Goal: Task Accomplishment & Management: Use online tool/utility

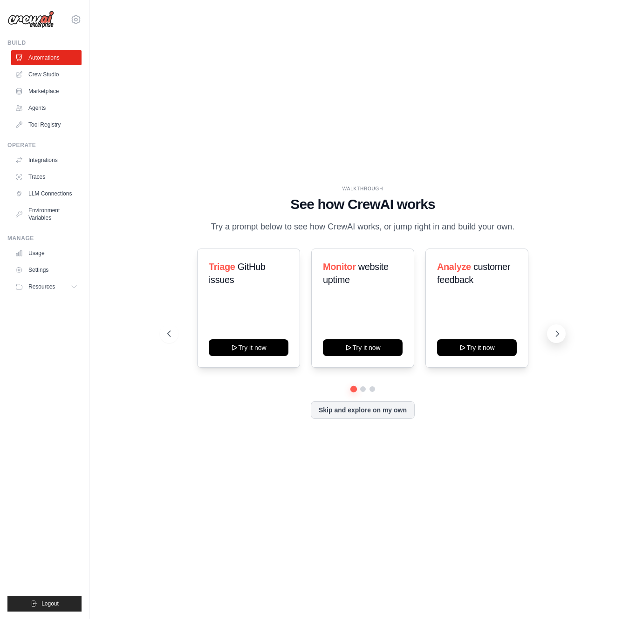
click at [552, 332] on button at bounding box center [556, 334] width 19 height 19
click at [554, 334] on icon at bounding box center [556, 333] width 9 height 9
click at [469, 293] on div "Generate weekly reports" at bounding box center [477, 277] width 80 height 34
click at [484, 270] on span "weekly reports" at bounding box center [471, 273] width 68 height 23
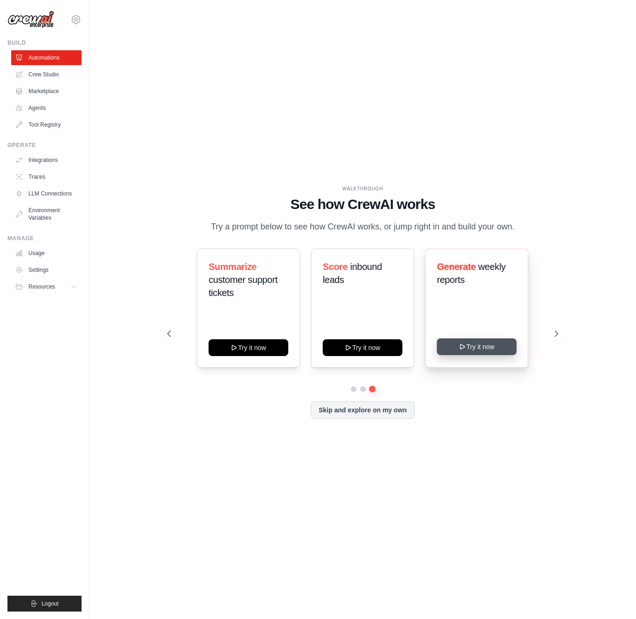
click at [457, 349] on button "Try it now" at bounding box center [477, 347] width 80 height 17
click at [554, 334] on icon at bounding box center [556, 333] width 9 height 9
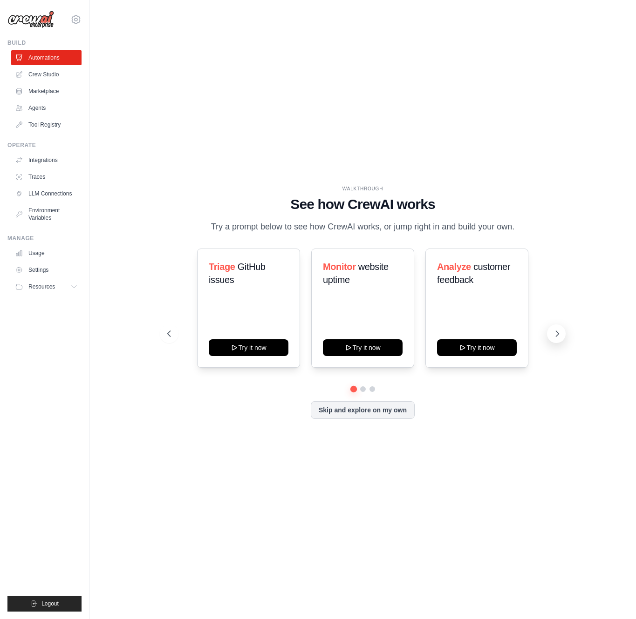
click at [556, 337] on icon at bounding box center [557, 334] width 3 height 6
click at [338, 413] on button "Skip and explore on my own" at bounding box center [363, 409] width 104 height 18
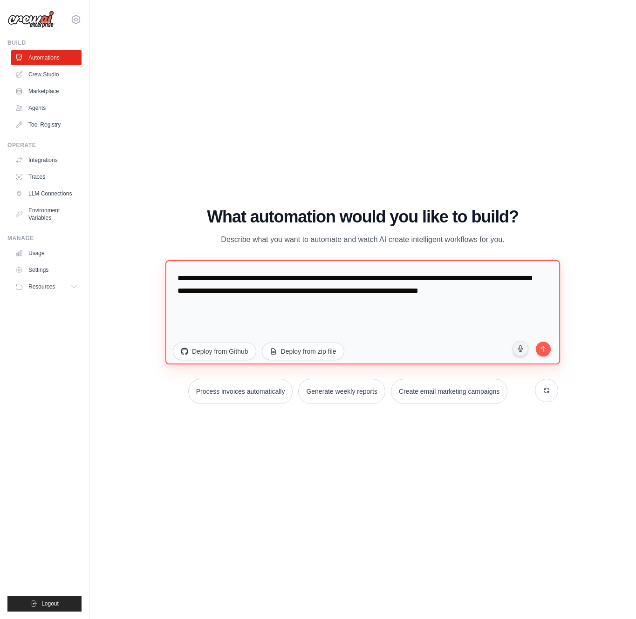
click at [252, 267] on textarea "**********" at bounding box center [362, 312] width 395 height 104
drag, startPoint x: 301, startPoint y: 278, endPoint x: 354, endPoint y: 279, distance: 52.6
click at [354, 279] on textarea "**********" at bounding box center [362, 312] width 395 height 104
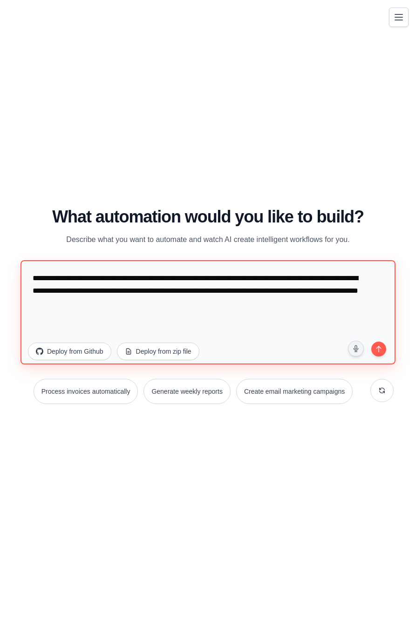
drag, startPoint x: 59, startPoint y: 290, endPoint x: 112, endPoint y: 292, distance: 53.1
click at [112, 292] on textarea "**********" at bounding box center [207, 312] width 375 height 104
click at [115, 290] on textarea "**********" at bounding box center [207, 312] width 375 height 104
click at [283, 279] on textarea "**********" at bounding box center [207, 312] width 375 height 104
click at [283, 281] on textarea "**********" at bounding box center [207, 312] width 375 height 104
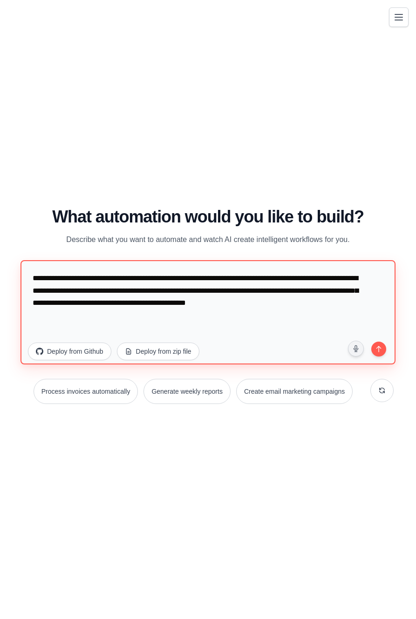
click at [279, 291] on textarea "**********" at bounding box center [207, 312] width 375 height 104
click at [295, 290] on textarea "**********" at bounding box center [207, 312] width 375 height 104
click at [298, 292] on textarea "**********" at bounding box center [207, 312] width 375 height 104
click at [298, 291] on textarea "**********" at bounding box center [207, 312] width 375 height 104
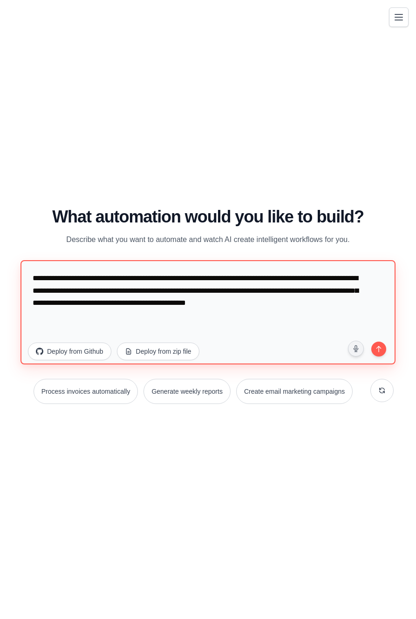
drag, startPoint x: 298, startPoint y: 290, endPoint x: 390, endPoint y: 306, distance: 92.7
click at [390, 306] on textarea "**********" at bounding box center [207, 312] width 375 height 104
drag, startPoint x: 304, startPoint y: 279, endPoint x: 278, endPoint y: 279, distance: 25.6
click at [279, 280] on textarea "**********" at bounding box center [207, 312] width 375 height 104
click at [67, 291] on textarea "**********" at bounding box center [207, 312] width 375 height 104
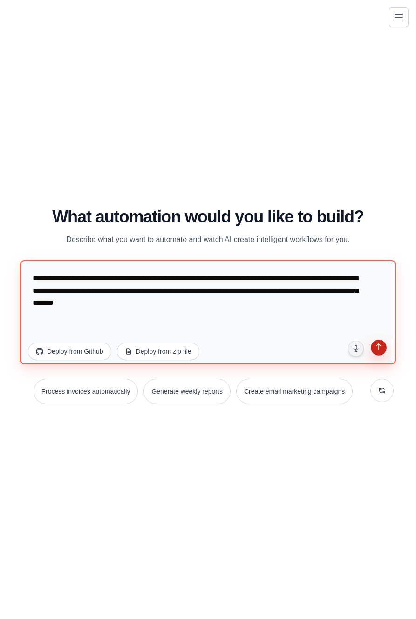
type textarea "**********"
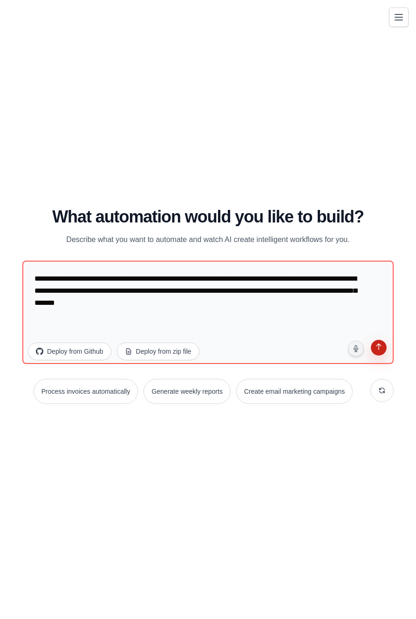
click at [381, 351] on icon "submit" at bounding box center [378, 348] width 9 height 9
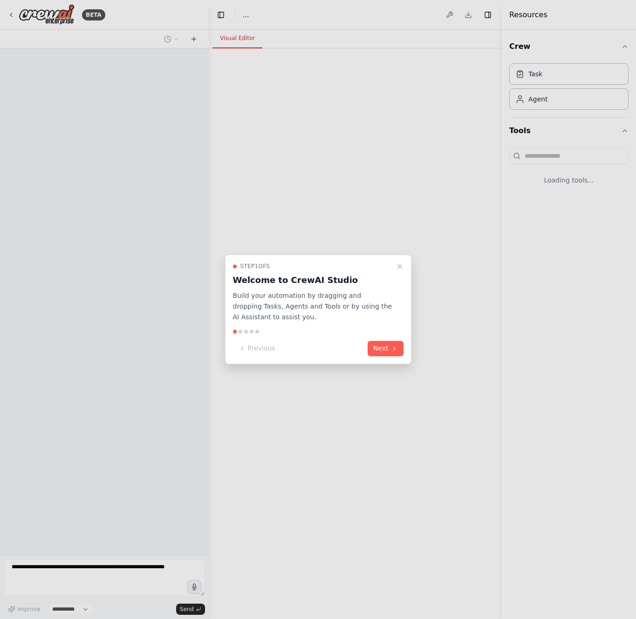
select select "****"
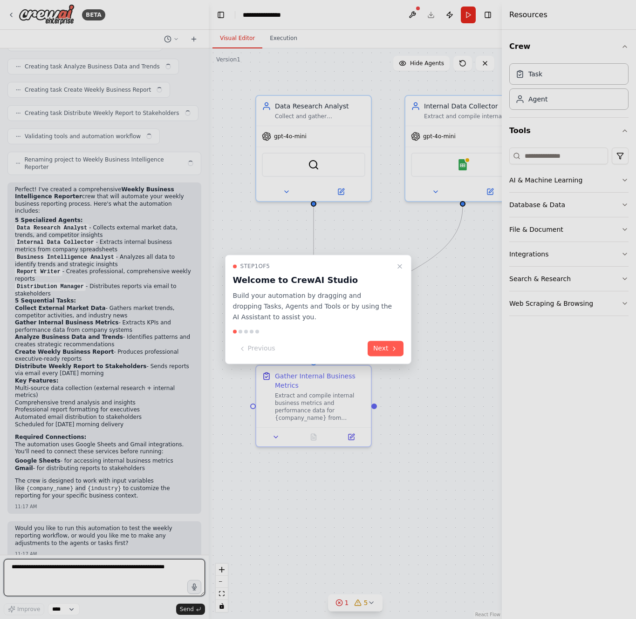
scroll to position [483, 0]
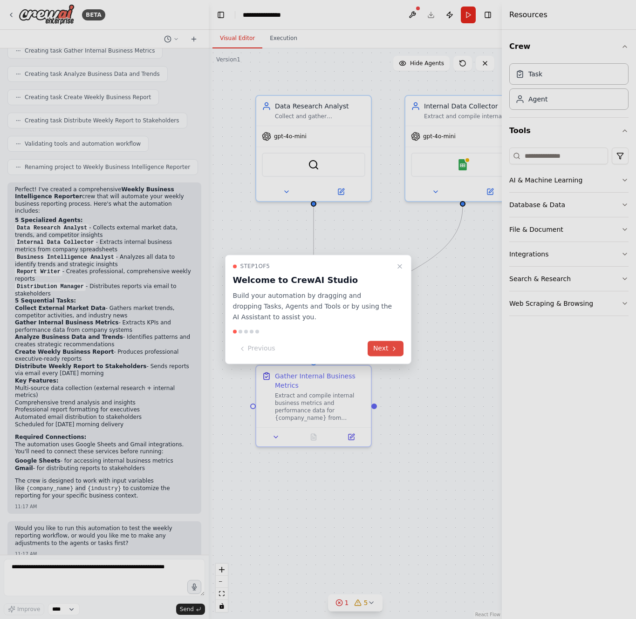
click at [385, 342] on button "Next" at bounding box center [385, 348] width 36 height 15
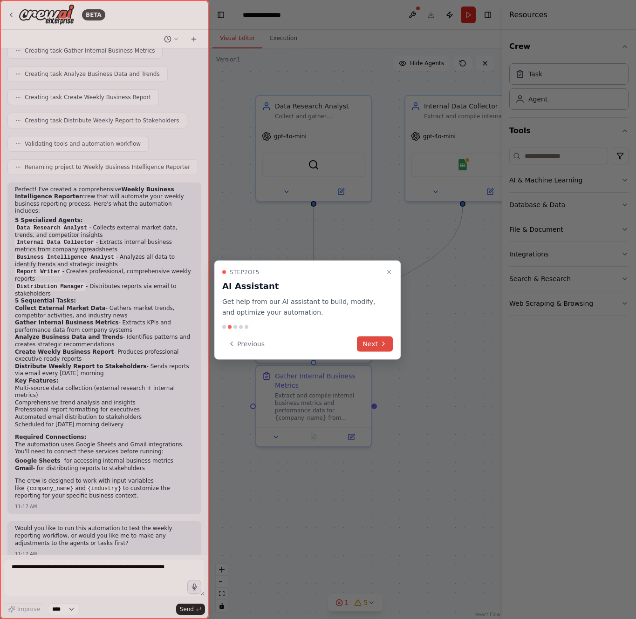
click at [377, 342] on button "Next" at bounding box center [375, 343] width 36 height 15
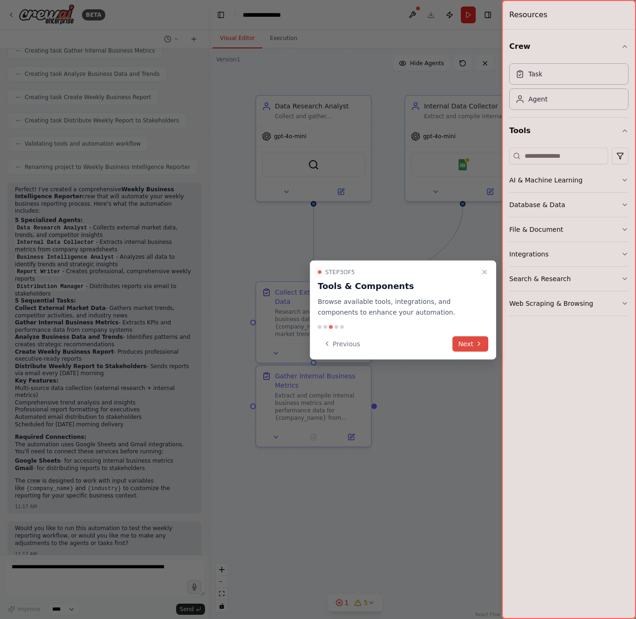
click at [466, 339] on button "Next" at bounding box center [470, 343] width 36 height 15
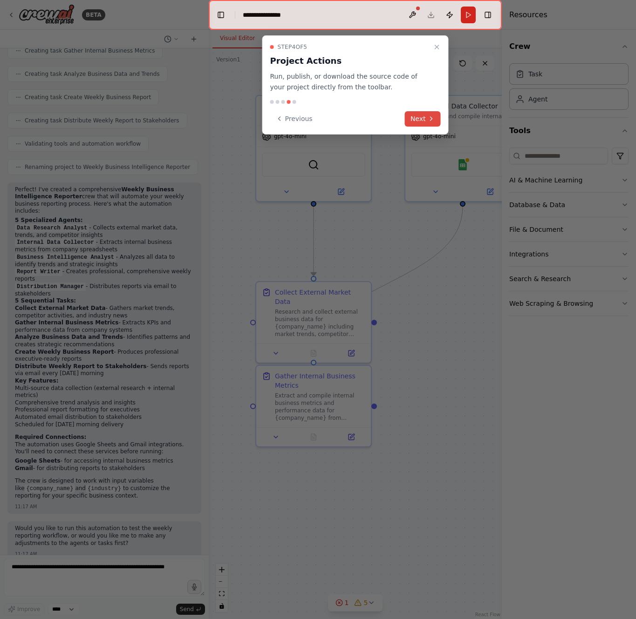
click at [422, 114] on button "Next" at bounding box center [423, 118] width 36 height 15
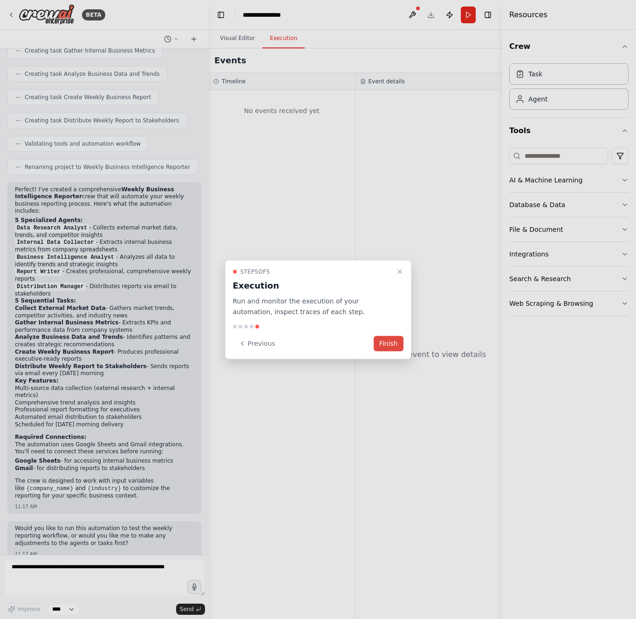
click at [385, 343] on button "Finish" at bounding box center [388, 343] width 30 height 15
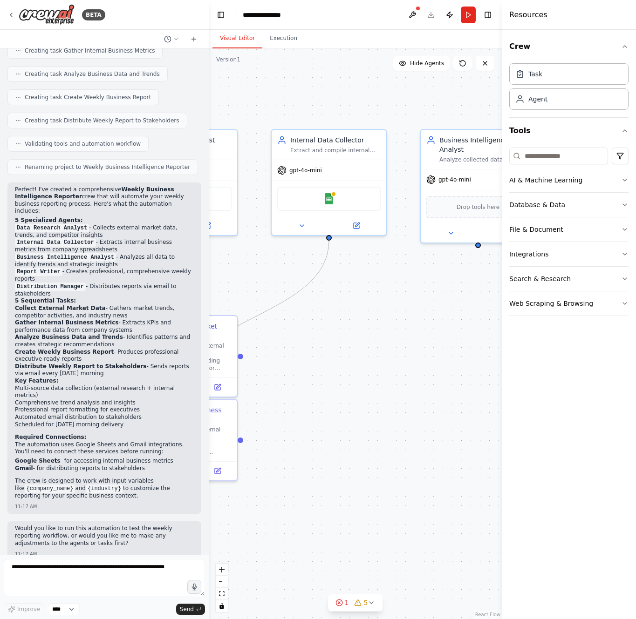
drag, startPoint x: 372, startPoint y: 514, endPoint x: 251, endPoint y: 544, distance: 124.7
click at [248, 547] on div ".deletable-edge-delete-btn { width: 20px; height: 20px; border: 0px solid #ffff…" at bounding box center [355, 333] width 293 height 571
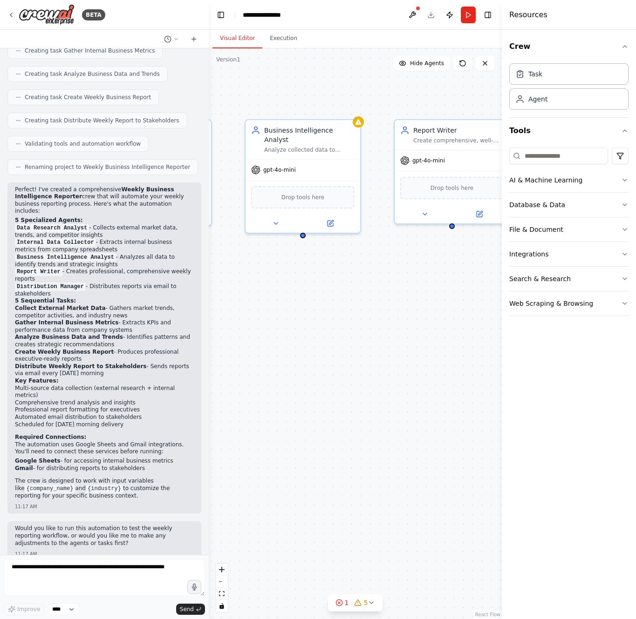
drag, startPoint x: 406, startPoint y: 430, endPoint x: 235, endPoint y: 414, distance: 171.2
click at [235, 414] on div ".deletable-edge-delete-btn { width: 20px; height: 20px; border: 0px solid #ffff…" at bounding box center [355, 333] width 293 height 571
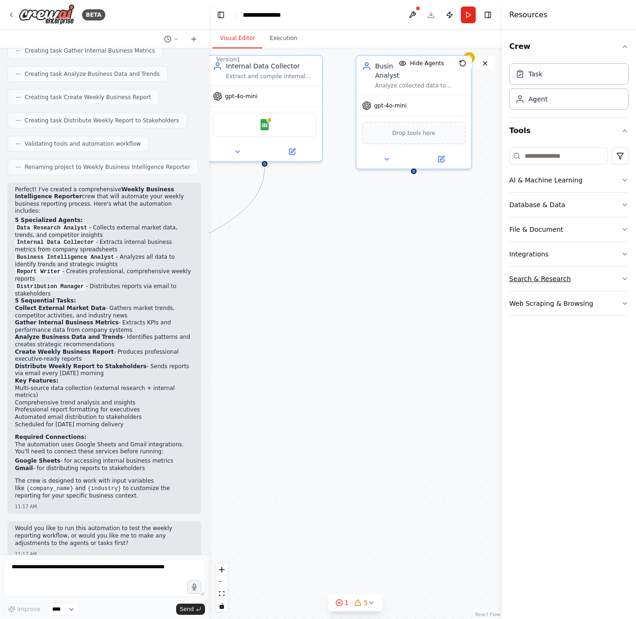
drag, startPoint x: 459, startPoint y: 338, endPoint x: 562, endPoint y: 281, distance: 117.7
click at [562, 281] on div "BETA Set up a crew that collects data from multiple sources, creates comprehens…" at bounding box center [318, 309] width 636 height 619
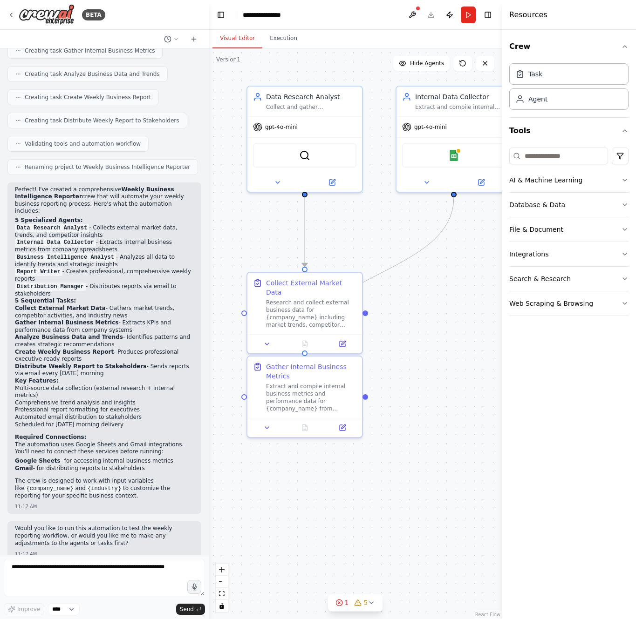
drag, startPoint x: 362, startPoint y: 363, endPoint x: 563, endPoint y: 462, distance: 224.5
click at [563, 461] on div "BETA Set up a crew that collects data from multiple sources, creates comprehens…" at bounding box center [318, 309] width 636 height 619
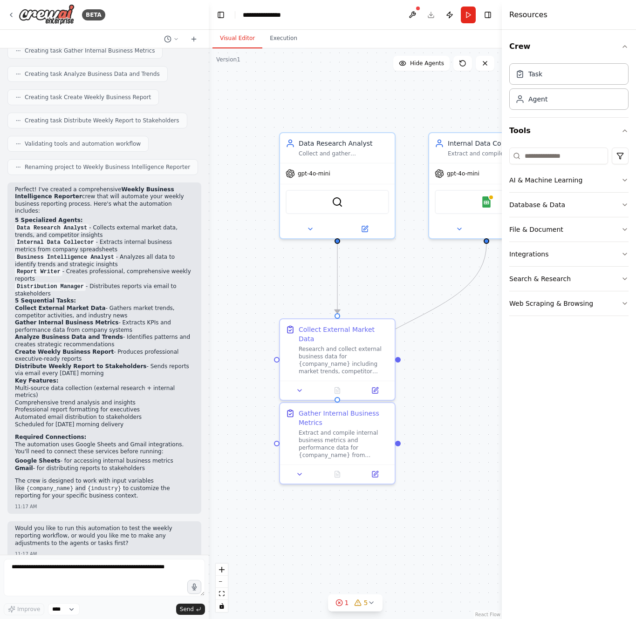
drag, startPoint x: 433, startPoint y: 419, endPoint x: 453, endPoint y: 393, distance: 32.9
click at [453, 395] on div ".deletable-edge-delete-btn { width: 20px; height: 20px; border: 0px solid #ffff…" at bounding box center [355, 333] width 293 height 571
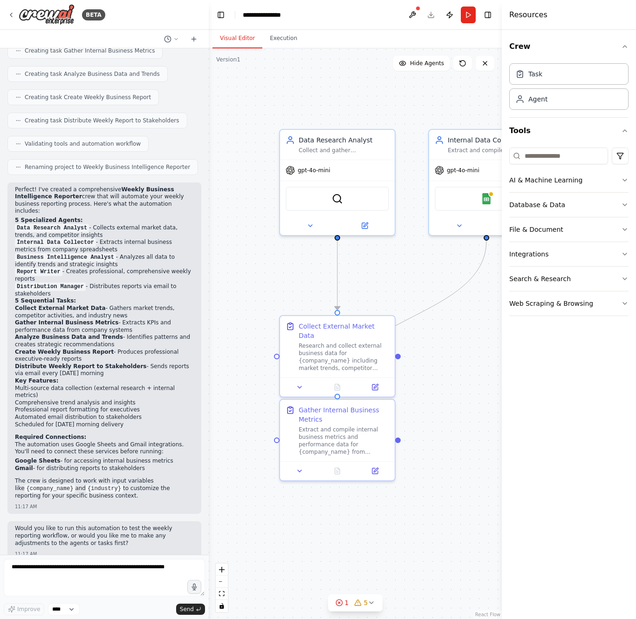
scroll to position [0, 0]
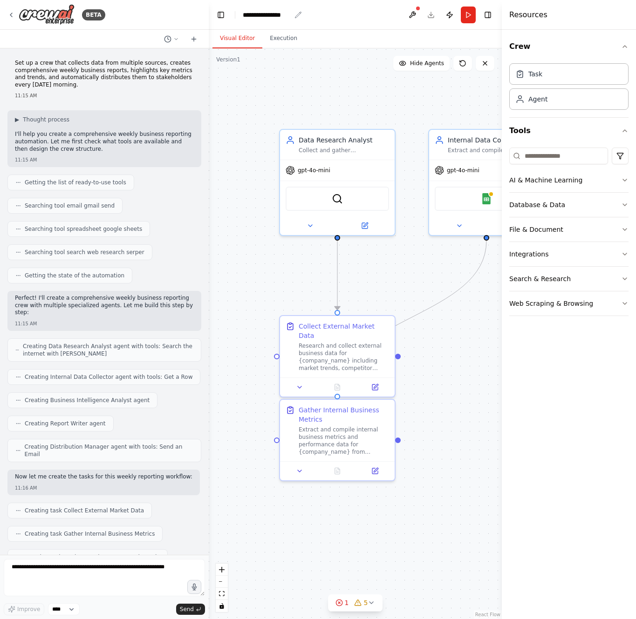
click at [271, 16] on div "**********" at bounding box center [267, 14] width 48 height 9
click at [271, 16] on div "**********" at bounding box center [278, 14] width 70 height 9
click at [246, 102] on div ".deletable-edge-delete-btn { width: 20px; height: 20px; border: 0px solid #ffff…" at bounding box center [355, 333] width 293 height 571
click at [11, 10] on div "BETA" at bounding box center [56, 14] width 98 height 21
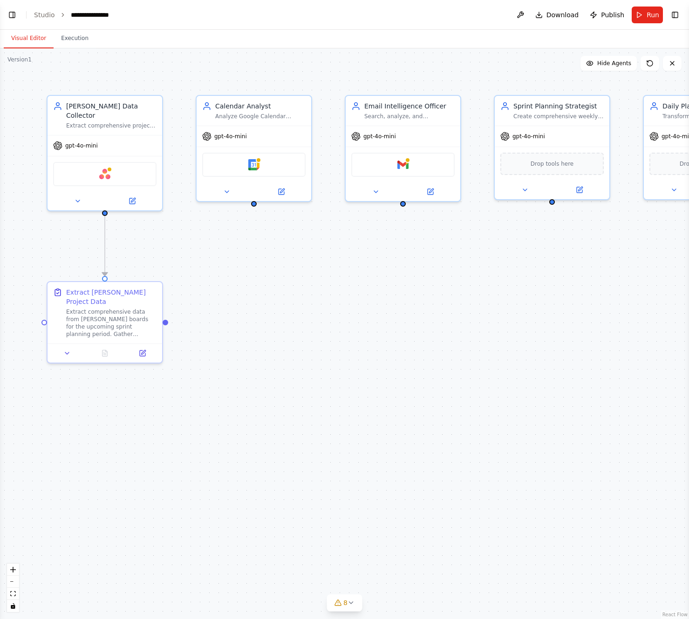
scroll to position [14, 0]
click at [9, 13] on button "Toggle Left Sidebar" at bounding box center [12, 14] width 13 height 13
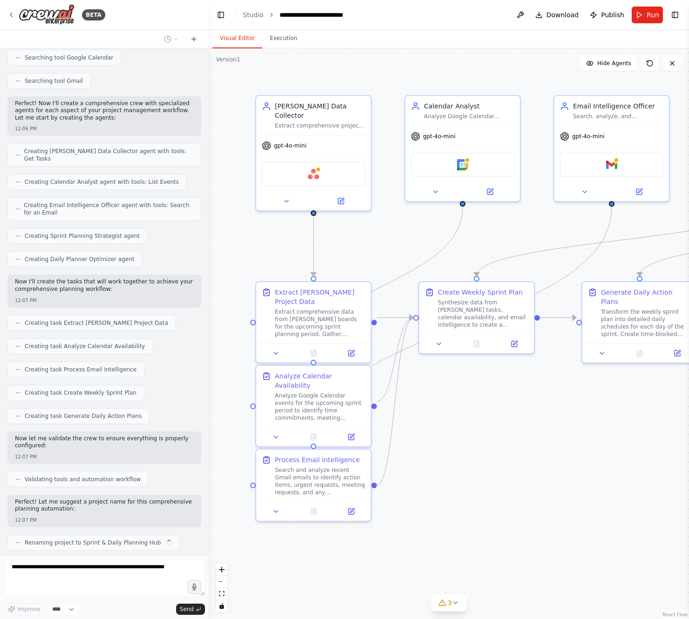
scroll to position [233, 0]
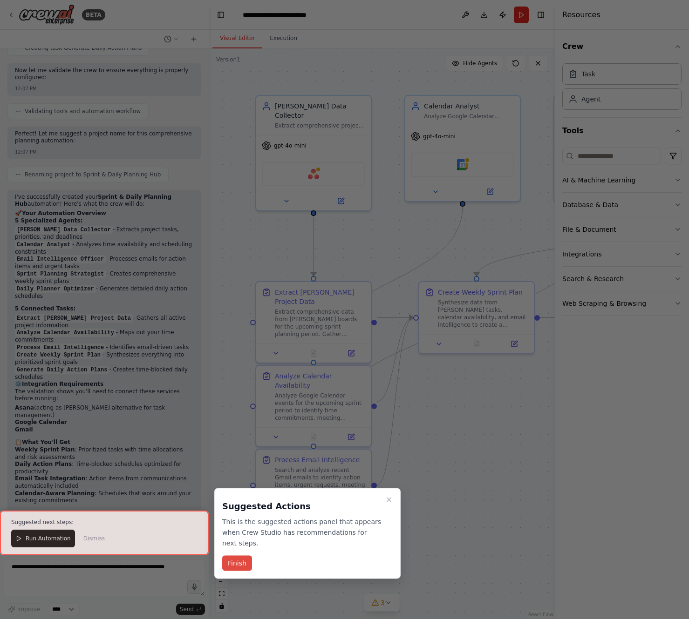
click at [233, 562] on button "Finish" at bounding box center [237, 563] width 30 height 15
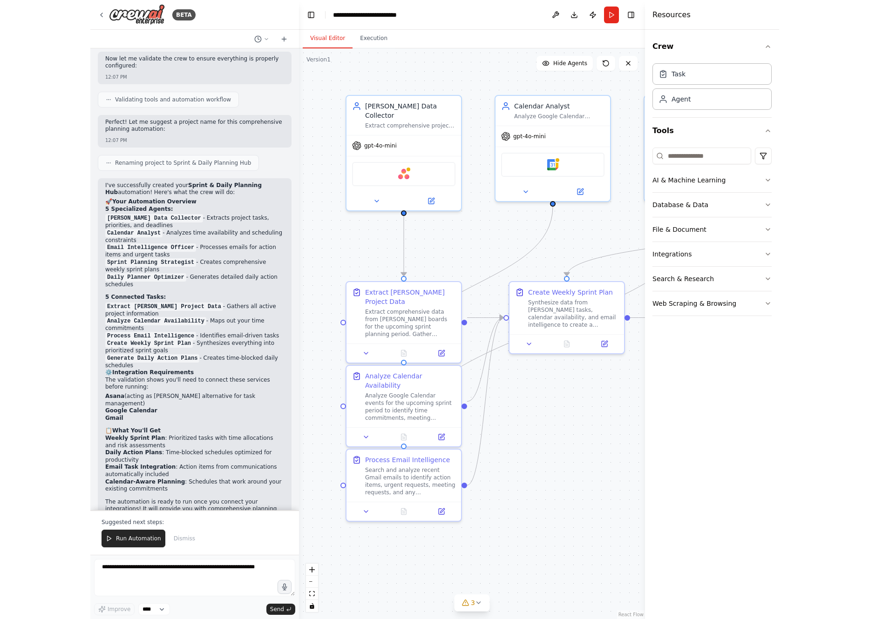
scroll to position [616, 0]
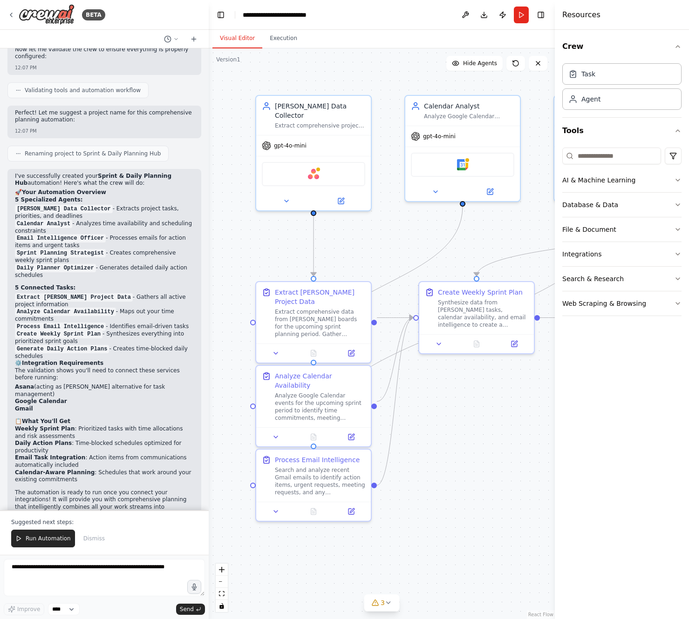
click at [335, 320] on div "Extract comprehensive data from Trello boards for the upcoming sprint planning …" at bounding box center [320, 323] width 90 height 30
click at [291, 318] on div "Extract comprehensive data from Trello boards for the upcoming sprint planning …" at bounding box center [320, 321] width 90 height 30
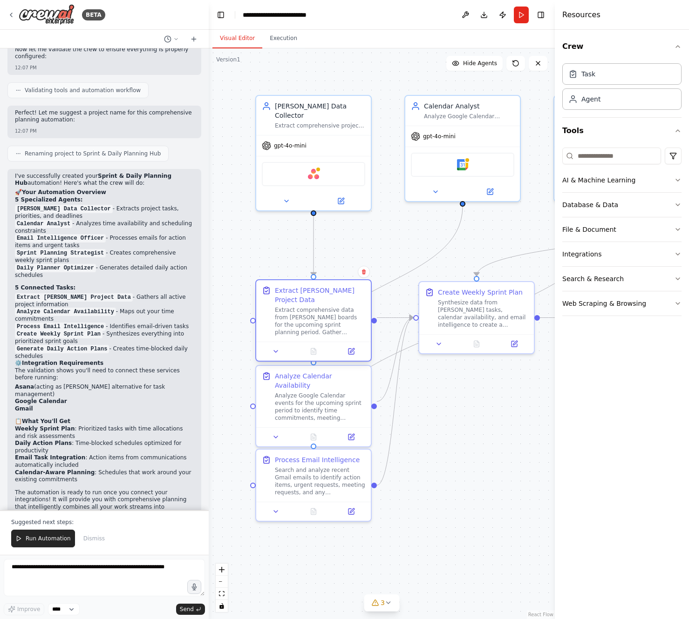
click at [291, 318] on div "Extract comprehensive data from Trello boards for the upcoming sprint planning …" at bounding box center [320, 321] width 90 height 30
click at [349, 349] on icon at bounding box center [351, 352] width 6 height 6
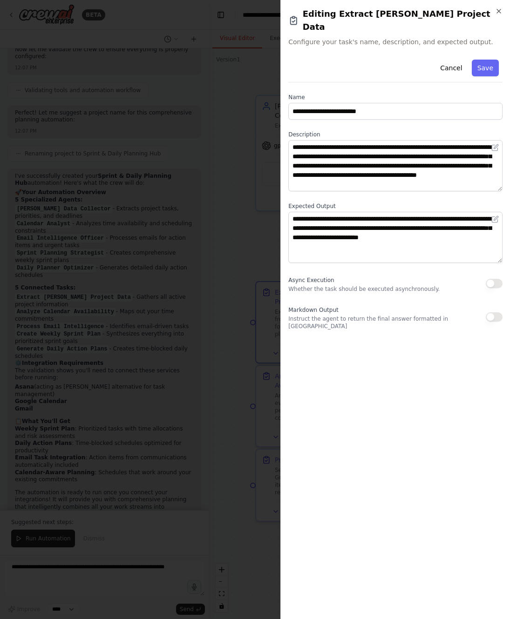
click at [244, 255] on div at bounding box center [255, 309] width 510 height 619
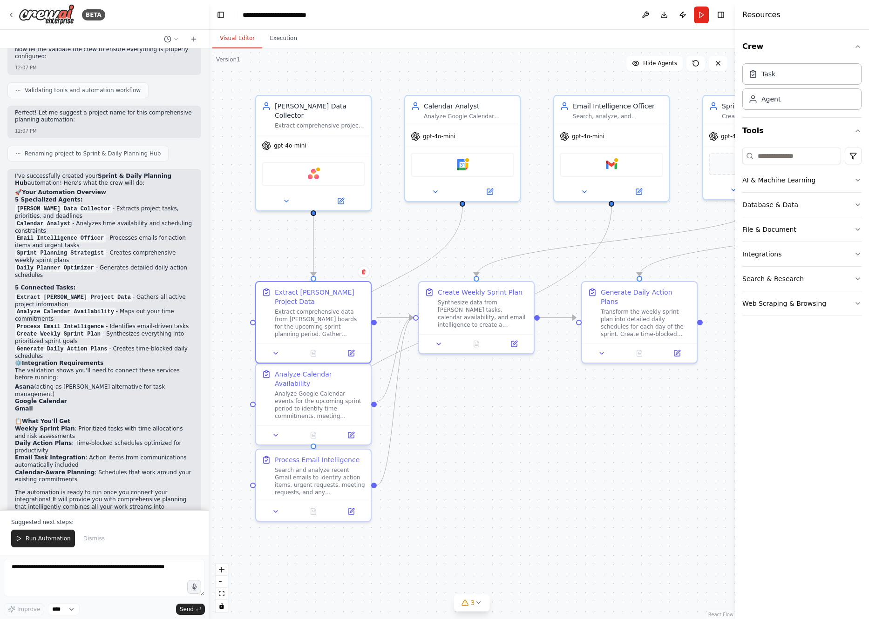
click at [308, 390] on div "Analyze Google Calendar events for the upcoming sprint period to identify time …" at bounding box center [320, 405] width 90 height 30
click at [327, 319] on div "Extract comprehensive data from Trello boards for the upcoming sprint planning …" at bounding box center [320, 321] width 90 height 30
click at [278, 432] on icon at bounding box center [275, 435] width 7 height 7
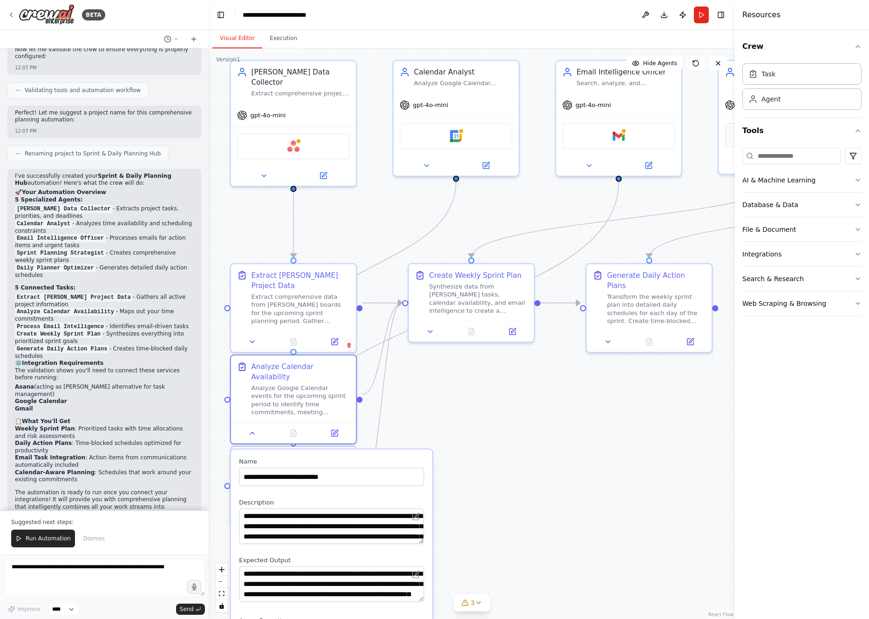
click at [415, 479] on div ".deletable-edge-delete-btn { width: 20px; height: 20px; border: 0px solid #ffff…" at bounding box center [472, 333] width 526 height 571
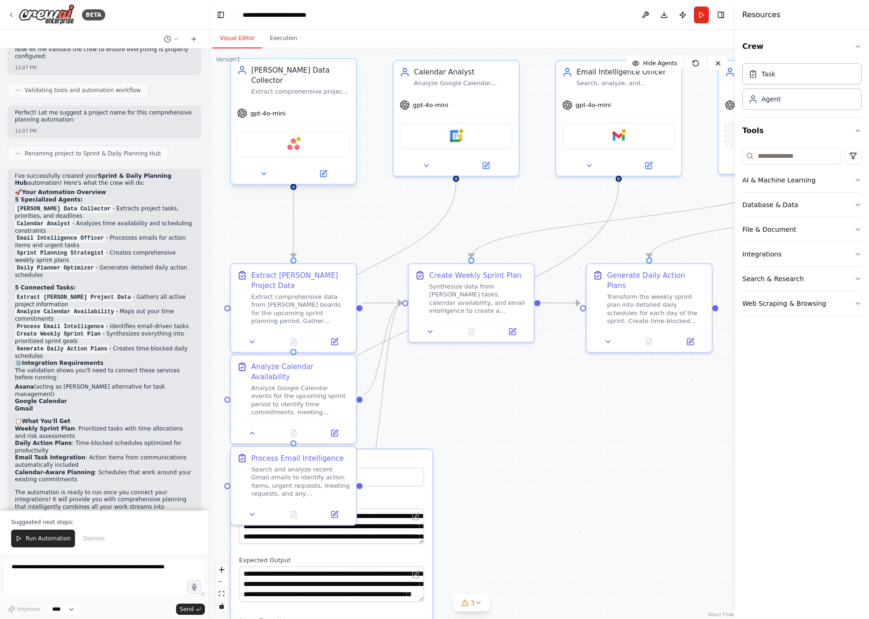
click at [261, 109] on span "gpt-4o-mini" at bounding box center [267, 113] width 35 height 8
click at [245, 108] on div "gpt-4o-mini" at bounding box center [261, 113] width 49 height 10
click at [244, 108] on icon at bounding box center [242, 113] width 10 height 10
click at [280, 107] on div "gpt-4o-mini" at bounding box center [293, 113] width 125 height 22
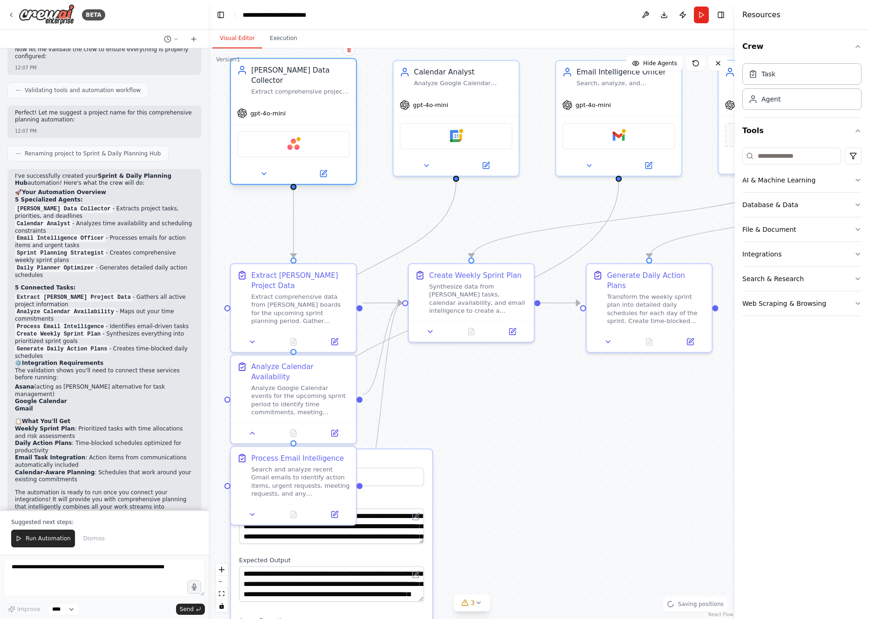
click at [280, 109] on span "gpt-4o-mini" at bounding box center [267, 113] width 35 height 8
click at [259, 168] on button at bounding box center [263, 174] width 57 height 12
click at [268, 168] on button at bounding box center [263, 174] width 57 height 12
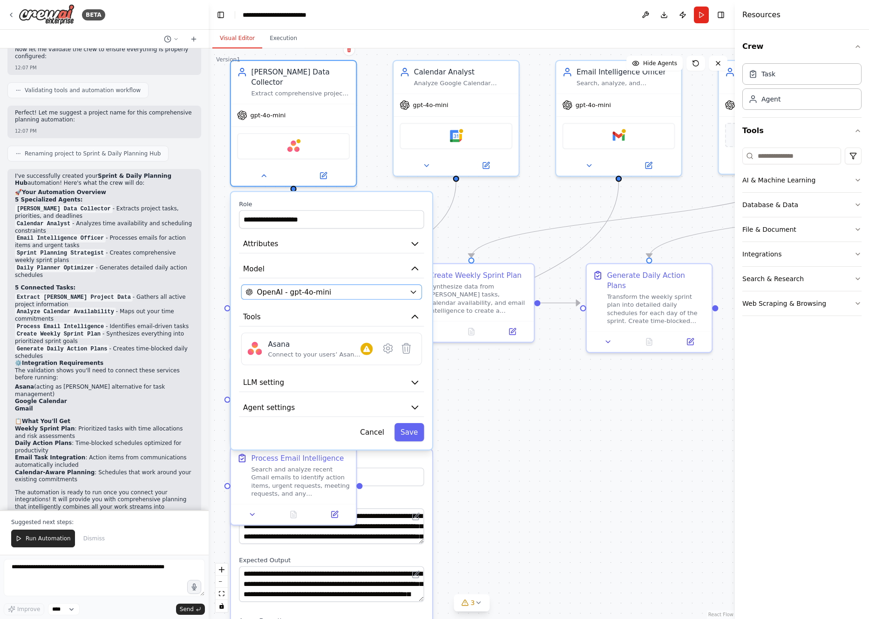
click at [297, 287] on span "OpenAI - gpt-4o-mini" at bounding box center [294, 292] width 74 height 10
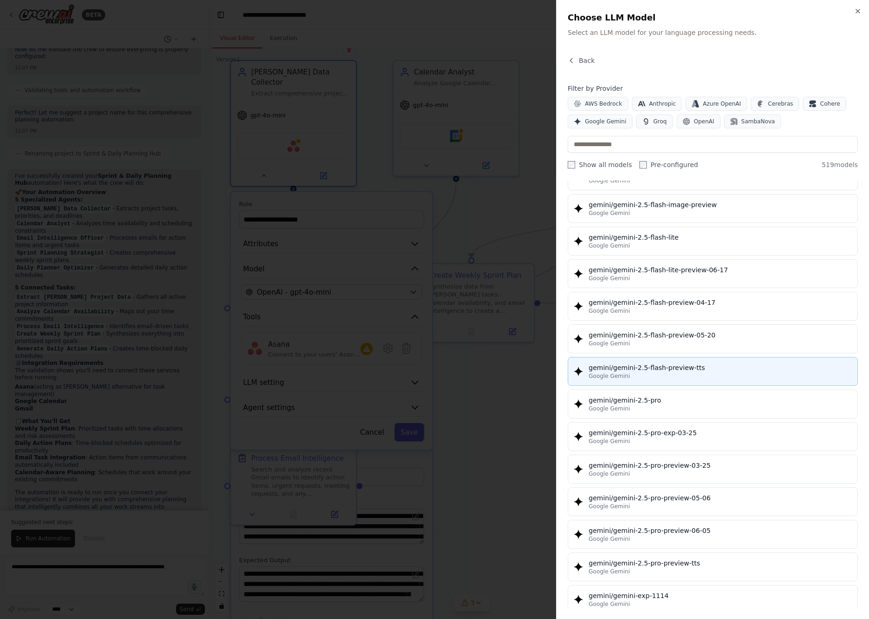
scroll to position [10711, 0]
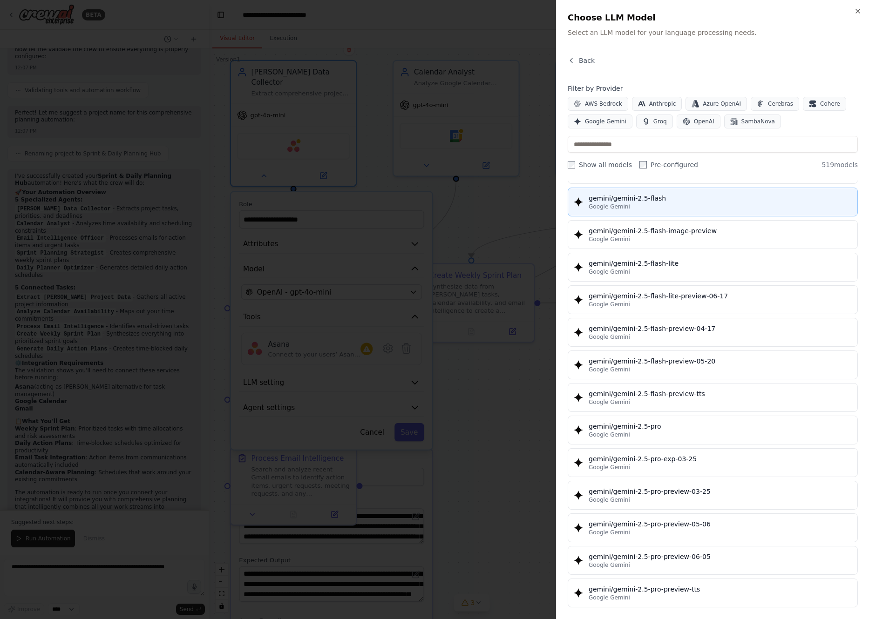
click at [415, 197] on div "gemini/gemini-2.5-flash" at bounding box center [720, 198] width 263 height 9
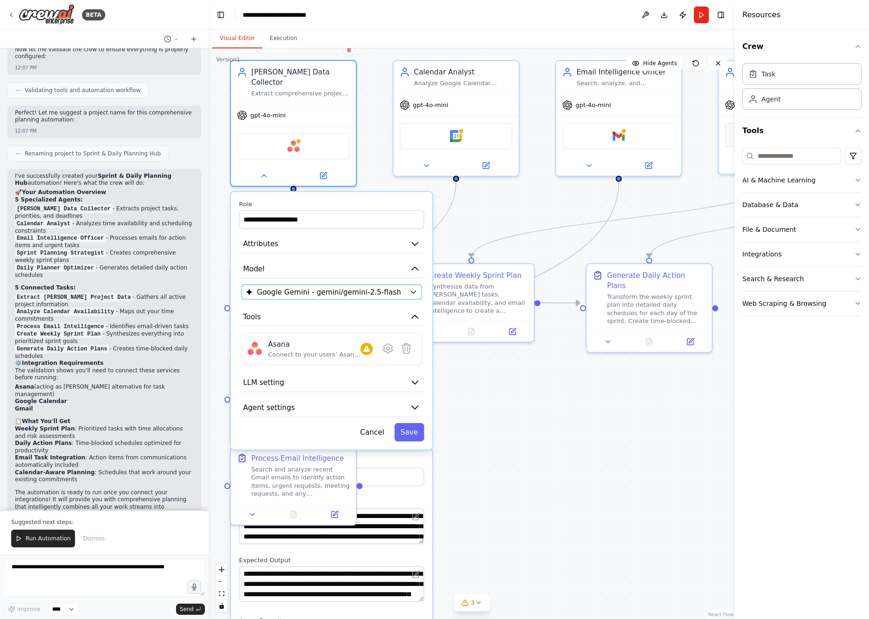
click at [404, 287] on div "Google Gemini - gemini/gemini-2.5-flash" at bounding box center [326, 292] width 160 height 10
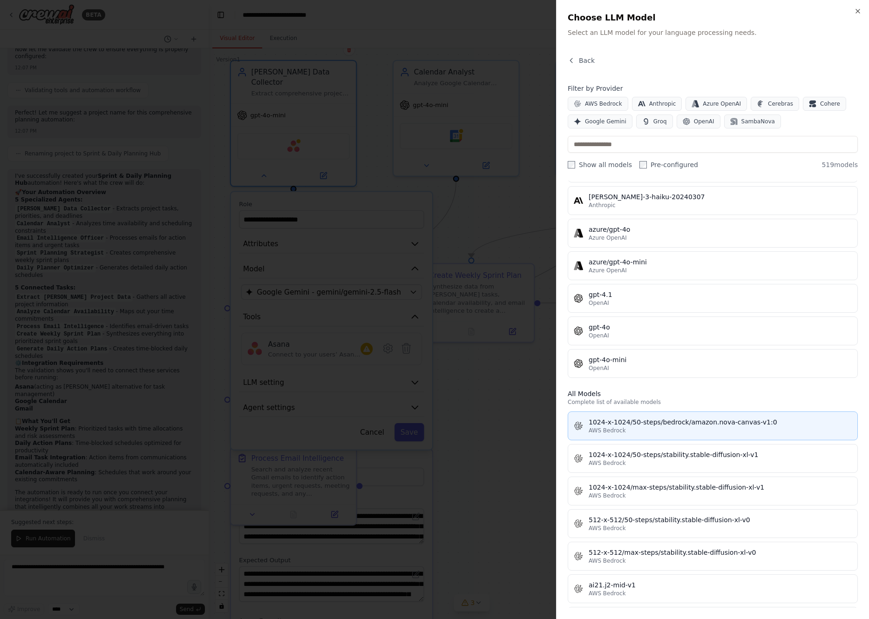
scroll to position [59, 0]
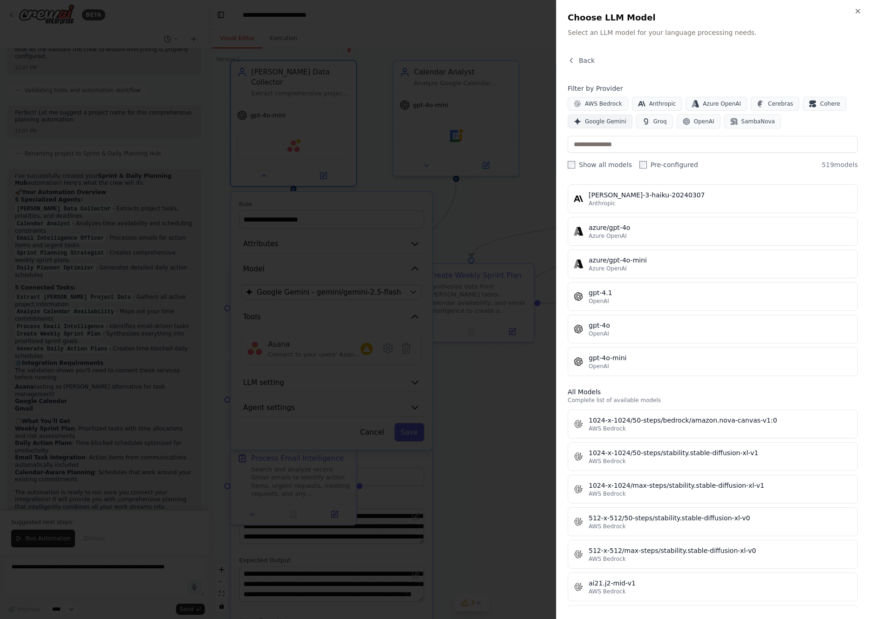
click at [415, 119] on span "Google Gemini" at bounding box center [605, 121] width 41 height 7
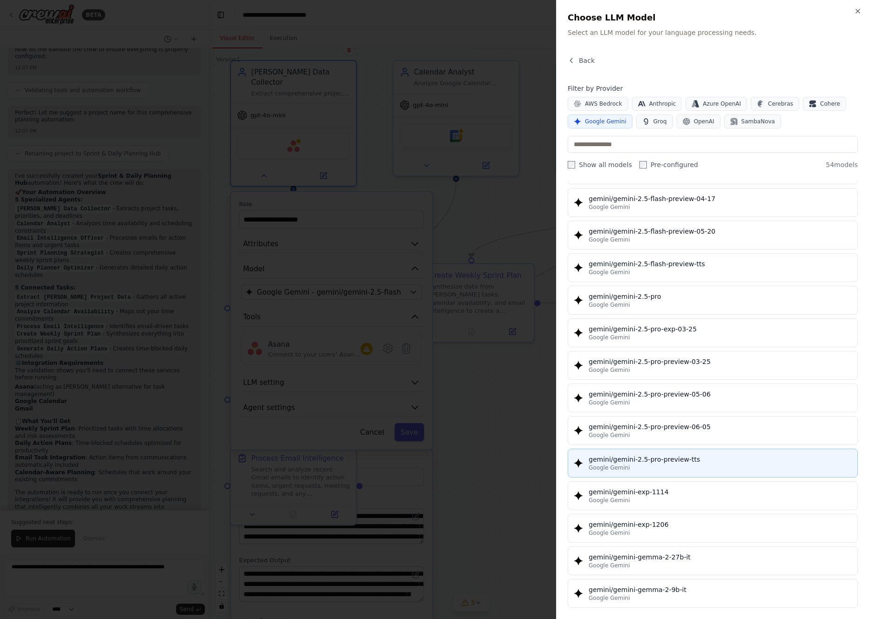
scroll to position [874, 0]
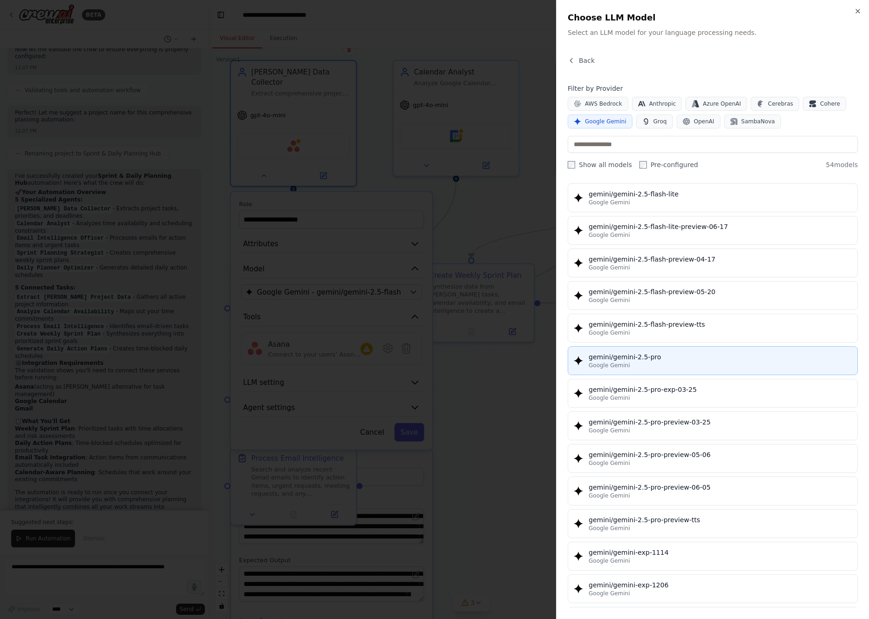
click at [415, 359] on div "gemini/gemini-2.5-pro" at bounding box center [720, 356] width 263 height 9
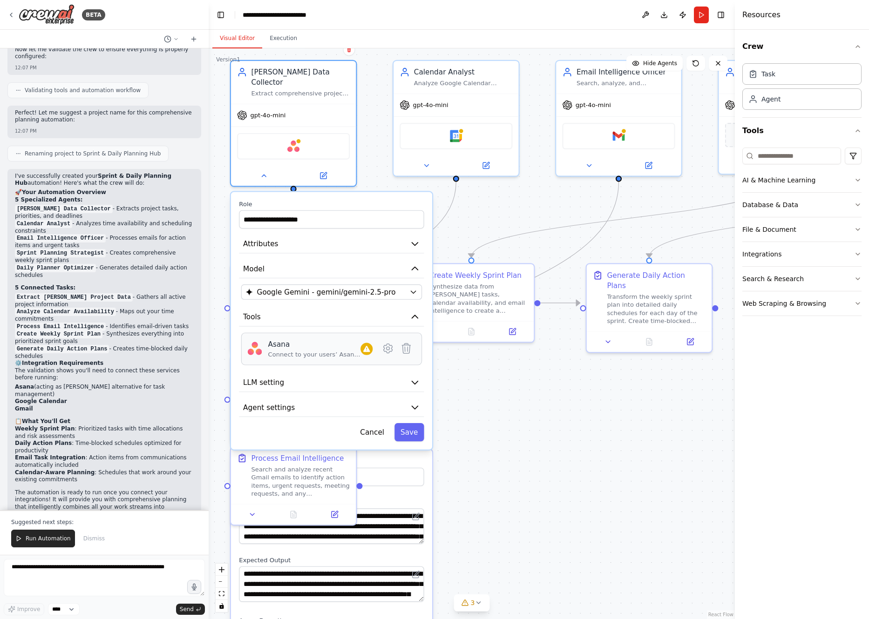
click at [282, 339] on div "Asana" at bounding box center [314, 344] width 93 height 10
click at [301, 351] on div "Connect to your users’ Asana accounts" at bounding box center [314, 355] width 93 height 8
click at [366, 346] on icon at bounding box center [366, 349] width 7 height 6
click at [389, 347] on icon at bounding box center [387, 348] width 3 height 3
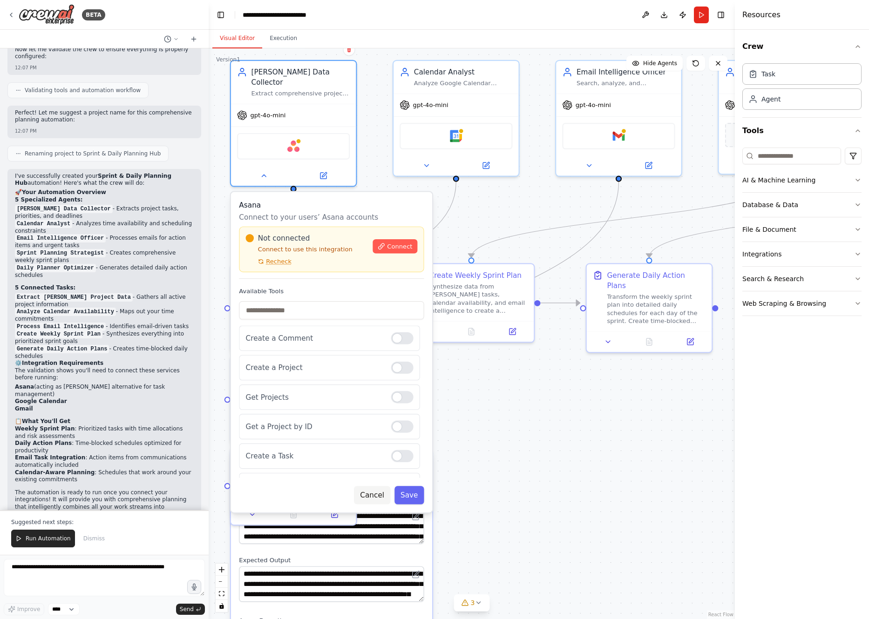
click at [376, 486] on button "Cancel" at bounding box center [372, 495] width 36 height 18
click at [374, 486] on button "Cancel" at bounding box center [372, 495] width 36 height 18
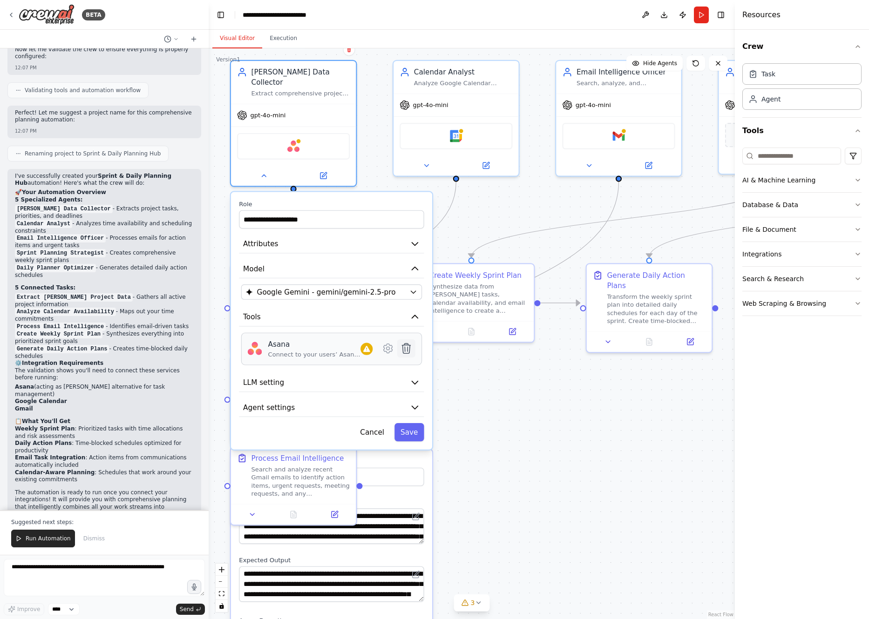
click at [407, 344] on icon at bounding box center [406, 349] width 8 height 10
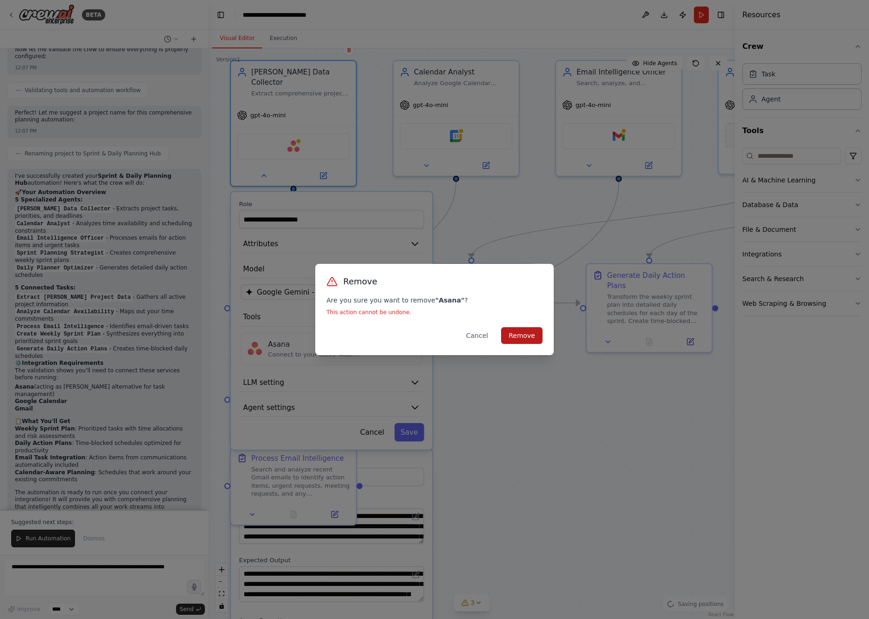
click at [415, 337] on button "Remove" at bounding box center [521, 335] width 41 height 17
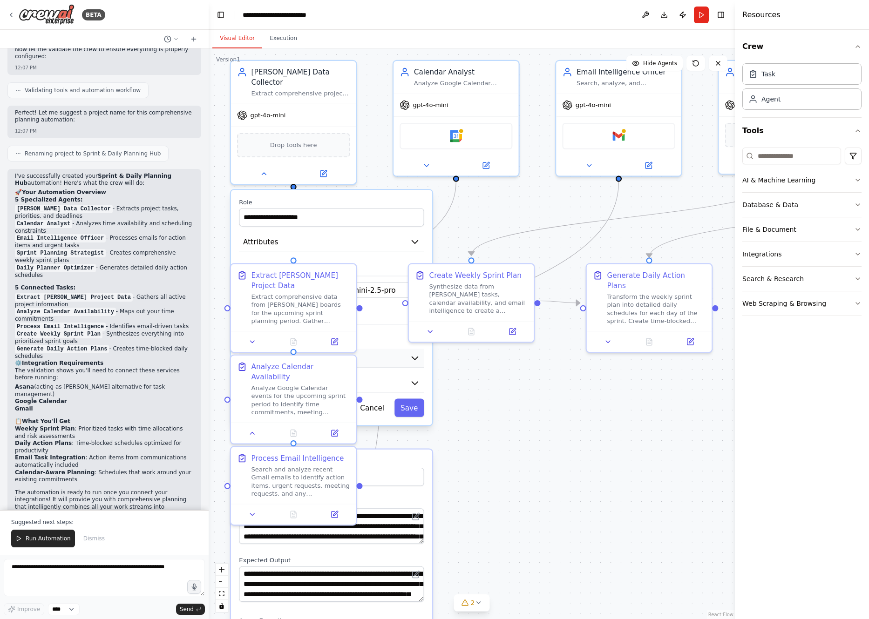
click at [390, 349] on button "LLM setting" at bounding box center [331, 358] width 185 height 19
click at [391, 331] on p "No tools assigned to this agent." at bounding box center [331, 336] width 181 height 10
click at [400, 198] on label "Role" at bounding box center [331, 202] width 185 height 8
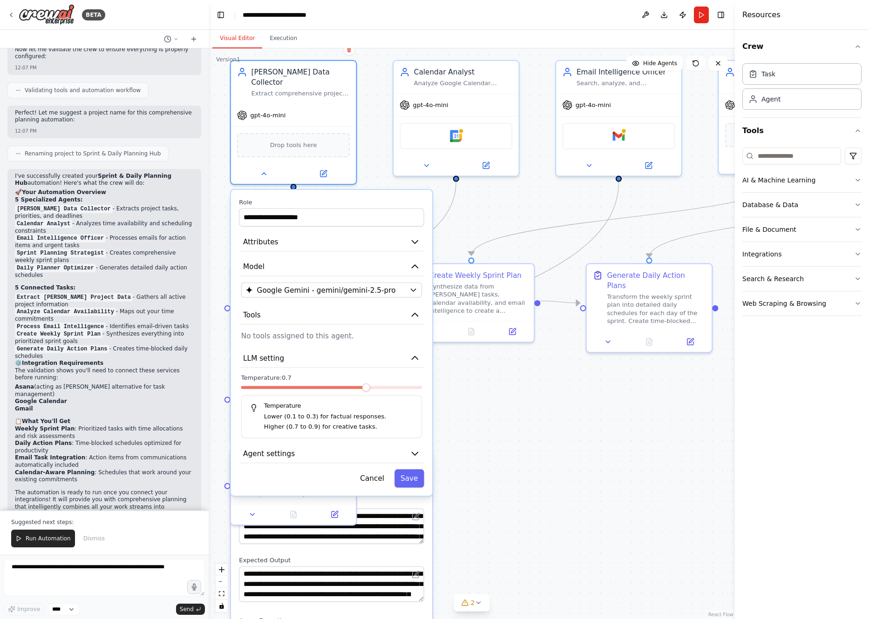
click at [323, 331] on p "No tools assigned to this agent." at bounding box center [331, 336] width 181 height 10
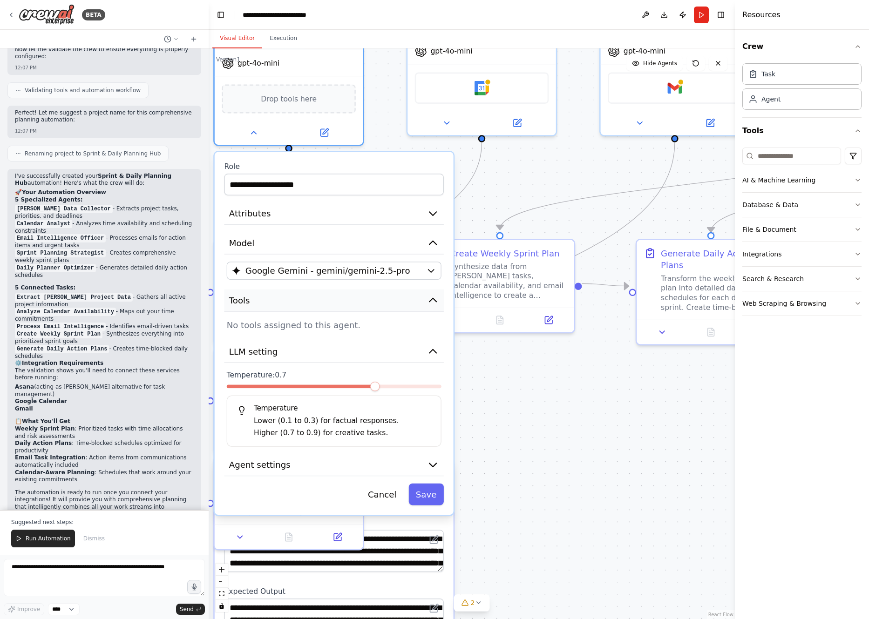
click at [415, 298] on icon "button" at bounding box center [432, 300] width 7 height 4
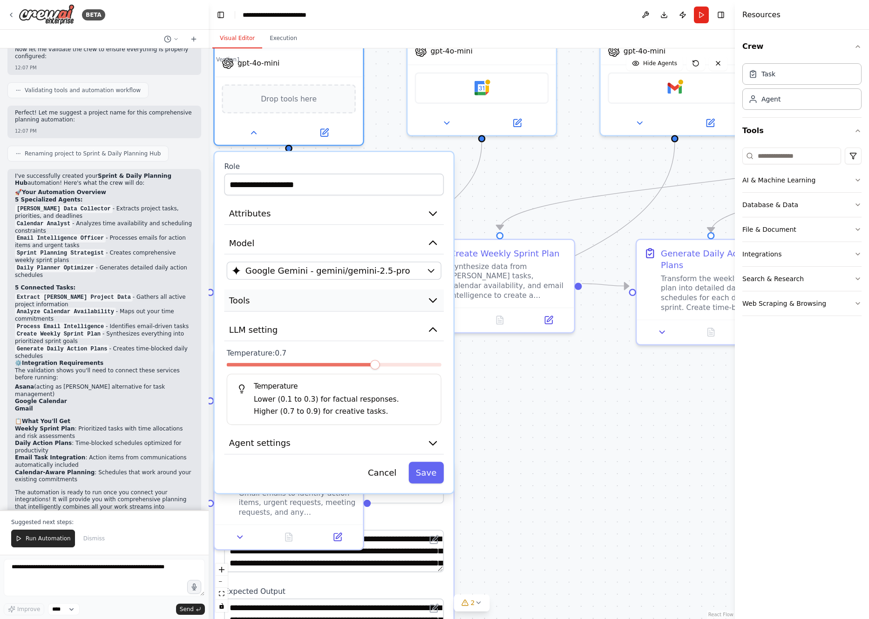
click at [415, 299] on icon "button" at bounding box center [432, 301] width 7 height 4
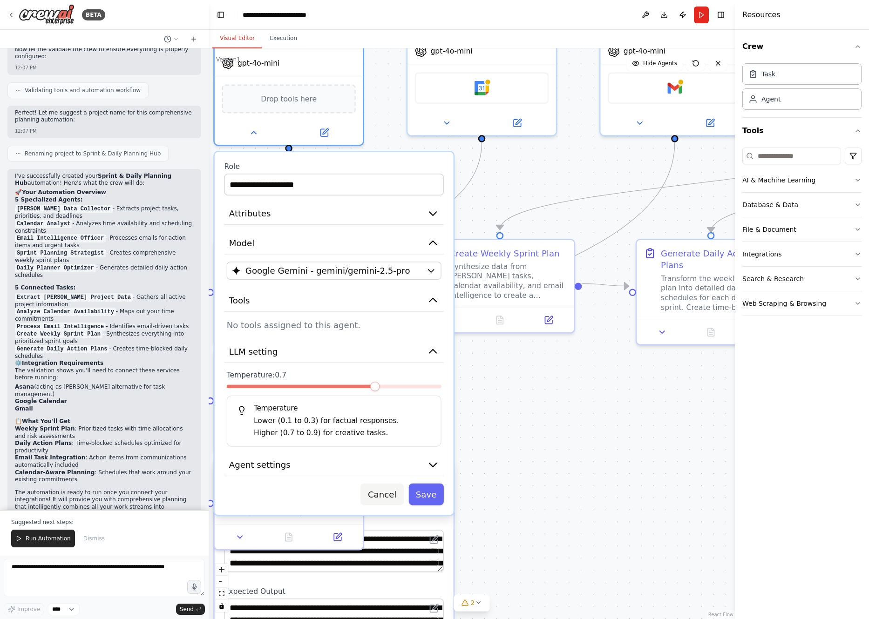
click at [394, 484] on button "Cancel" at bounding box center [381, 495] width 43 height 22
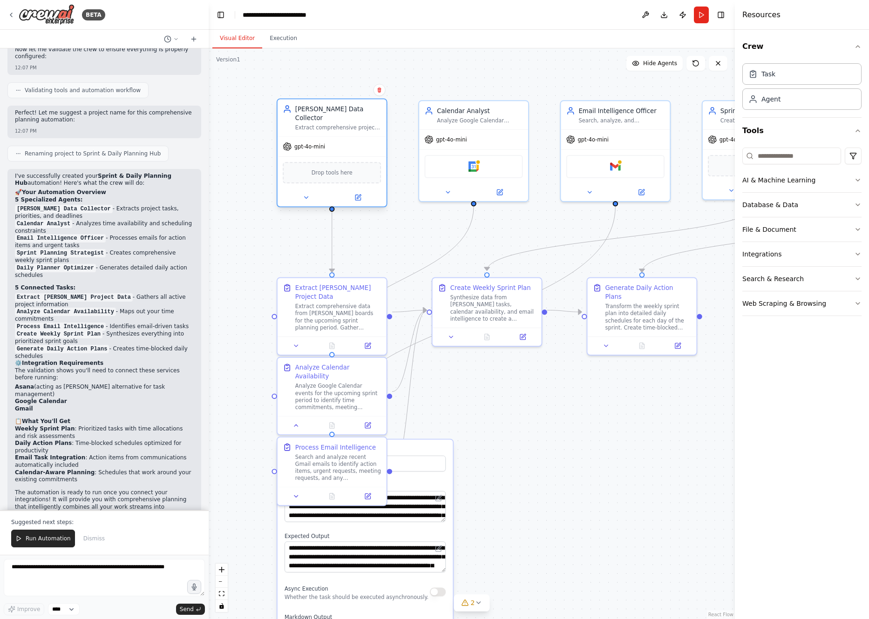
click at [318, 143] on span "gpt-4o-mini" at bounding box center [309, 146] width 31 height 7
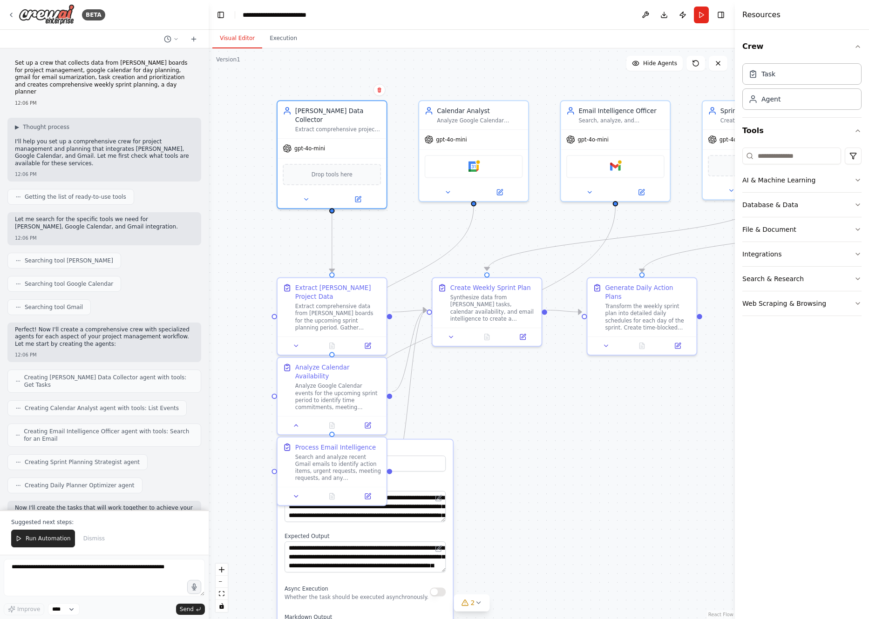
scroll to position [616, 0]
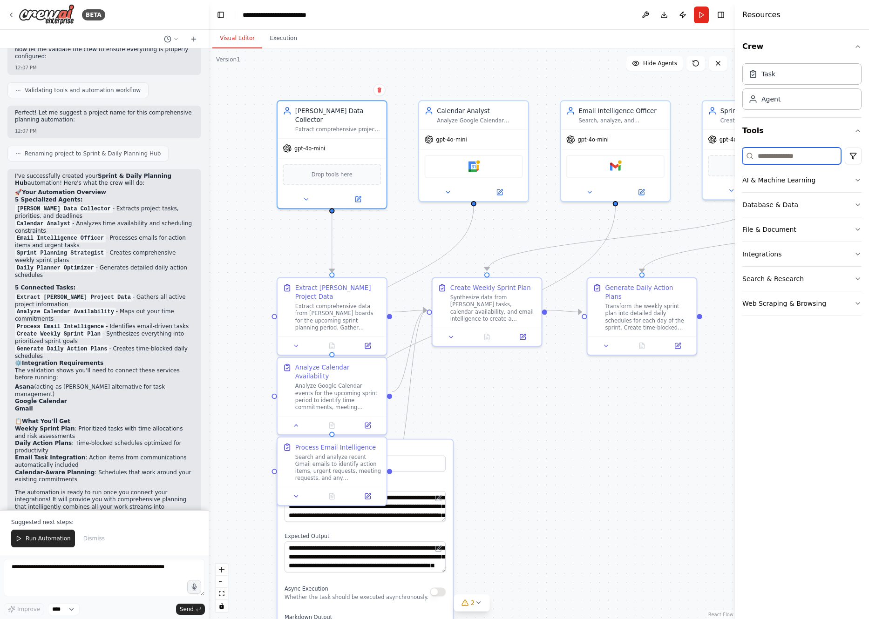
click at [415, 153] on input at bounding box center [791, 156] width 99 height 17
type input "*"
type input "******"
click at [415, 208] on div "Notion" at bounding box center [805, 206] width 89 height 9
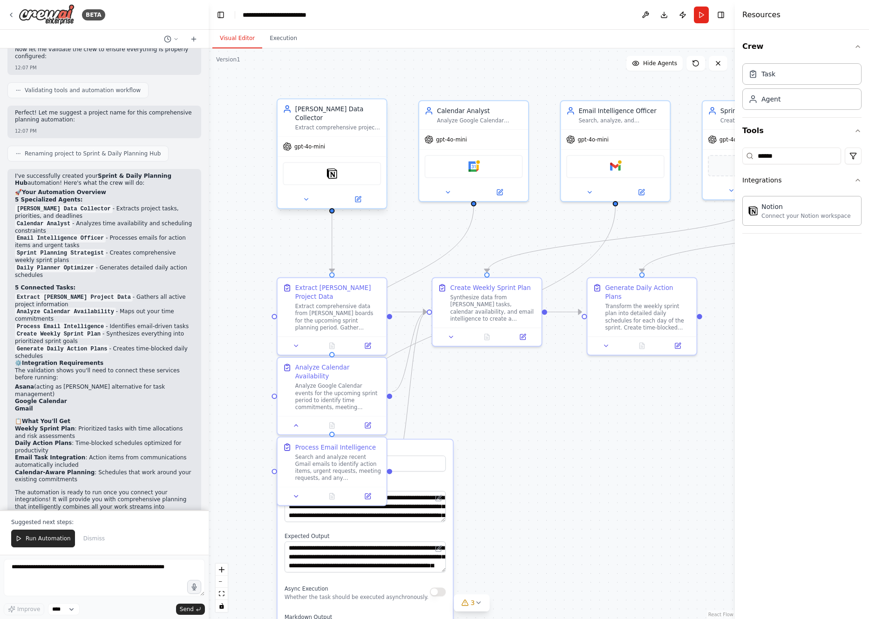
click at [309, 143] on span "gpt-4o-mini" at bounding box center [309, 146] width 31 height 7
click at [303, 196] on icon at bounding box center [306, 199] width 7 height 7
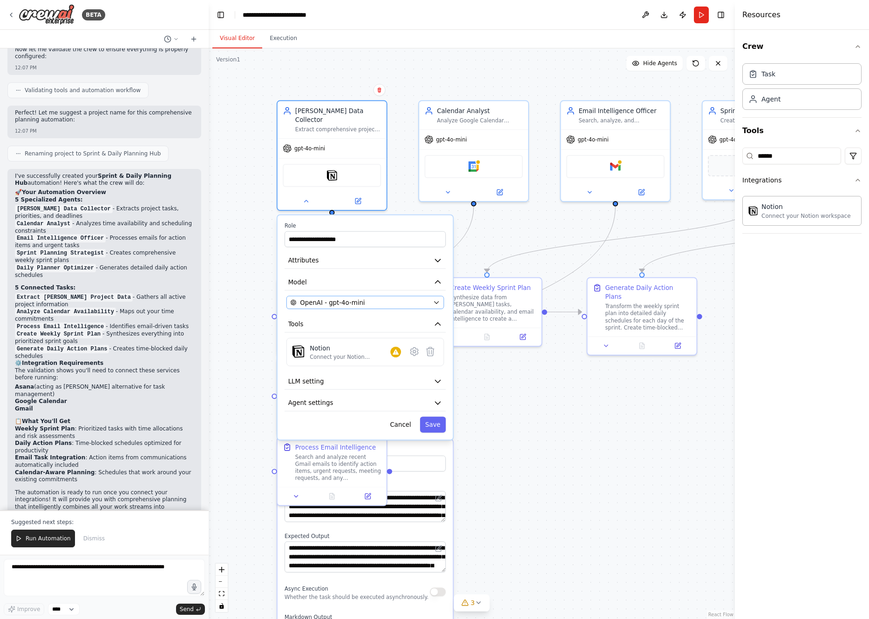
click at [335, 298] on span "OpenAI - gpt-4o-mini" at bounding box center [332, 302] width 65 height 9
click at [359, 298] on span "OpenAI - gpt-4o-mini" at bounding box center [332, 302] width 65 height 9
click at [415, 302] on icon "button" at bounding box center [436, 303] width 4 height 2
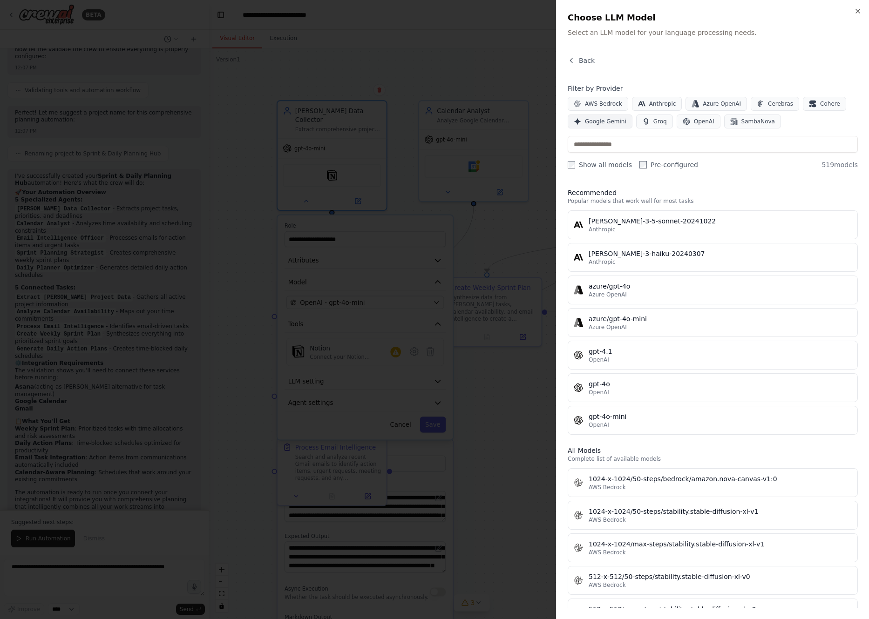
click at [415, 122] on span "Google Gemini" at bounding box center [605, 121] width 41 height 7
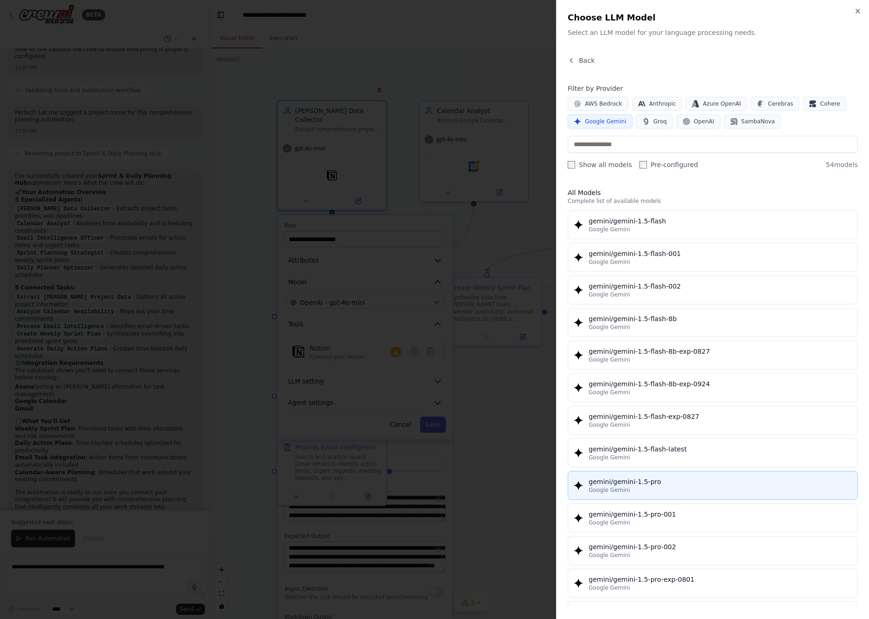
click at [415, 475] on button "gemini/gemini-1.5-pro Google Gemini" at bounding box center [713, 485] width 290 height 29
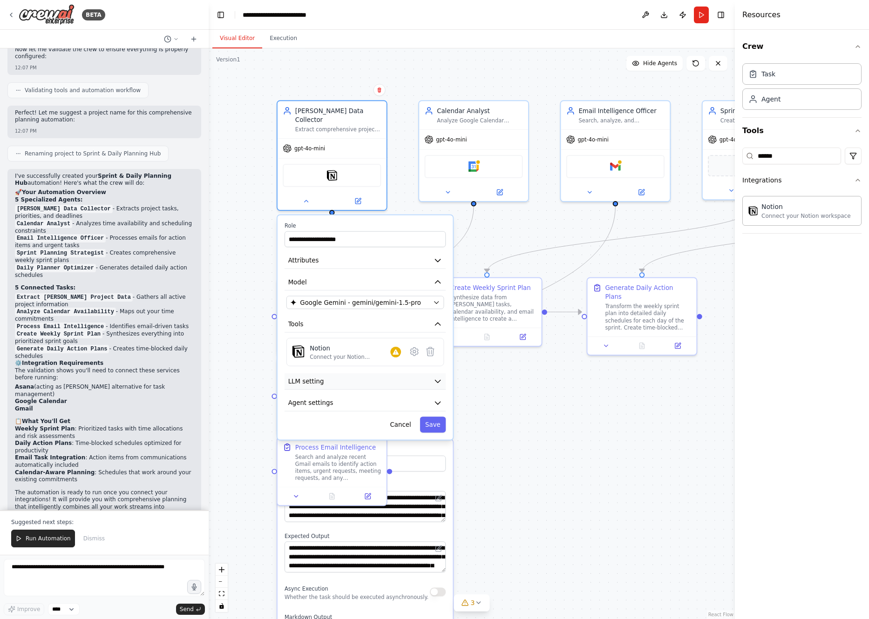
click at [415, 374] on button "LLM setting" at bounding box center [364, 381] width 161 height 16
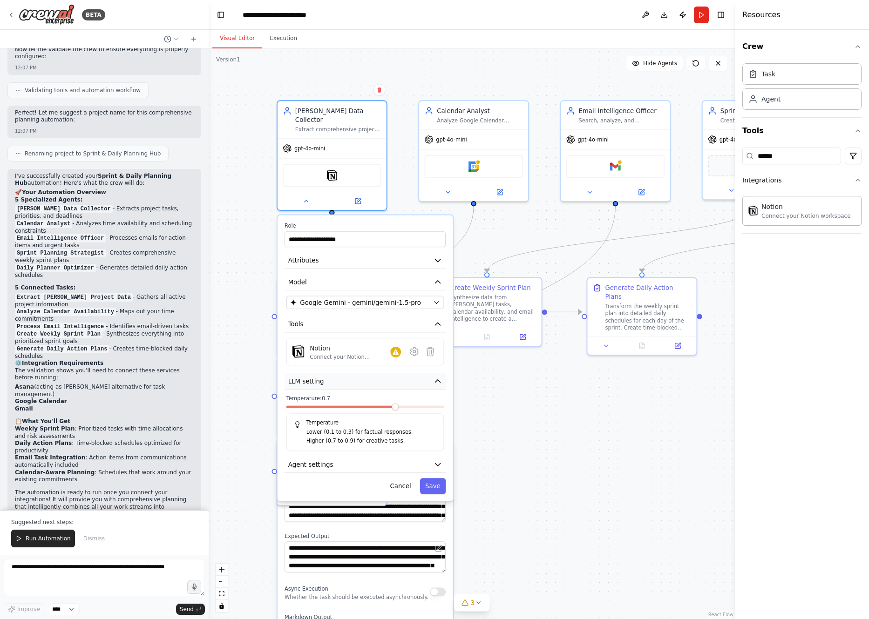
click at [415, 374] on button "LLM setting" at bounding box center [364, 381] width 161 height 16
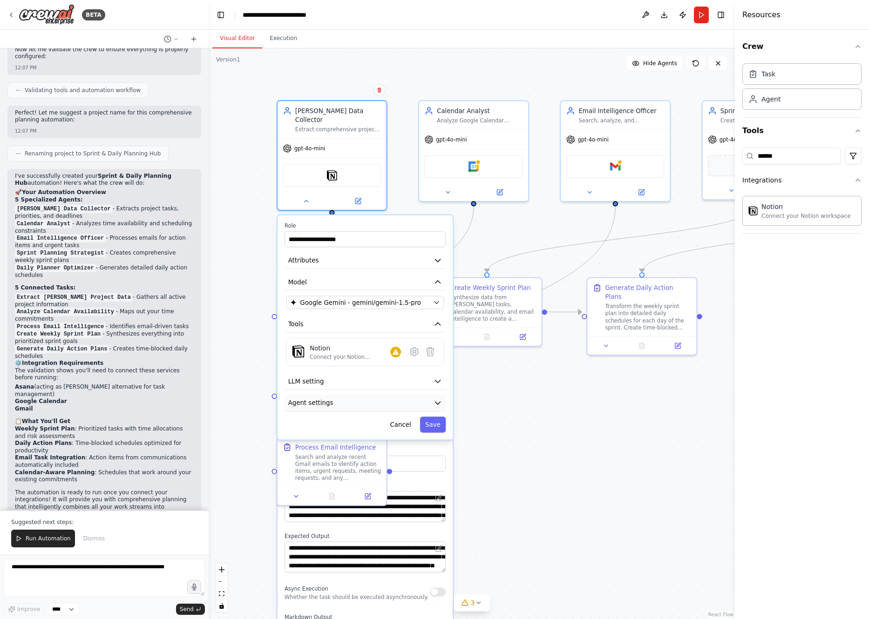
click at [415, 399] on icon "button" at bounding box center [437, 403] width 9 height 9
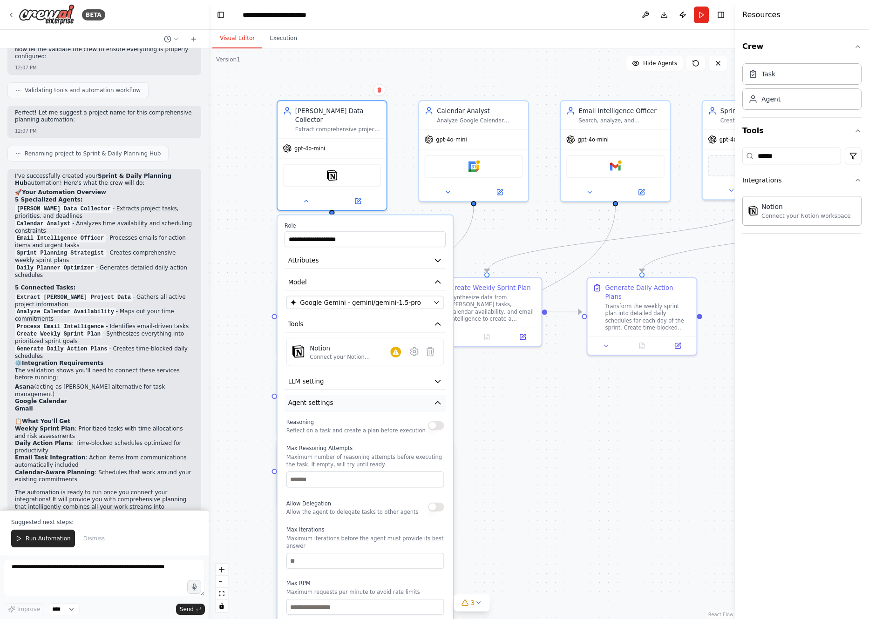
click at [415, 402] on icon "button" at bounding box center [437, 403] width 5 height 3
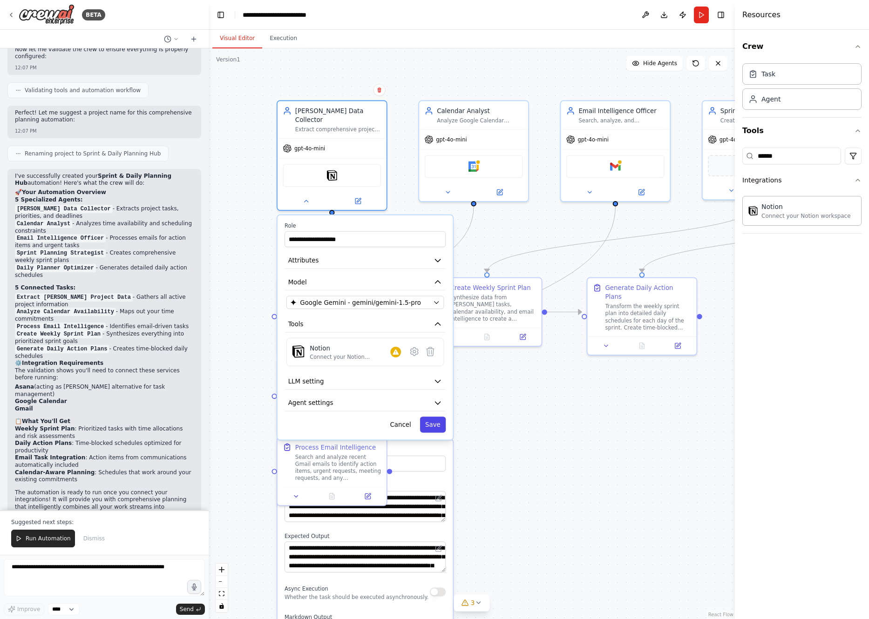
click at [415, 417] on button "Save" at bounding box center [433, 425] width 26 height 16
click at [415, 418] on button "Save" at bounding box center [433, 425] width 26 height 16
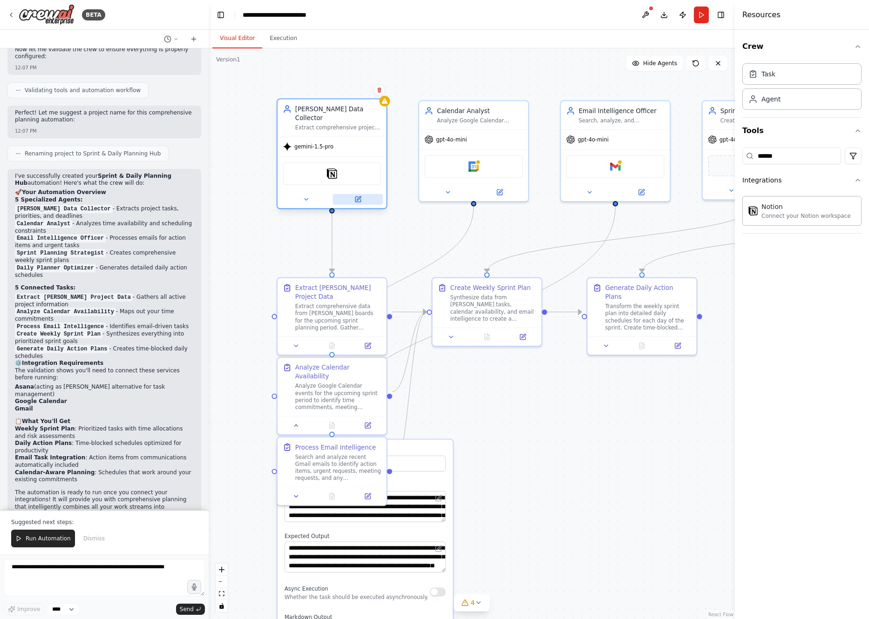
click at [357, 197] on icon at bounding box center [357, 199] width 5 height 5
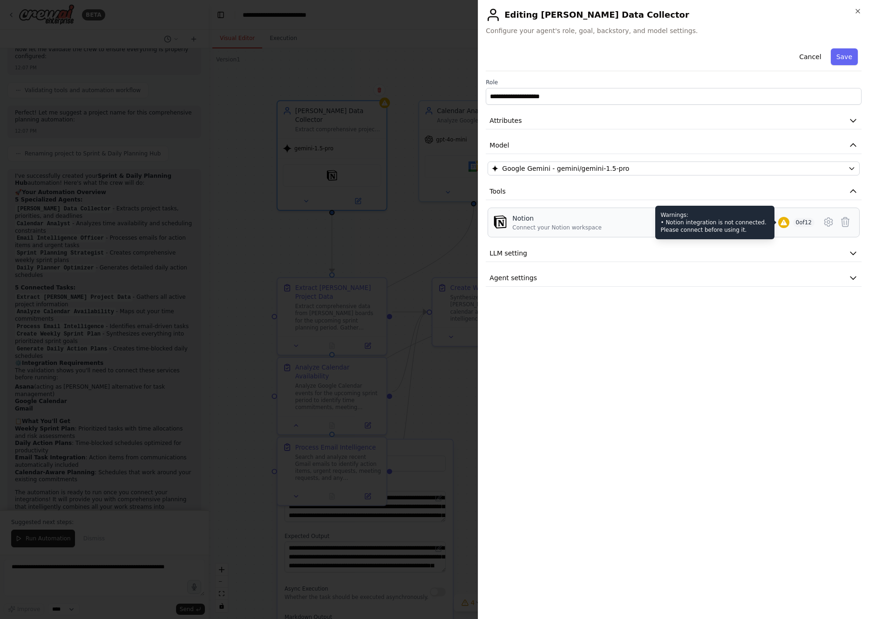
click at [415, 223] on icon at bounding box center [783, 223] width 6 height 6
click at [415, 222] on div "Notion Connect your Notion workspace 0 of 12" at bounding box center [663, 223] width 302 height 18
click at [415, 222] on icon at bounding box center [828, 222] width 8 height 8
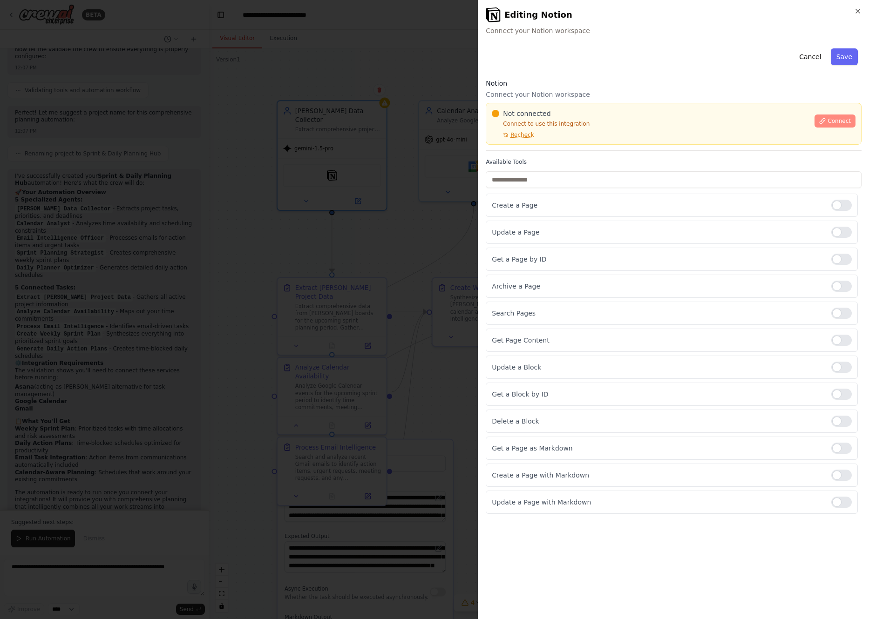
click at [415, 123] on span "Connect" at bounding box center [838, 120] width 23 height 7
click at [415, 233] on p "Update a Page" at bounding box center [658, 232] width 332 height 9
click at [415, 232] on p "Update a Page" at bounding box center [658, 232] width 332 height 9
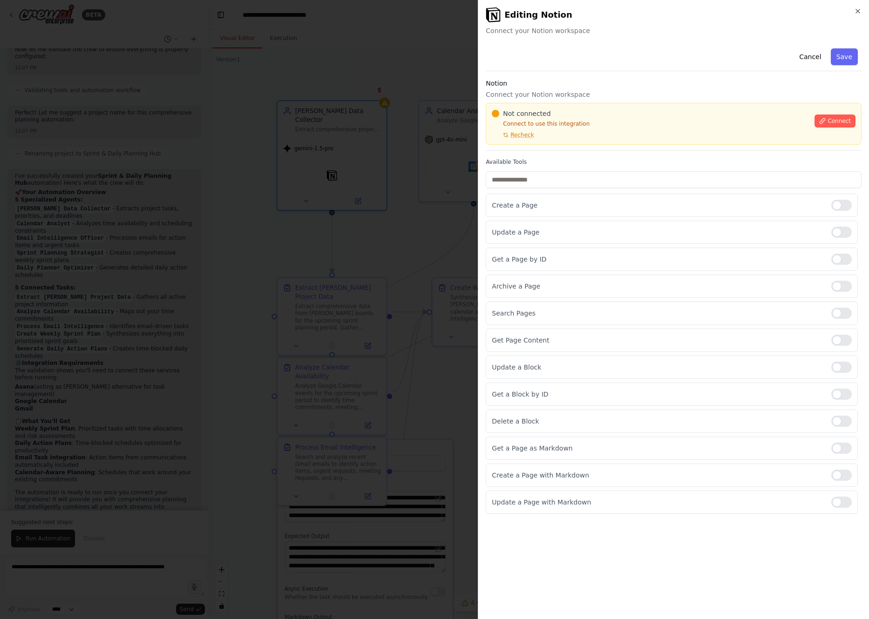
click at [370, 271] on div at bounding box center [434, 309] width 869 height 619
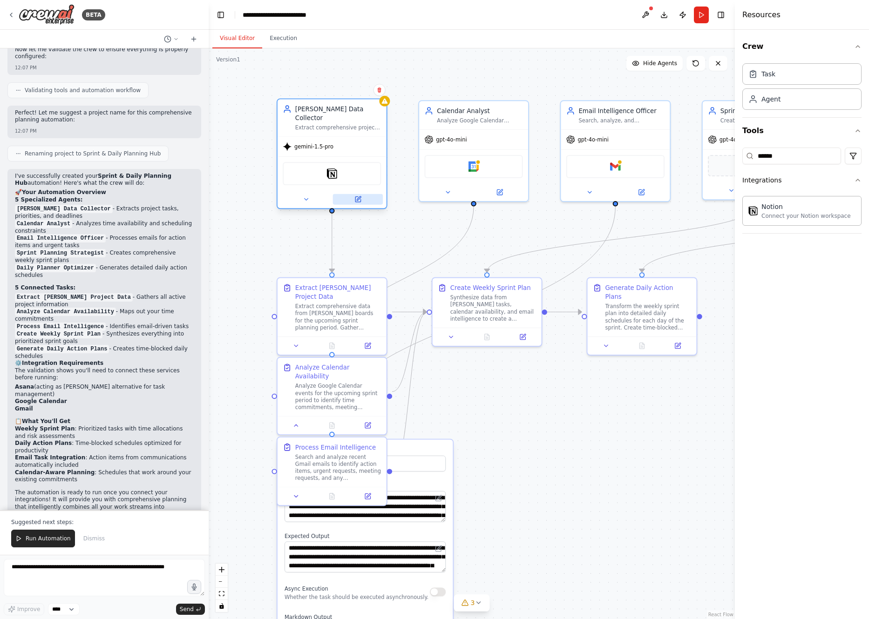
click at [354, 194] on button at bounding box center [358, 199] width 50 height 11
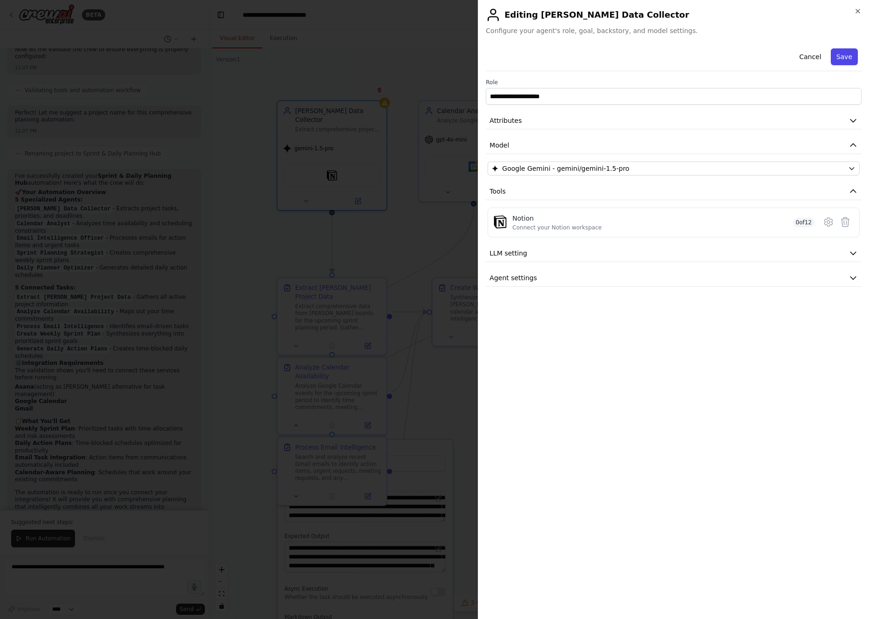
click at [415, 57] on button "Save" at bounding box center [844, 56] width 27 height 17
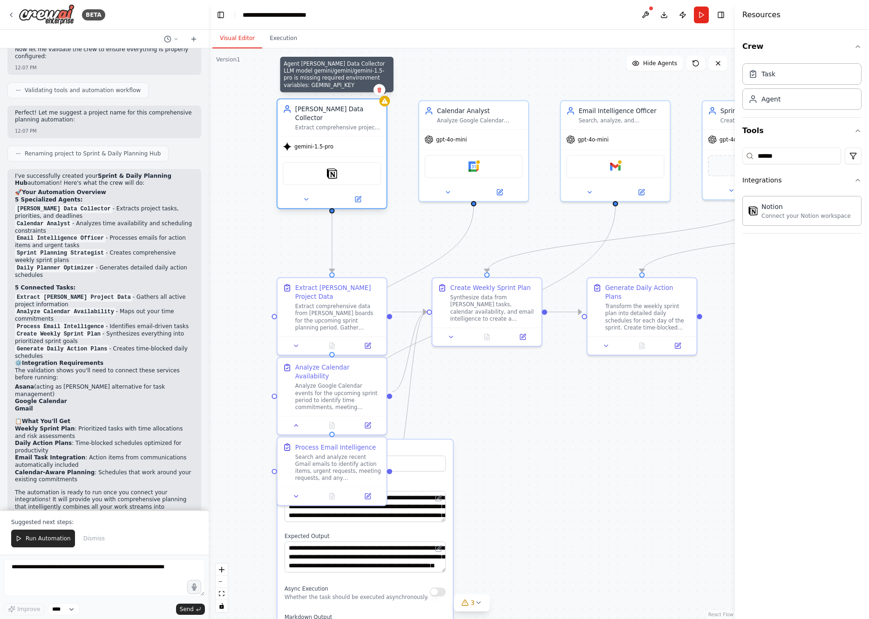
click at [384, 104] on icon at bounding box center [384, 101] width 7 height 7
click at [309, 196] on icon at bounding box center [306, 199] width 7 height 7
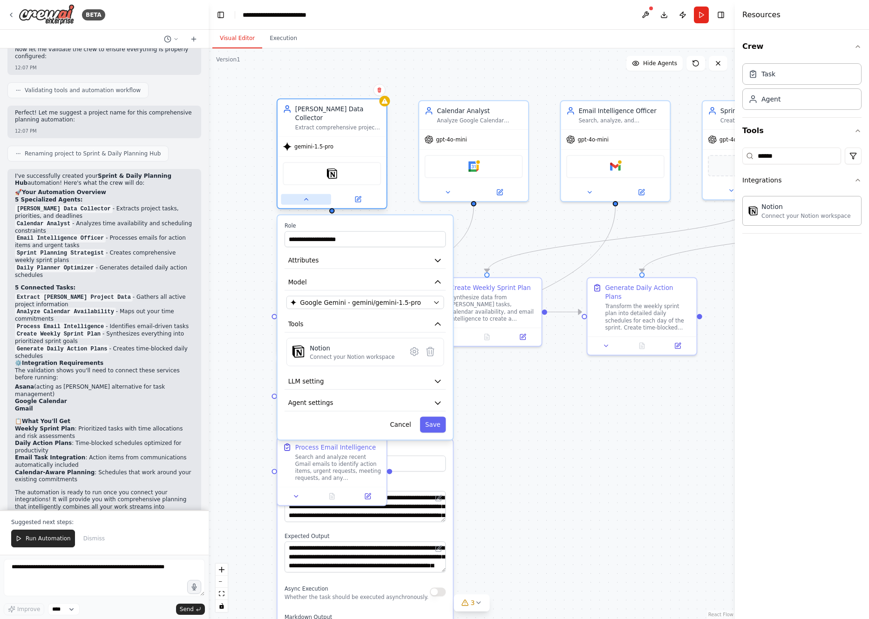
click at [309, 196] on icon at bounding box center [306, 199] width 7 height 7
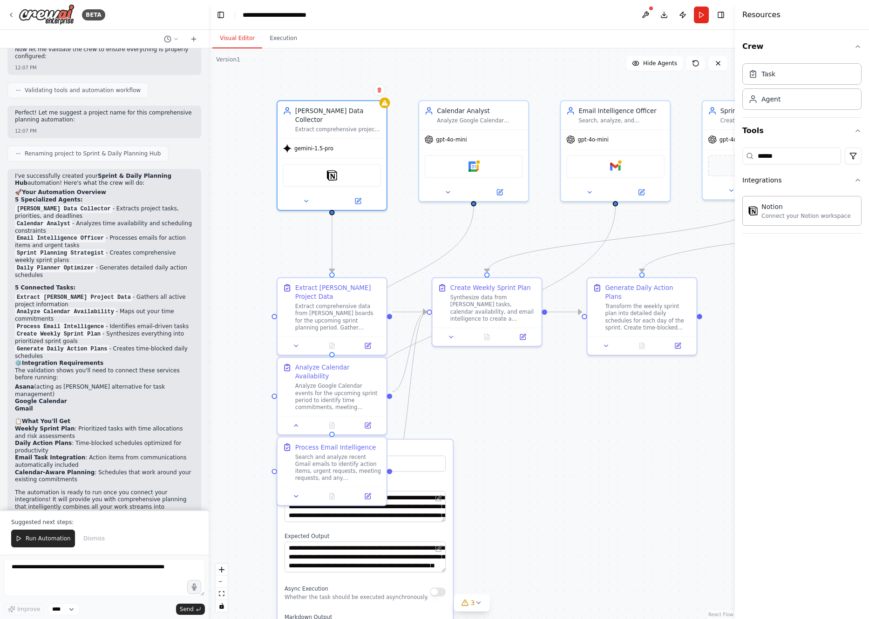
click at [415, 74] on div ".deletable-edge-delete-btn { width: 20px; height: 20px; border: 0px solid #ffff…" at bounding box center [472, 333] width 526 height 571
click at [415, 12] on button at bounding box center [645, 15] width 15 height 17
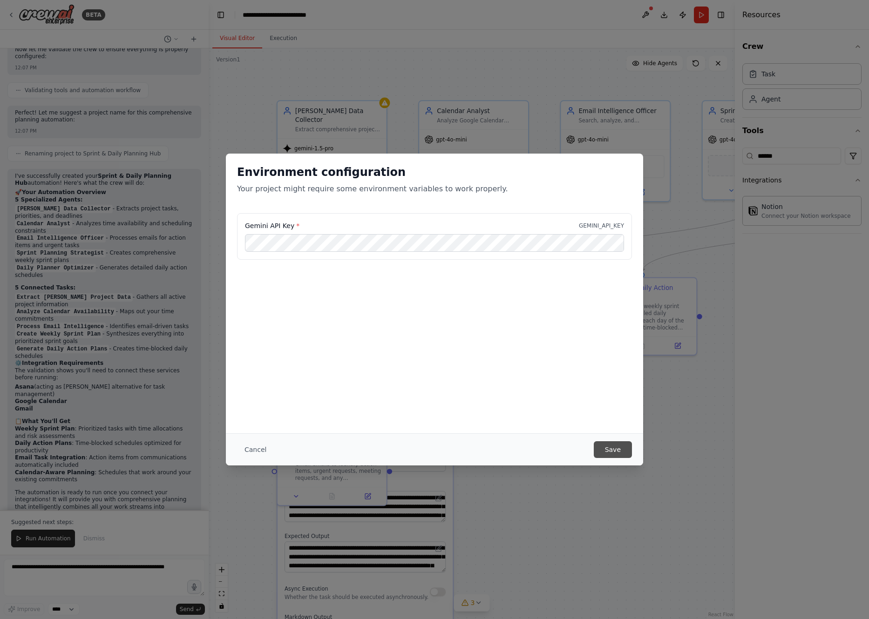
click at [415, 451] on button "Save" at bounding box center [613, 449] width 38 height 17
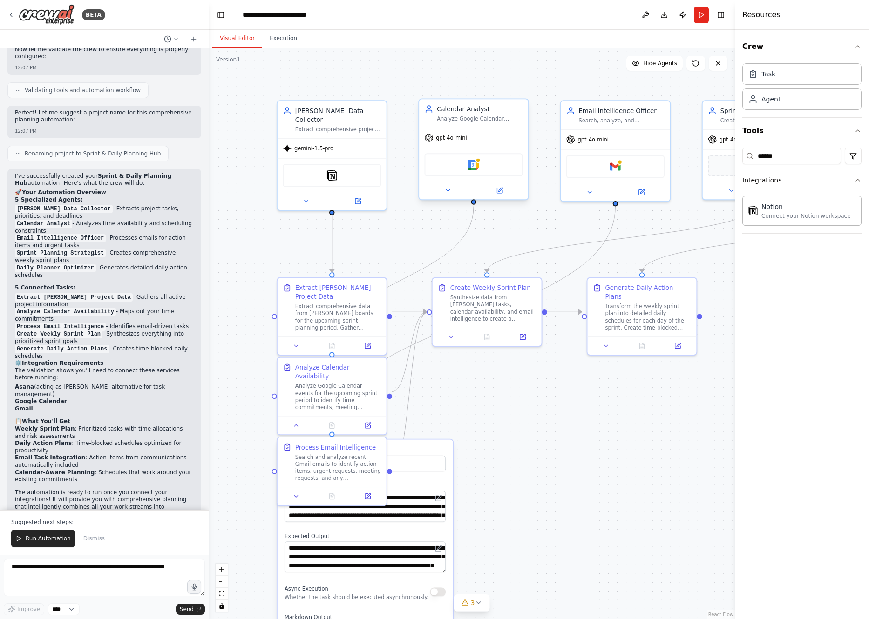
click at [415, 139] on span "gpt-4o-mini" at bounding box center [451, 137] width 31 height 7
click at [415, 183] on div at bounding box center [473, 191] width 109 height 18
click at [415, 189] on icon at bounding box center [499, 190] width 5 height 5
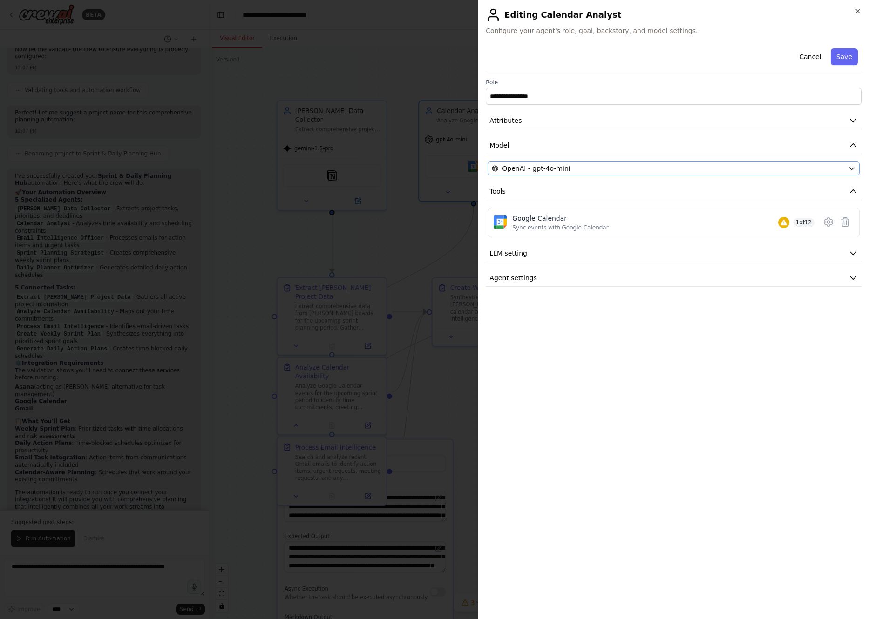
click at [415, 170] on div "OpenAI - gpt-4o-mini" at bounding box center [668, 168] width 352 height 9
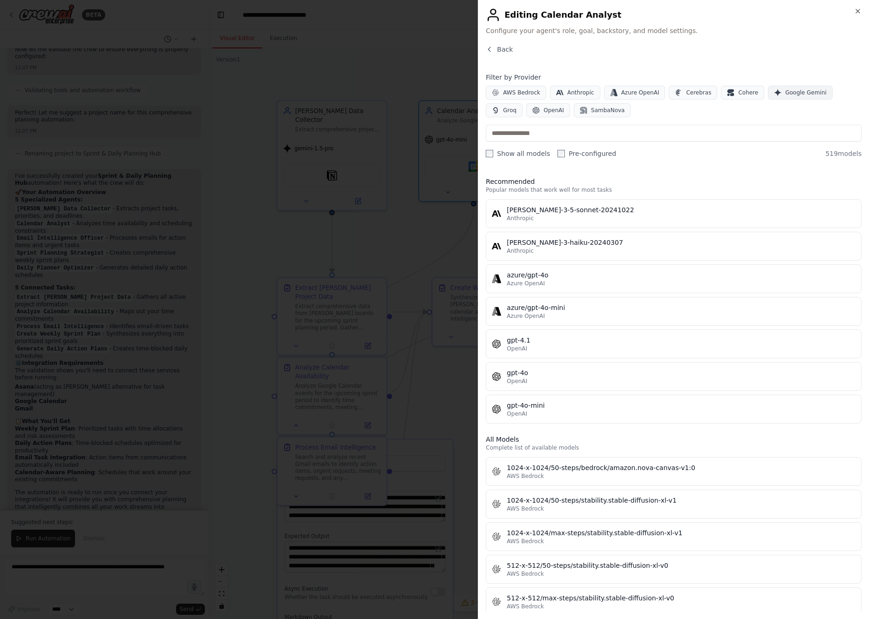
click at [415, 90] on span "Google Gemini" at bounding box center [805, 92] width 41 height 7
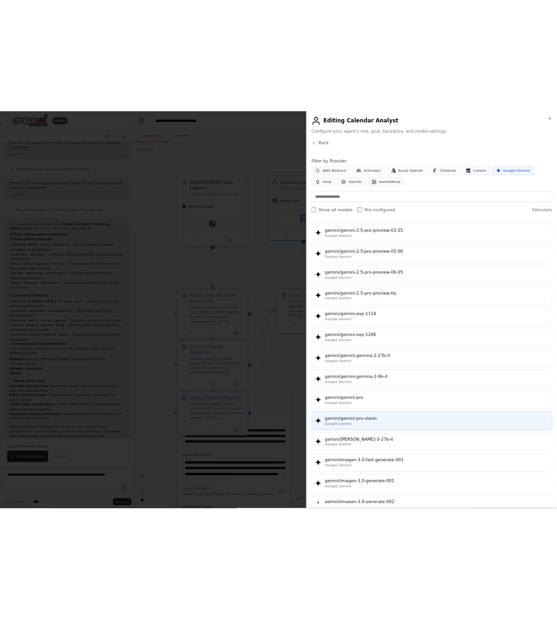
scroll to position [651, 0]
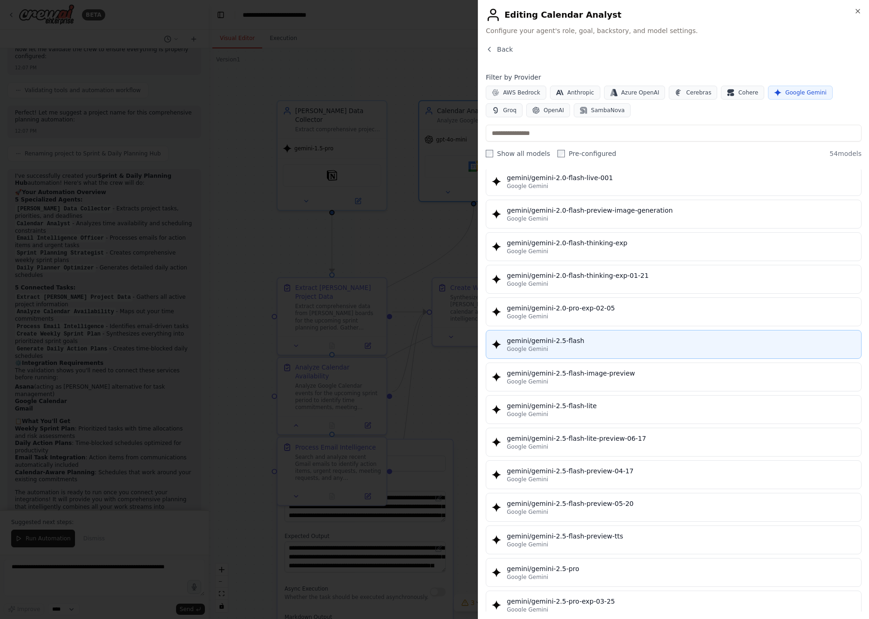
click at [415, 348] on div "Google Gemini" at bounding box center [681, 348] width 349 height 7
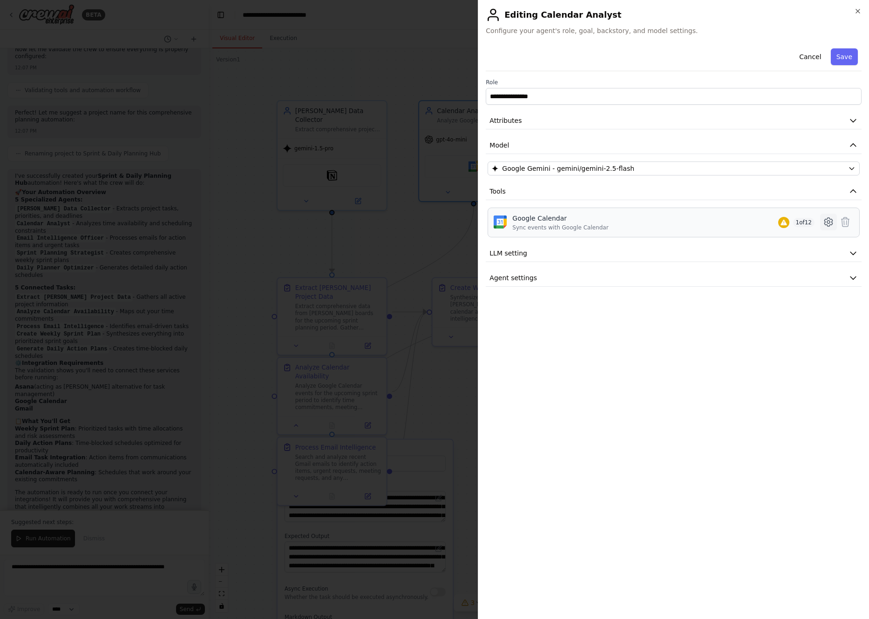
click at [415, 224] on icon at bounding box center [828, 222] width 11 height 11
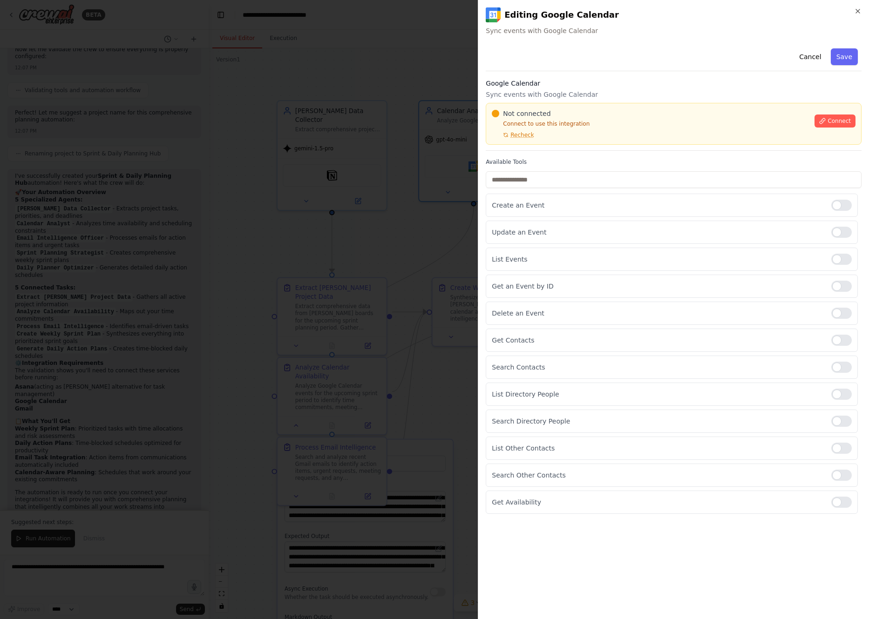
click at [415, 128] on div "Not connected Connect to use this integration Recheck Connect" at bounding box center [674, 124] width 364 height 30
click at [415, 124] on span "Connect" at bounding box center [838, 120] width 23 height 7
click at [415, 233] on p "Update an Event" at bounding box center [658, 232] width 332 height 9
click at [370, 274] on div at bounding box center [434, 309] width 869 height 619
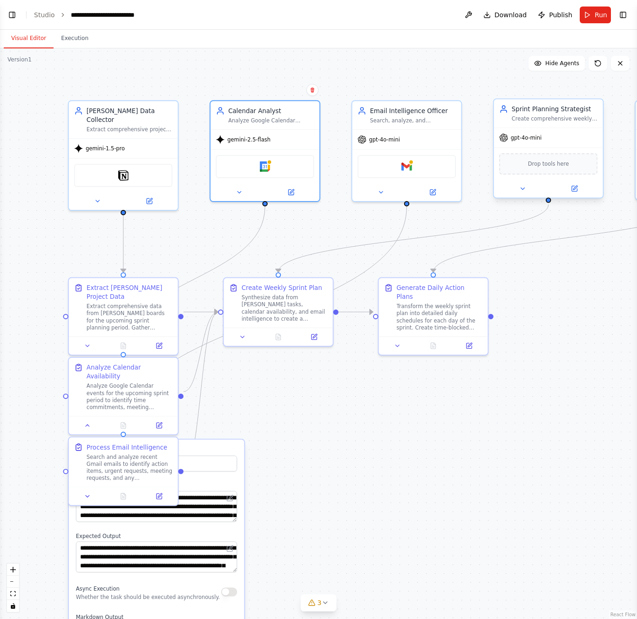
scroll to position [571, 0]
click at [44, 122] on div ".deletable-edge-delete-btn { width: 20px; height: 20px; border: 0px solid #ffff…" at bounding box center [318, 333] width 637 height 571
click at [10, 8] on button "Toggle Left Sidebar" at bounding box center [12, 14] width 13 height 13
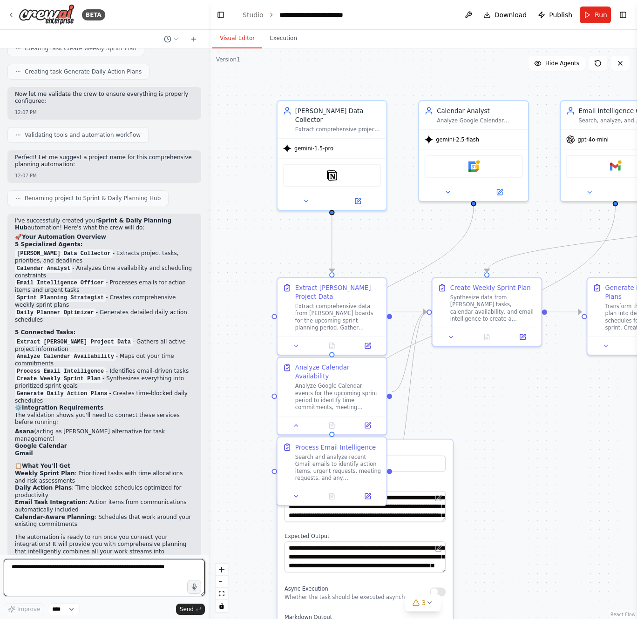
click at [130, 574] on textarea at bounding box center [104, 577] width 201 height 37
type textarea "**********"
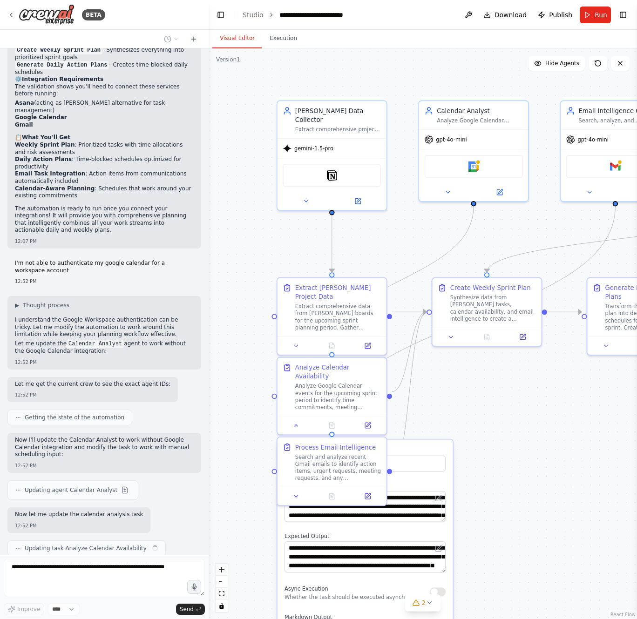
scroll to position [907, 0]
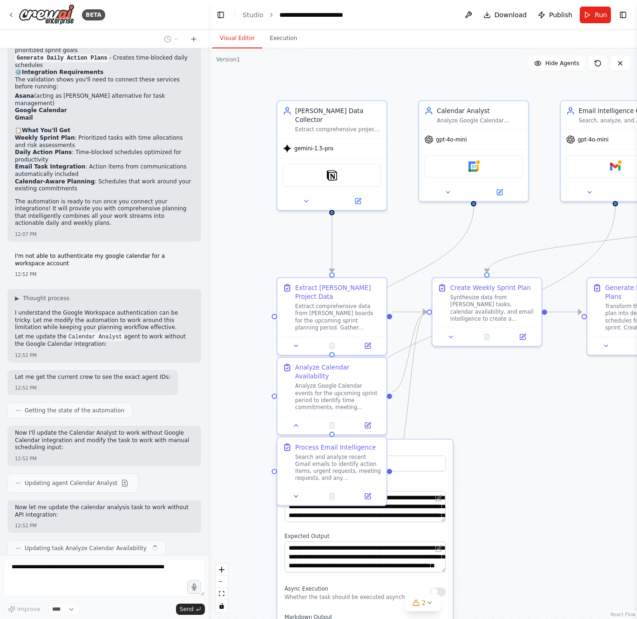
type textarea "**********"
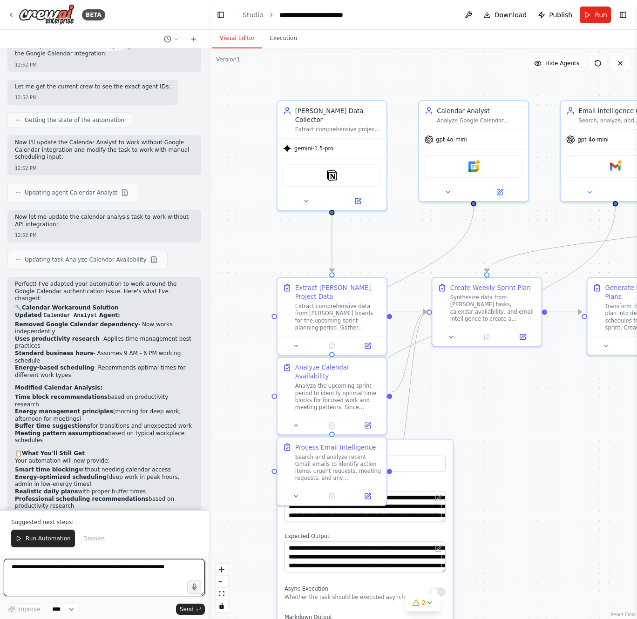
scroll to position [1281, 0]
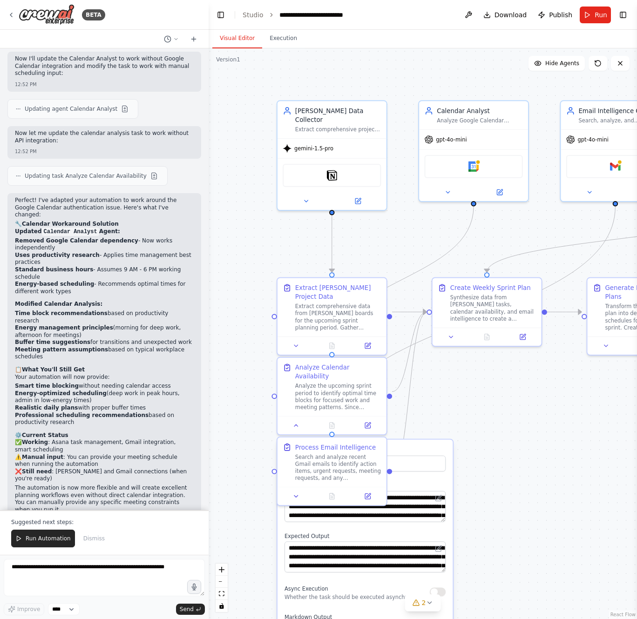
click at [415, 430] on div ".deletable-edge-delete-btn { width: 20px; height: 20px; border: 0px solid #ffff…" at bounding box center [423, 333] width 428 height 571
click at [415, 435] on div ".deletable-edge-delete-btn { width: 20px; height: 20px; border: 0px solid #ffff…" at bounding box center [423, 333] width 428 height 571
click at [415, 440] on div "**********" at bounding box center [366, 555] width 176 height 230
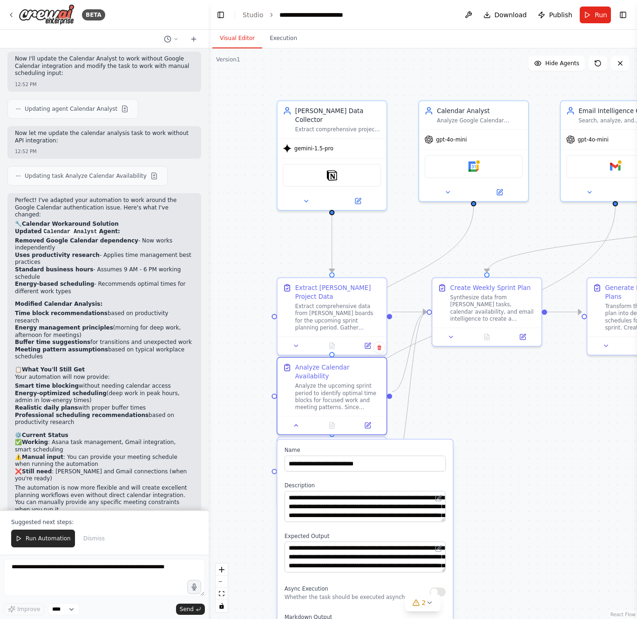
click at [415, 440] on div "**********" at bounding box center [366, 555] width 176 height 230
click at [415, 392] on div ".deletable-edge-delete-btn { width: 20px; height: 20px; border: 0px solid #ffff…" at bounding box center [423, 333] width 428 height 571
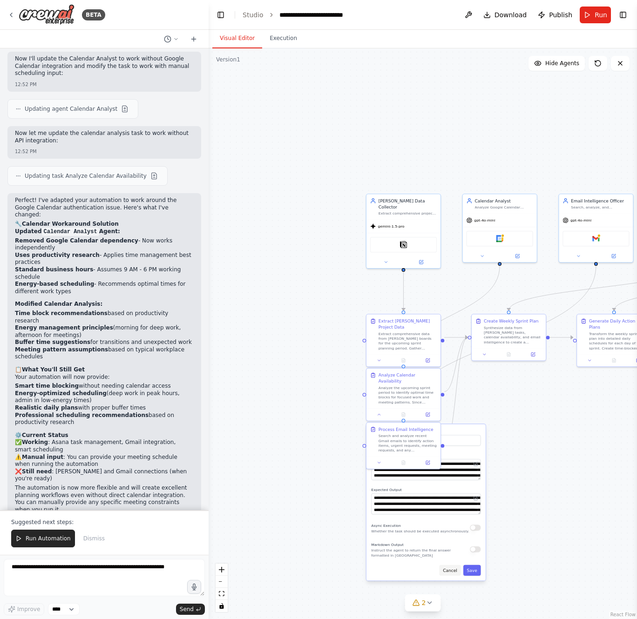
click at [415, 565] on button "Cancel" at bounding box center [449, 570] width 21 height 11
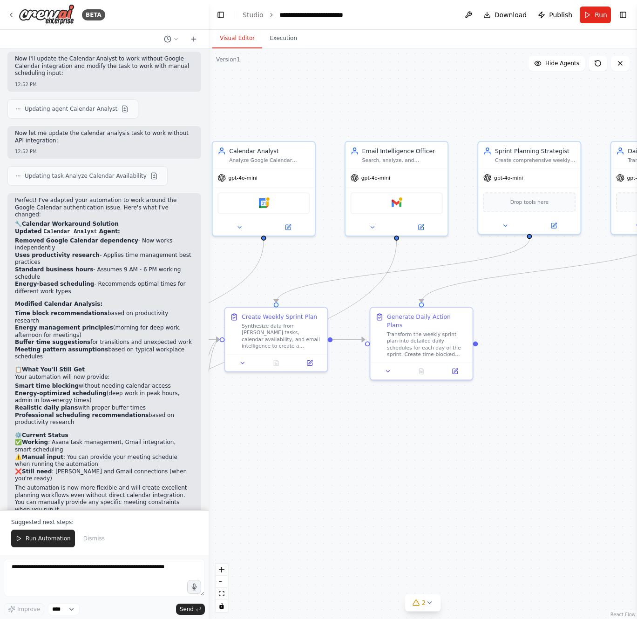
drag, startPoint x: 506, startPoint y: 451, endPoint x: 267, endPoint y: 512, distance: 246.5
click at [267, 512] on div ".deletable-edge-delete-btn { width: 20px; height: 20px; border: 0px solid #ffff…" at bounding box center [423, 333] width 428 height 571
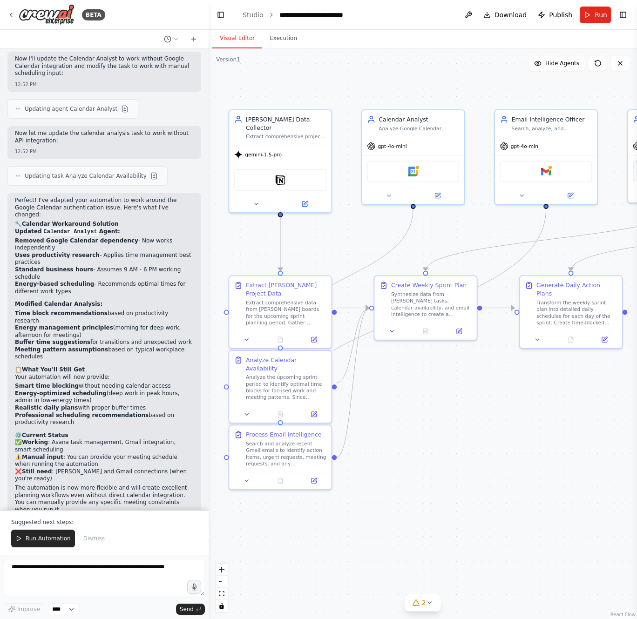
drag, startPoint x: 491, startPoint y: 435, endPoint x: 640, endPoint y: 403, distance: 152.8
click at [415, 403] on html "BETA Set up a crew that collects data from [PERSON_NAME] boards for project man…" at bounding box center [318, 309] width 637 height 619
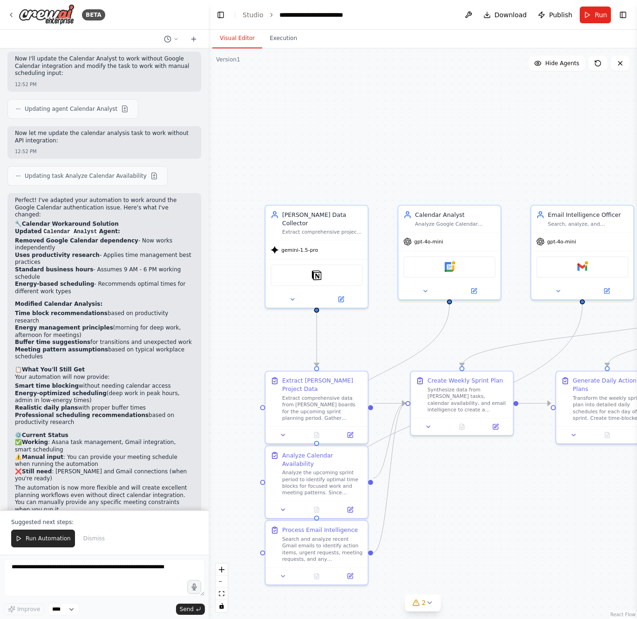
drag, startPoint x: 434, startPoint y: 395, endPoint x: 470, endPoint y: 491, distance: 102.1
click at [415, 491] on div ".deletable-edge-delete-btn { width: 20px; height: 20px; border: 0px solid #ffff…" at bounding box center [423, 333] width 428 height 571
click at [415, 271] on div "Google Calendar" at bounding box center [449, 265] width 92 height 21
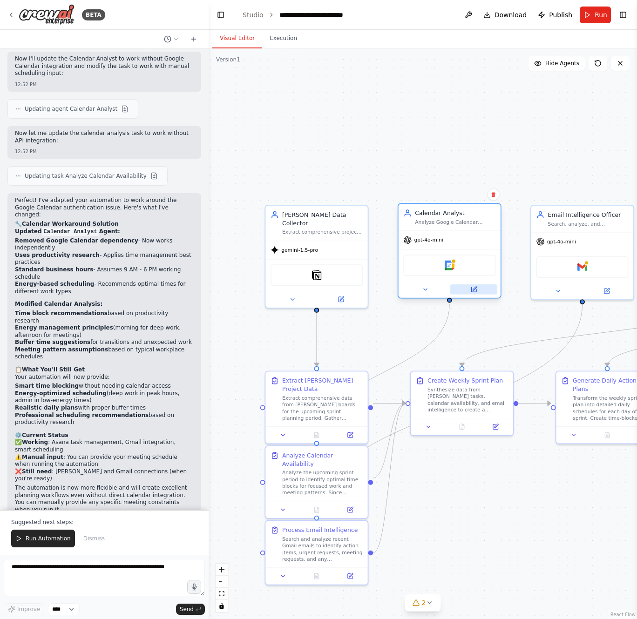
click at [415, 290] on icon at bounding box center [473, 289] width 5 height 5
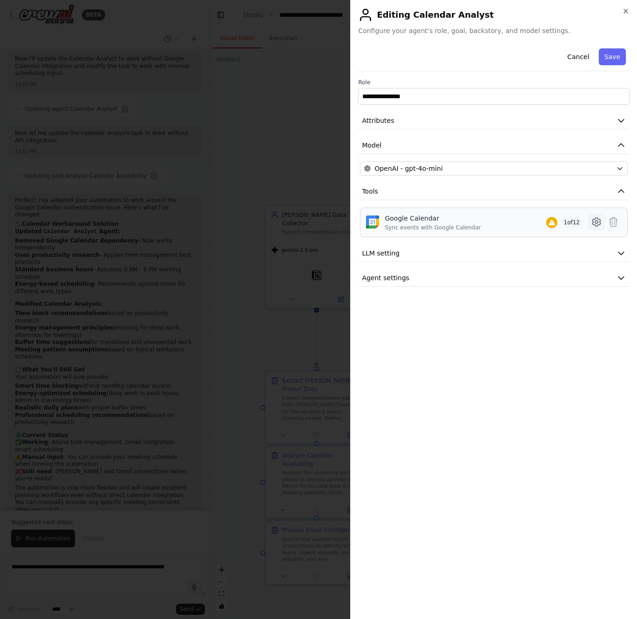
click at [415, 221] on icon at bounding box center [596, 222] width 8 height 8
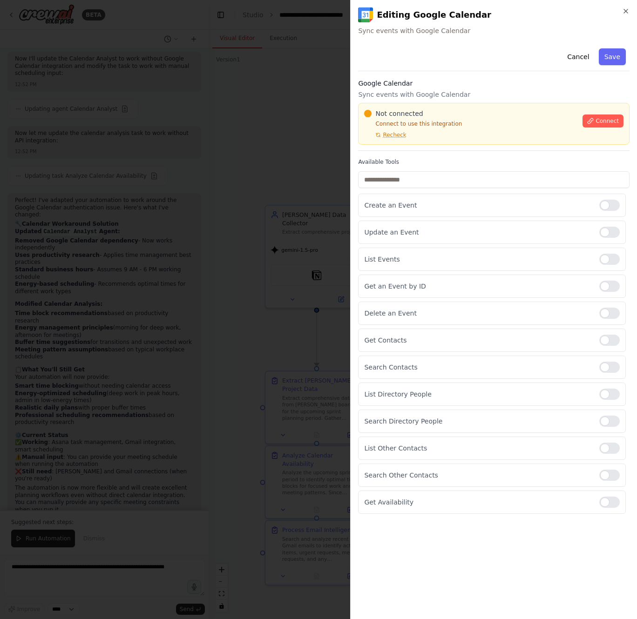
click at [415, 95] on p "Sync events with Google Calendar" at bounding box center [493, 94] width 271 height 9
click at [415, 10] on icon "button" at bounding box center [625, 10] width 7 height 7
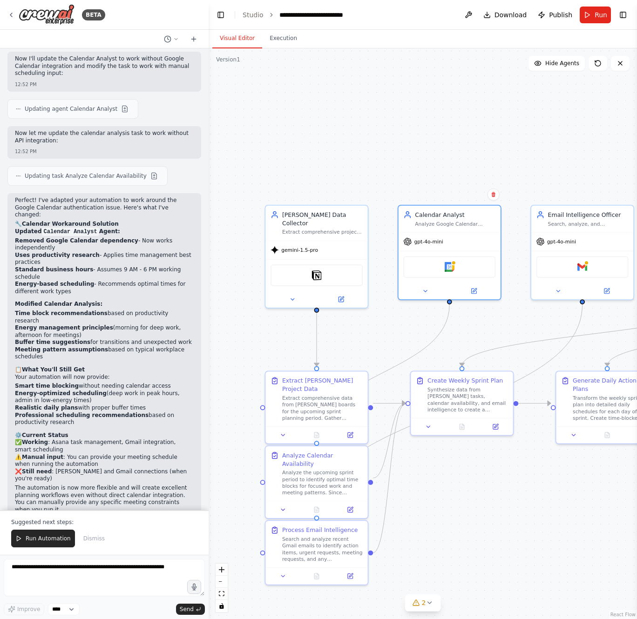
click at [415, 66] on div ".deletable-edge-delete-btn { width: 20px; height: 20px; border: 0px solid #ffff…" at bounding box center [423, 333] width 428 height 571
click at [415, 11] on button at bounding box center [468, 15] width 15 height 17
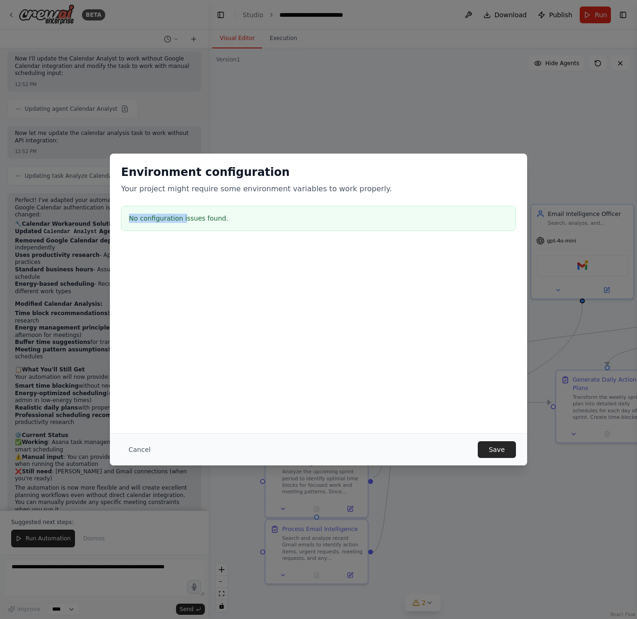
click at [186, 213] on div "No configuration issues found." at bounding box center [318, 218] width 395 height 25
click at [415, 447] on button "Save" at bounding box center [497, 449] width 38 height 17
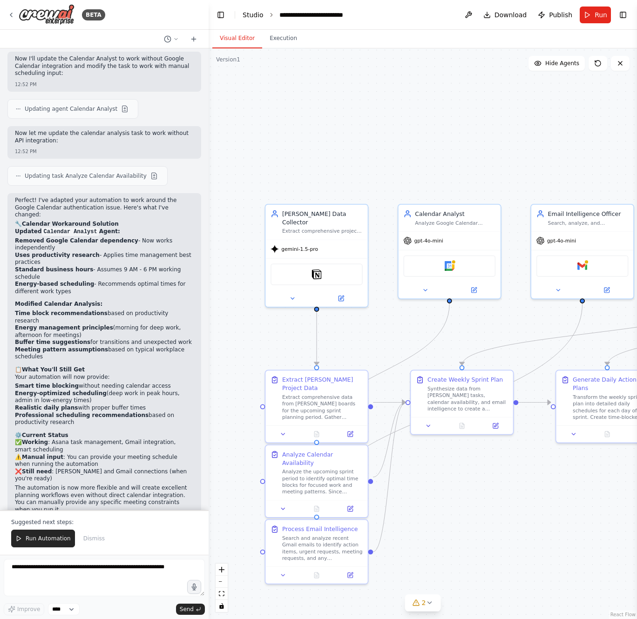
click at [257, 14] on link "Studio" at bounding box center [253, 14] width 21 height 7
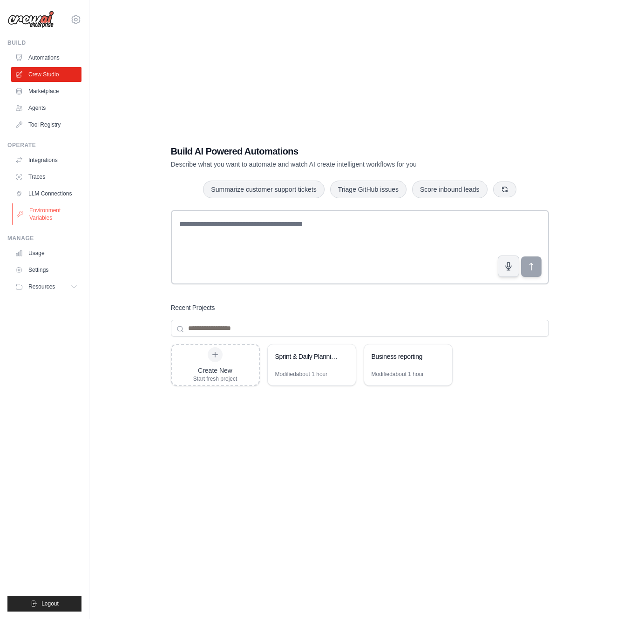
click at [47, 210] on link "Environment Variables" at bounding box center [47, 214] width 70 height 22
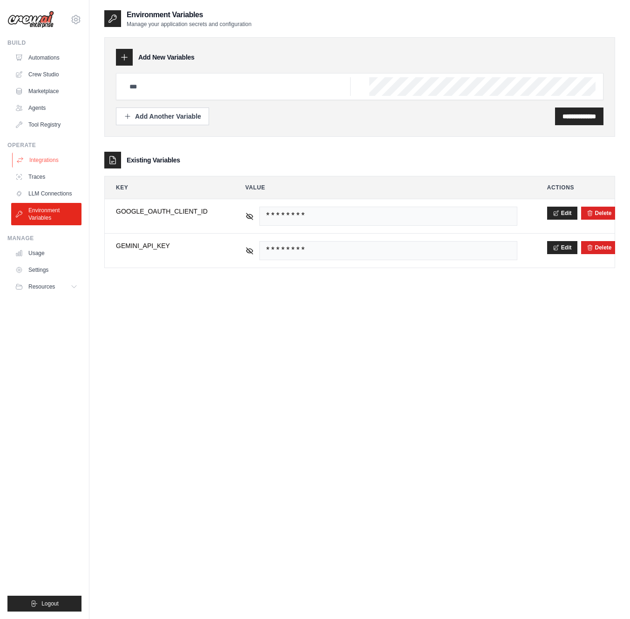
click at [47, 162] on link "Integrations" at bounding box center [47, 160] width 70 height 15
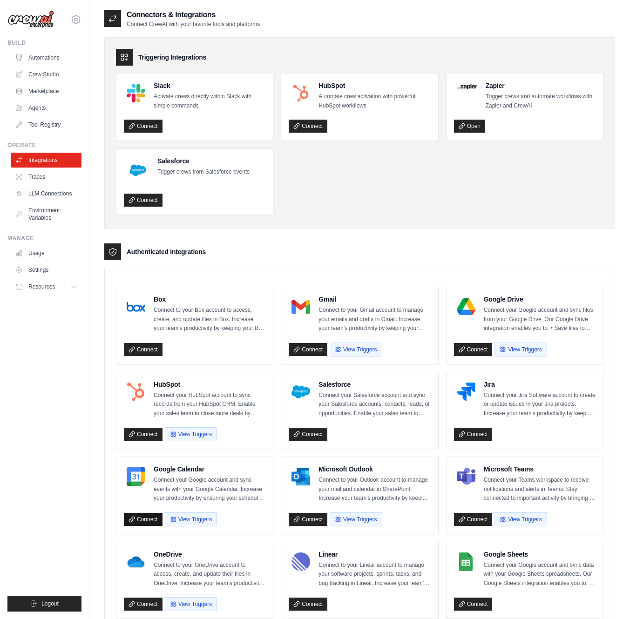
click at [147, 515] on link "Connect" at bounding box center [143, 519] width 39 height 13
click at [35, 73] on link "Crew Studio" at bounding box center [47, 74] width 70 height 15
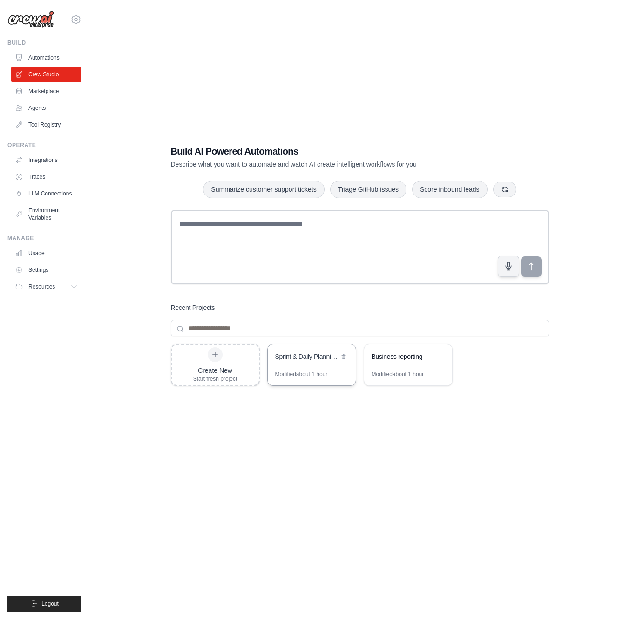
click at [284, 354] on div "Sprint & Daily Planning Hub" at bounding box center [307, 356] width 64 height 9
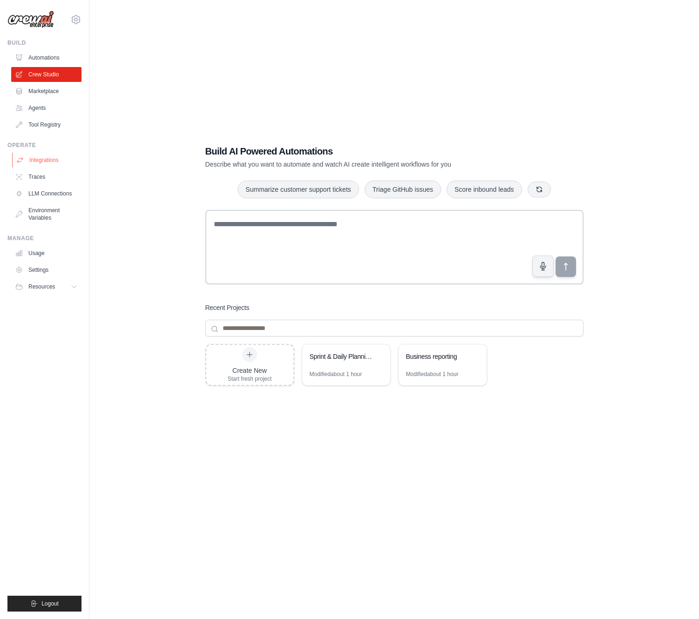
click at [59, 165] on link "Integrations" at bounding box center [47, 160] width 70 height 15
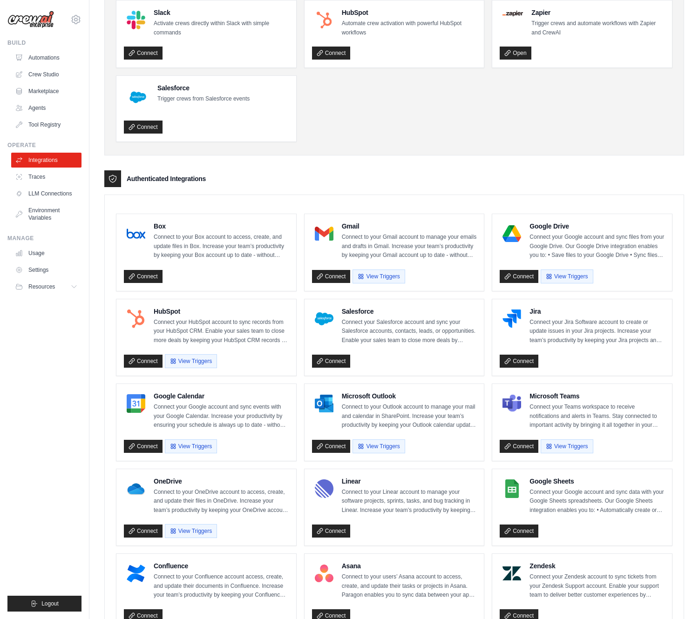
scroll to position [361, 0]
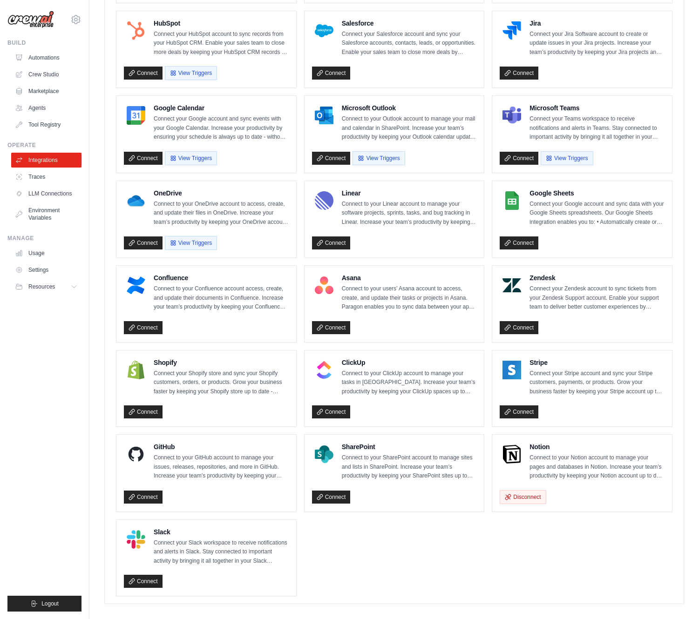
click at [512, 446] on img at bounding box center [511, 454] width 19 height 19
click at [581, 463] on p "Connect to your Notion account to manage your pages and databases in Notion. In…" at bounding box center [596, 467] width 135 height 27
click at [514, 447] on img at bounding box center [511, 454] width 19 height 19
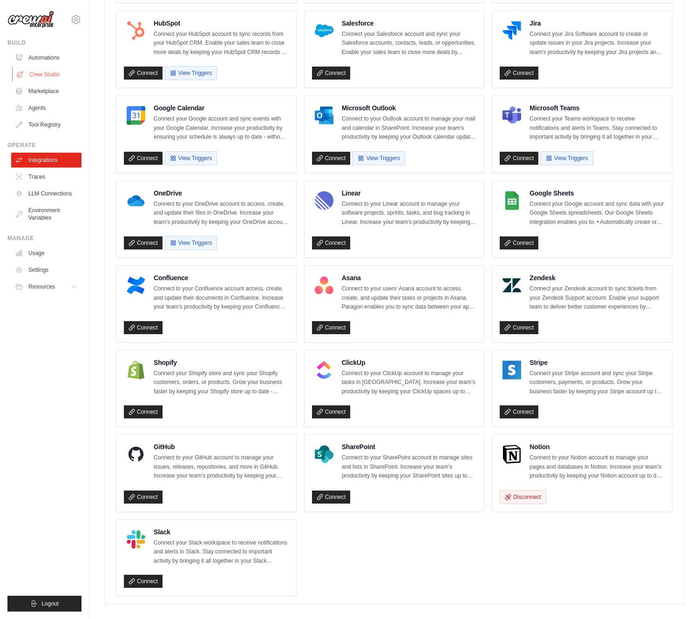
click at [48, 70] on link "Crew Studio" at bounding box center [47, 74] width 70 height 15
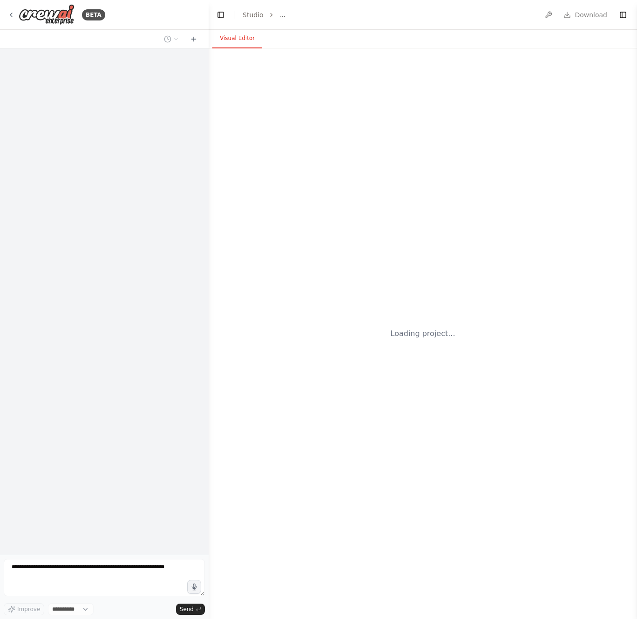
select select "****"
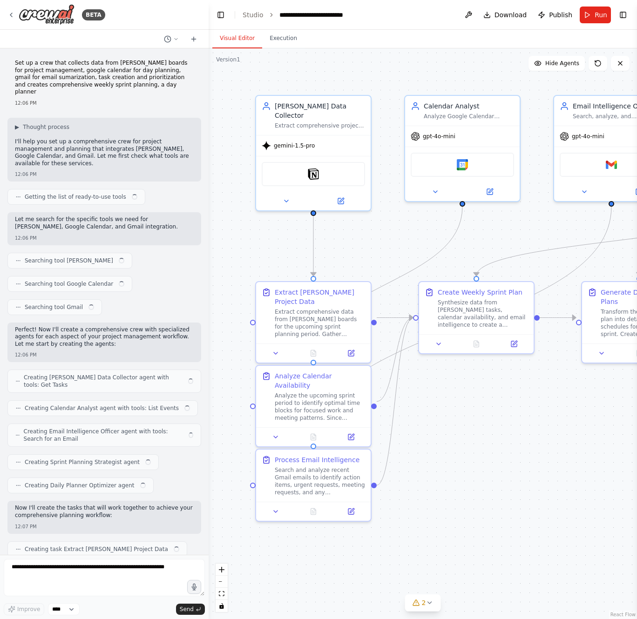
scroll to position [1236, 0]
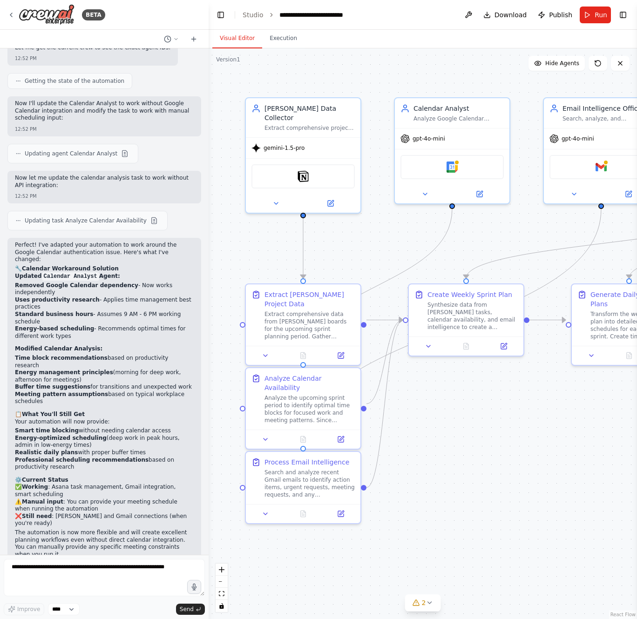
drag, startPoint x: 461, startPoint y: 416, endPoint x: 451, endPoint y: 418, distance: 10.5
click at [451, 418] on div ".deletable-edge-delete-btn { width: 20px; height: 20px; border: 0px solid #ffff…" at bounding box center [423, 333] width 428 height 571
click at [594, 15] on button "Run" at bounding box center [595, 15] width 31 height 17
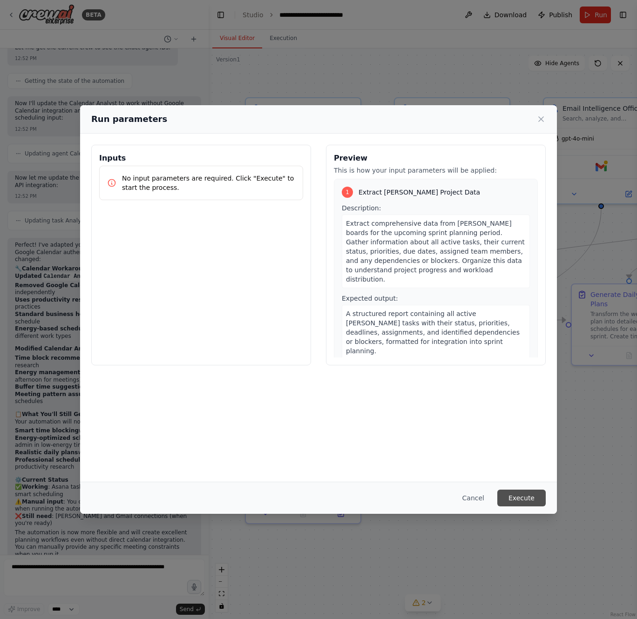
click at [527, 499] on button "Execute" at bounding box center [521, 498] width 48 height 17
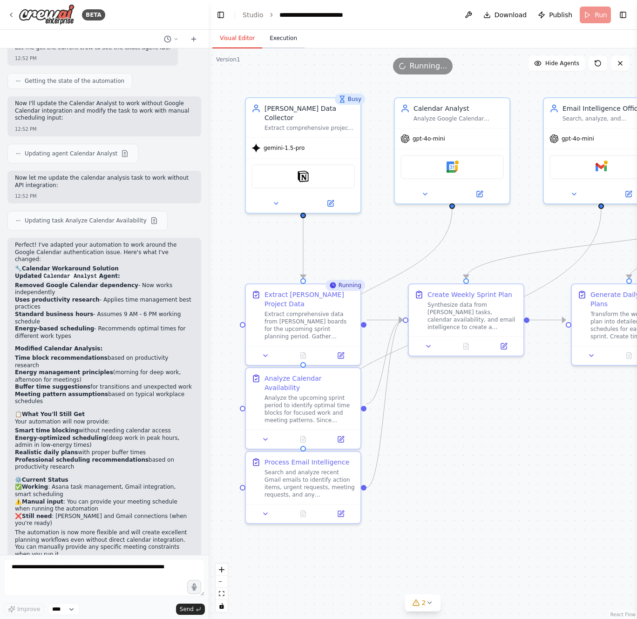
click at [286, 34] on button "Execution" at bounding box center [283, 39] width 42 height 20
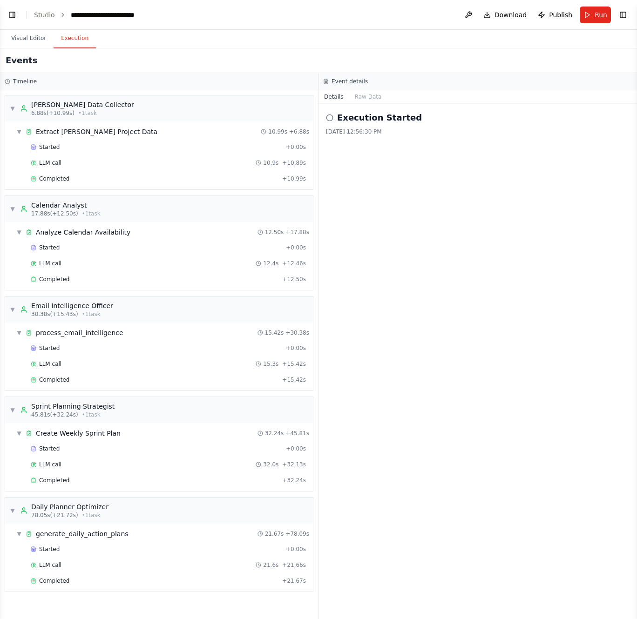
click at [326, 372] on div "Execution Started [DATE] 12:56:30 PM" at bounding box center [477, 361] width 318 height 515
click at [251, 338] on div "▼ process_email_intelligence 15.42s + 30.38s" at bounding box center [163, 333] width 300 height 17
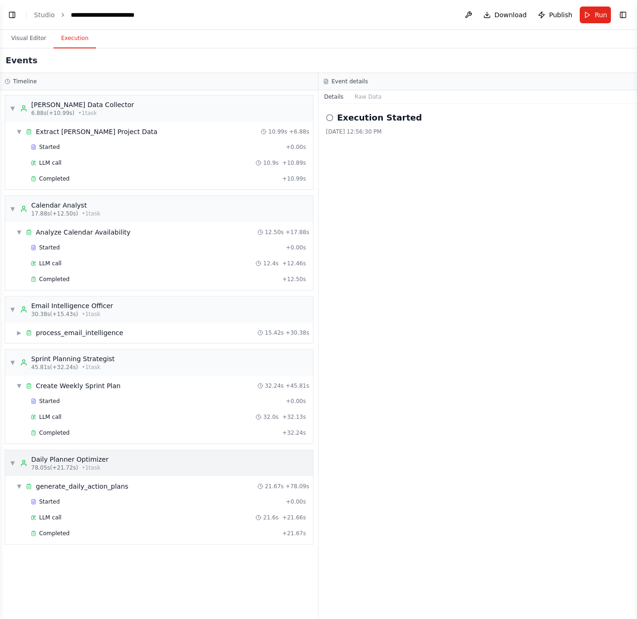
click at [205, 467] on div "▼ Daily Planner Optimizer 78.05s (+21.72s) • 1 task" at bounding box center [159, 463] width 308 height 26
click at [205, 467] on div "▶ Daily Planner Optimizer 78.05s (+21.72s) • 1 task" at bounding box center [159, 463] width 308 height 26
click at [37, 37] on button "Visual Editor" at bounding box center [29, 39] width 50 height 20
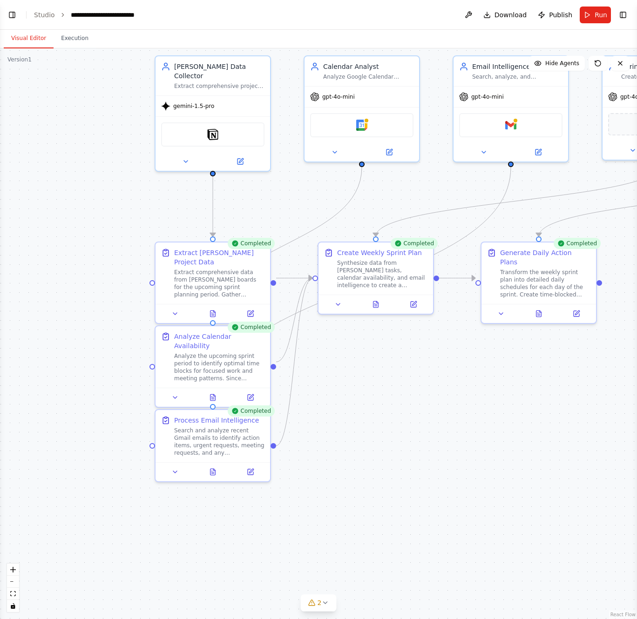
drag, startPoint x: 431, startPoint y: 385, endPoint x: 550, endPoint y: 342, distance: 126.9
click at [550, 342] on div ".deletable-edge-delete-btn { width: 20px; height: 20px; border: 0px solid #ffff…" at bounding box center [318, 333] width 637 height 571
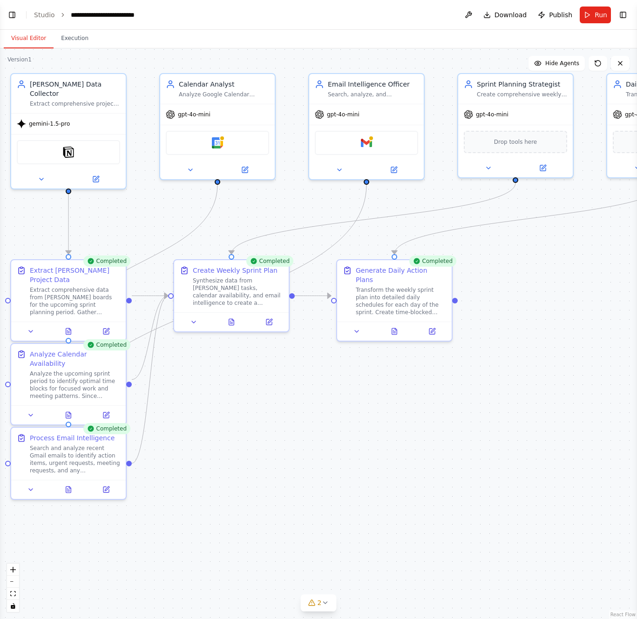
drag, startPoint x: 407, startPoint y: 403, endPoint x: 256, endPoint y: 420, distance: 152.3
click at [256, 420] on div ".deletable-edge-delete-btn { width: 20px; height: 20px; border: 0px solid #ffff…" at bounding box center [318, 333] width 637 height 571
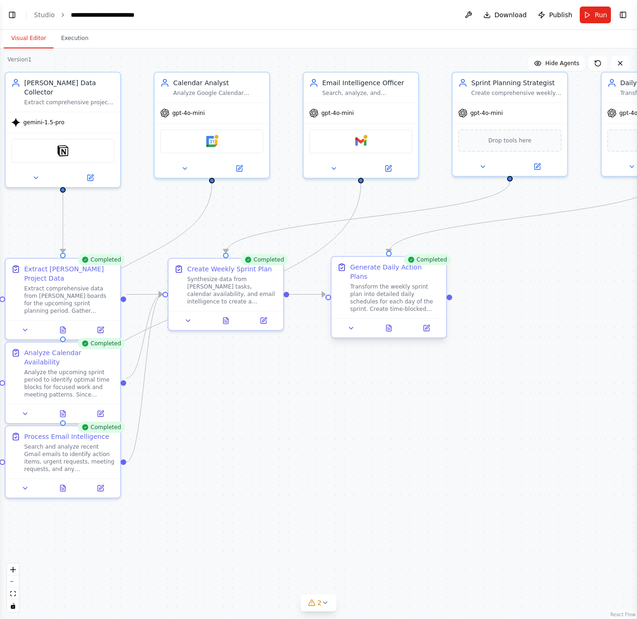
click at [387, 296] on div "Transform the weekly sprint plan into detailed daily schedules for each day of …" at bounding box center [395, 298] width 90 height 30
click at [392, 325] on icon at bounding box center [388, 328] width 7 height 7
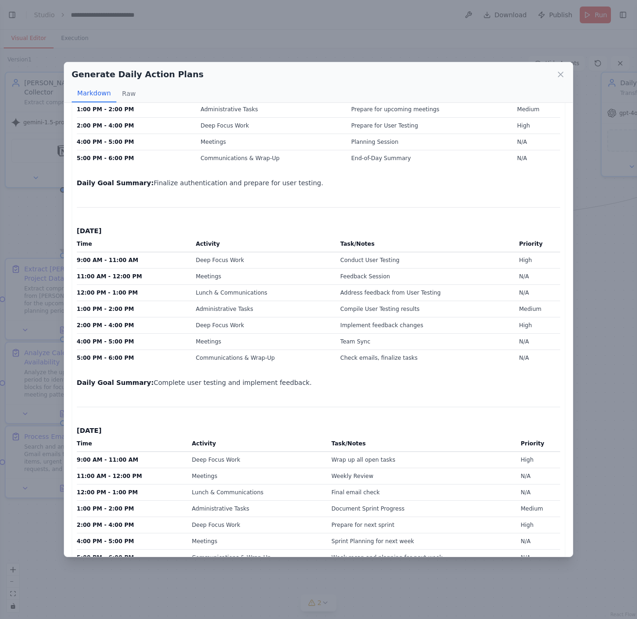
scroll to position [677, 0]
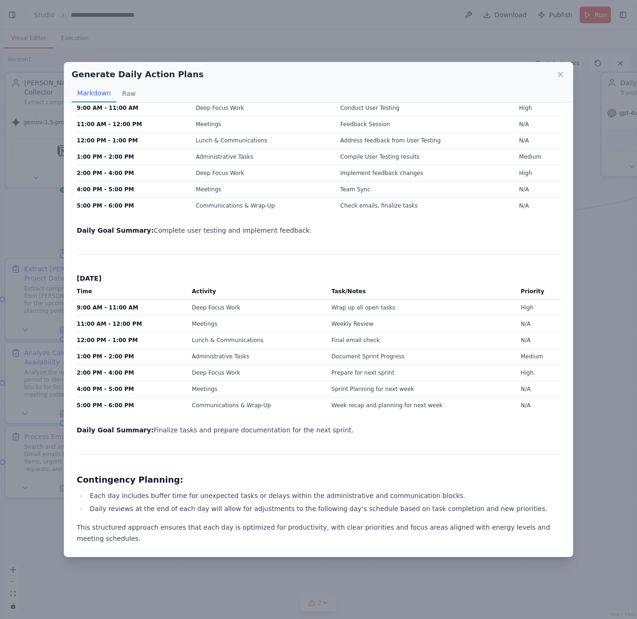
click at [589, 360] on div "Generate Daily Action Plans Markdown Raw Daily Schedules for Sprint Period ([DA…" at bounding box center [318, 309] width 637 height 619
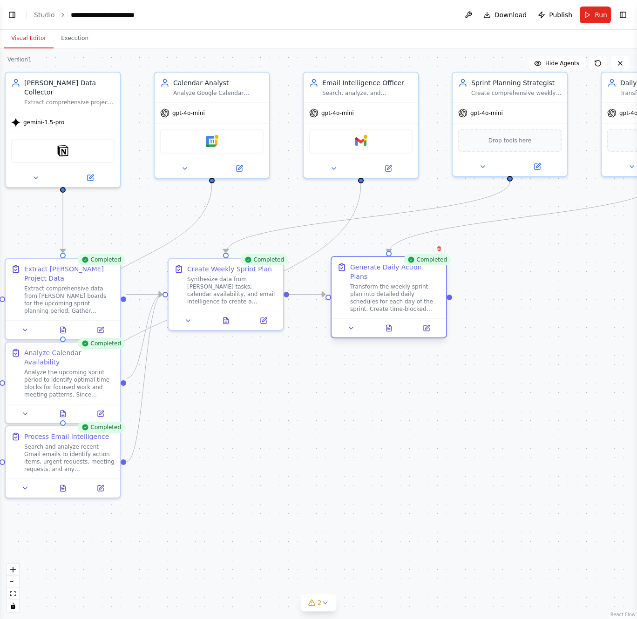
click at [400, 287] on div "Transform the weekly sprint plan into detailed daily schedules for each day of …" at bounding box center [395, 298] width 90 height 30
click at [427, 325] on icon at bounding box center [427, 328] width 6 height 6
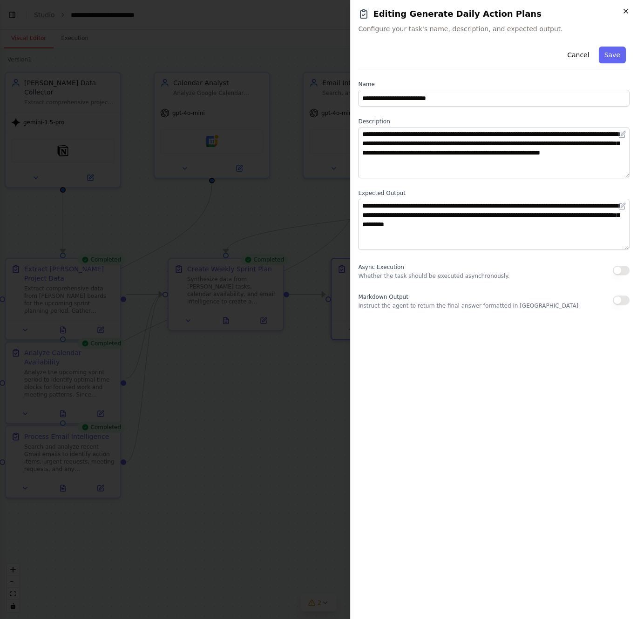
click at [625, 10] on icon "button" at bounding box center [625, 10] width 7 height 7
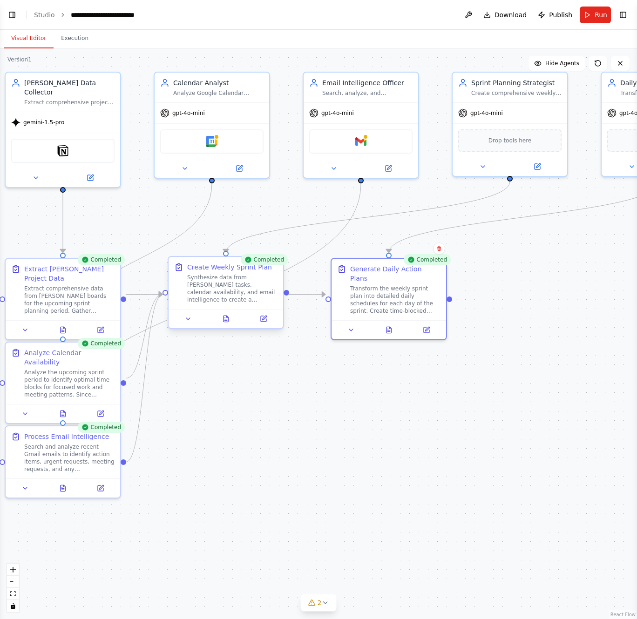
click at [224, 325] on div at bounding box center [226, 318] width 115 height 19
click at [226, 321] on icon at bounding box center [225, 319] width 5 height 6
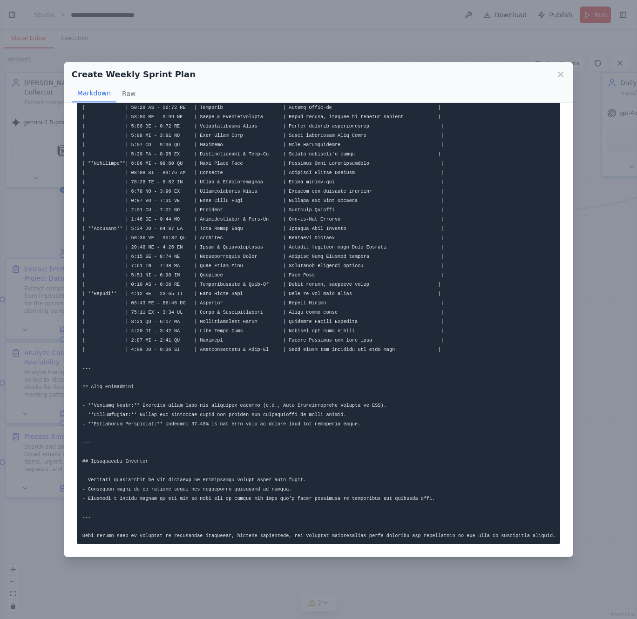
scroll to position [0, 0]
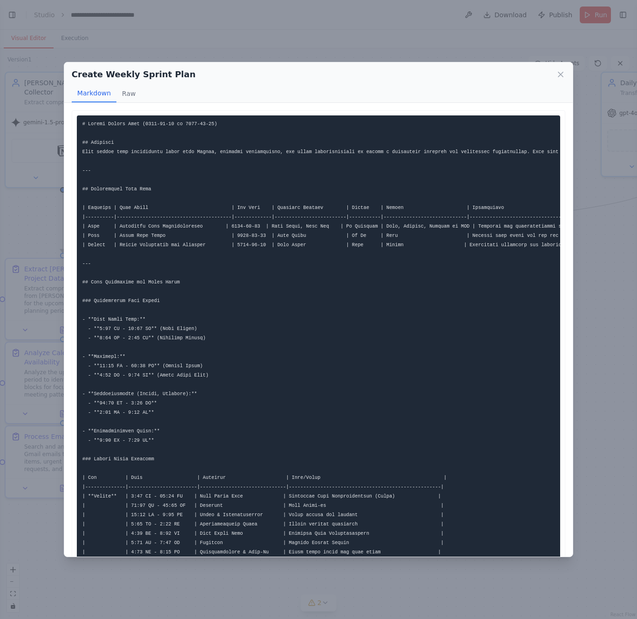
click at [330, 334] on pre at bounding box center [318, 561] width 483 height 892
click at [265, 39] on div "Create Weekly Sprint Plan Markdown Raw ... Show more Not valid JSON" at bounding box center [318, 309] width 637 height 619
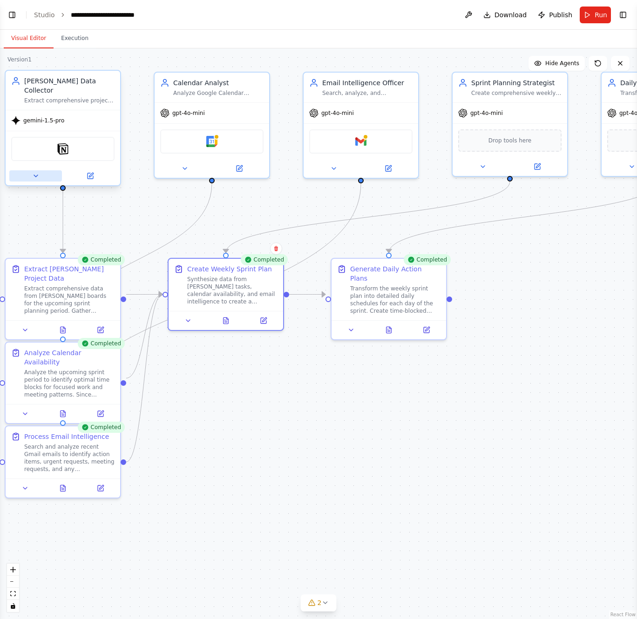
click at [33, 172] on icon at bounding box center [35, 175] width 7 height 7
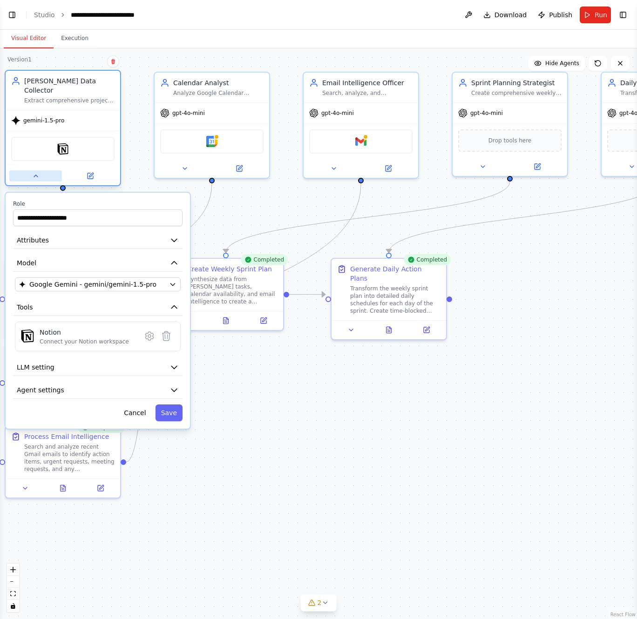
click at [33, 172] on icon at bounding box center [35, 175] width 7 height 7
click at [35, 172] on icon at bounding box center [35, 175] width 7 height 7
click at [118, 131] on div "Notion" at bounding box center [63, 149] width 115 height 36
click at [168, 407] on button "Save" at bounding box center [169, 413] width 27 height 17
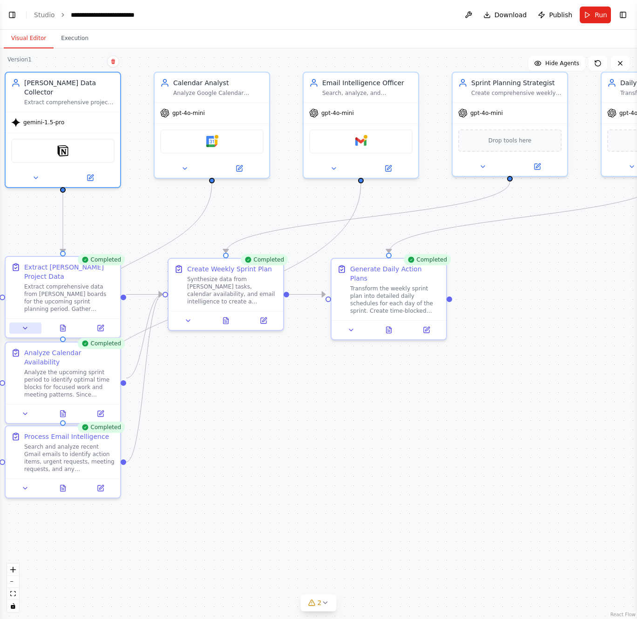
click at [28, 325] on icon at bounding box center [24, 328] width 7 height 7
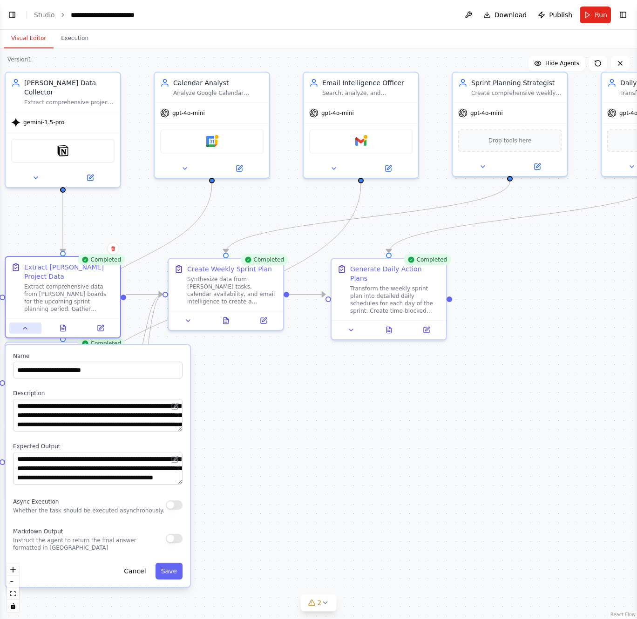
click at [28, 325] on icon at bounding box center [24, 328] width 7 height 7
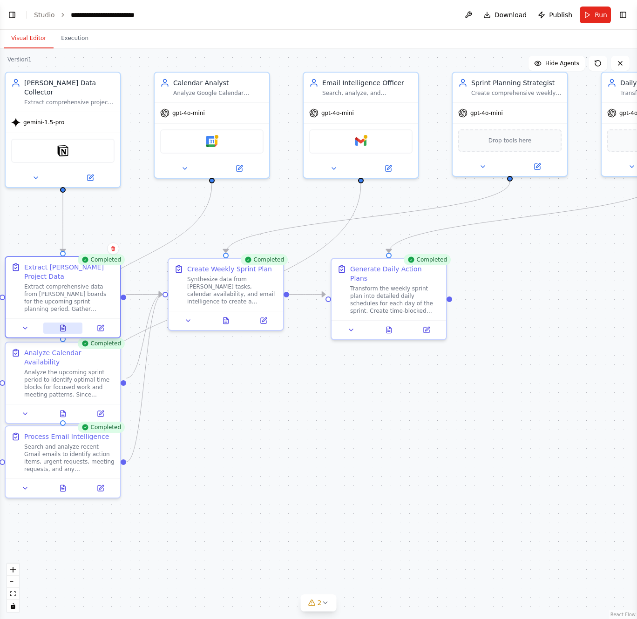
click at [60, 325] on icon at bounding box center [62, 328] width 7 height 7
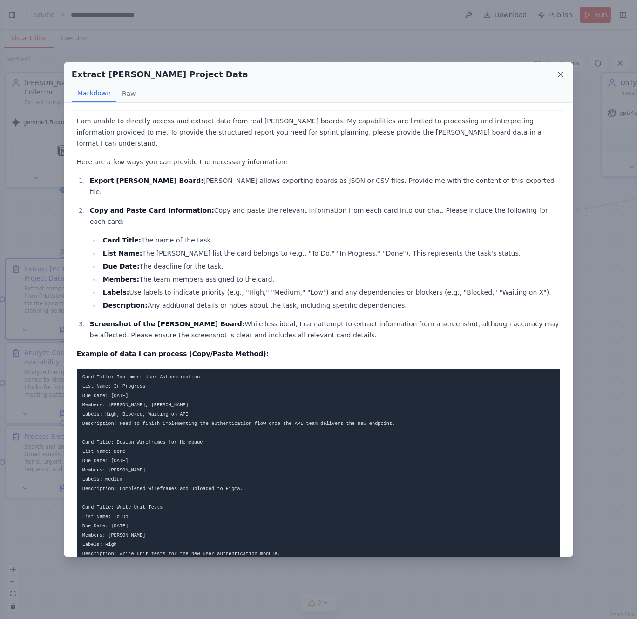
click at [559, 78] on icon at bounding box center [560, 74] width 9 height 9
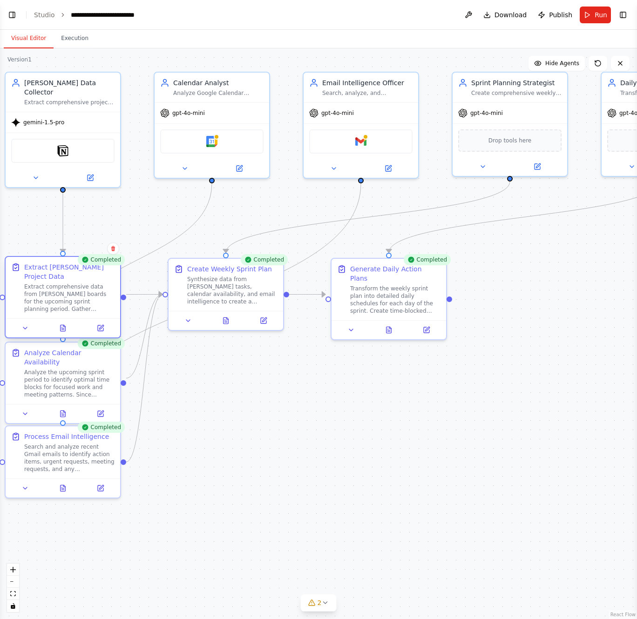
click at [67, 283] on div "Extract comprehensive data from [PERSON_NAME] boards for the upcoming sprint pl…" at bounding box center [69, 298] width 90 height 30
click at [323, 605] on icon at bounding box center [324, 602] width 7 height 7
click at [422, 566] on button at bounding box center [425, 567] width 16 height 11
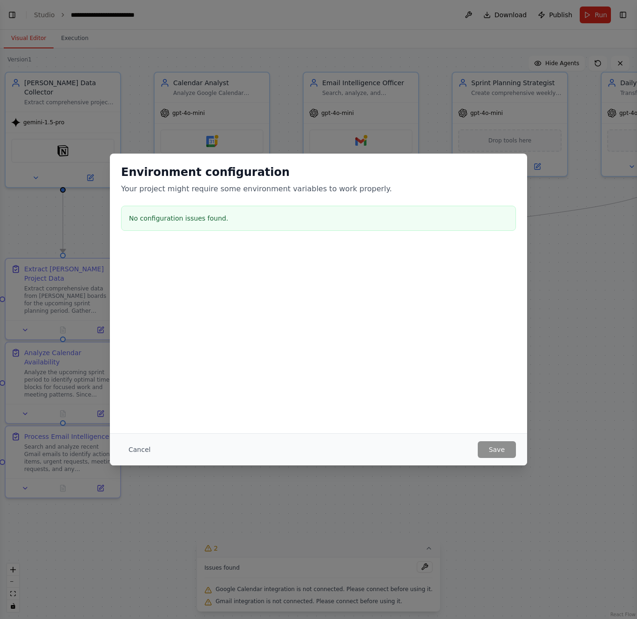
click at [397, 323] on div at bounding box center [318, 292] width 417 height 93
click at [596, 443] on div "Environment configuration Your project might require some environment variables…" at bounding box center [318, 309] width 637 height 619
click at [139, 452] on button "Cancel" at bounding box center [139, 449] width 37 height 17
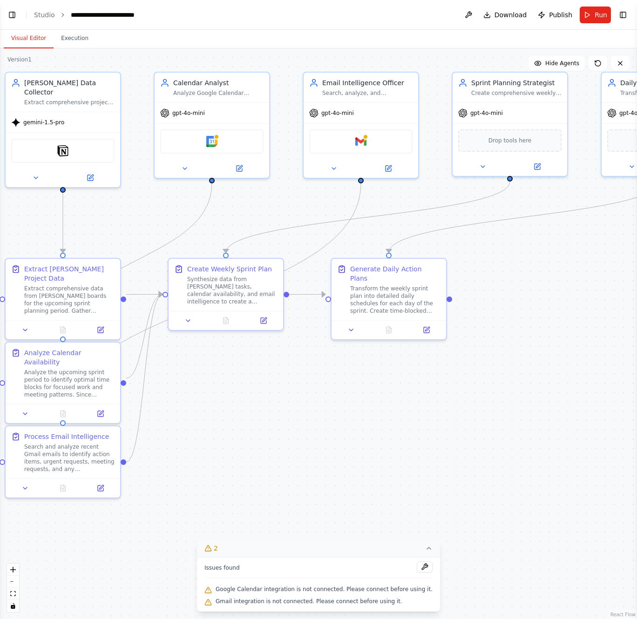
click at [325, 498] on div ".deletable-edge-delete-btn { width: 20px; height: 20px; border: 0px solid #ffff…" at bounding box center [318, 333] width 637 height 571
click at [261, 554] on button "2" at bounding box center [318, 548] width 243 height 17
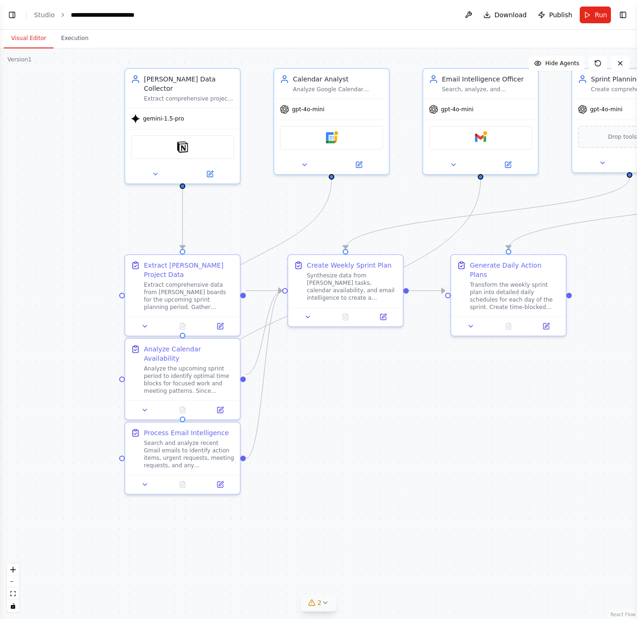
drag, startPoint x: 237, startPoint y: 485, endPoint x: 356, endPoint y: 481, distance: 119.7
click at [356, 481] on div ".deletable-edge-delete-btn { width: 20px; height: 20px; border: 0px solid #ffff…" at bounding box center [318, 333] width 637 height 571
click at [156, 171] on icon at bounding box center [156, 172] width 4 height 2
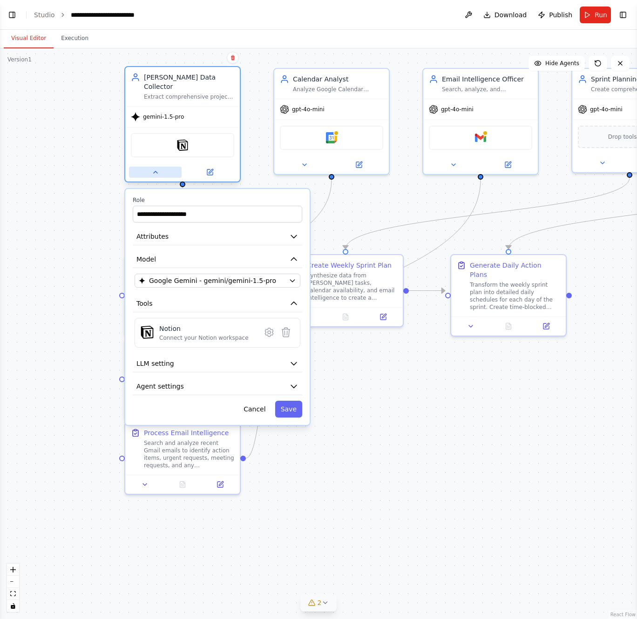
click at [156, 169] on icon at bounding box center [155, 172] width 7 height 7
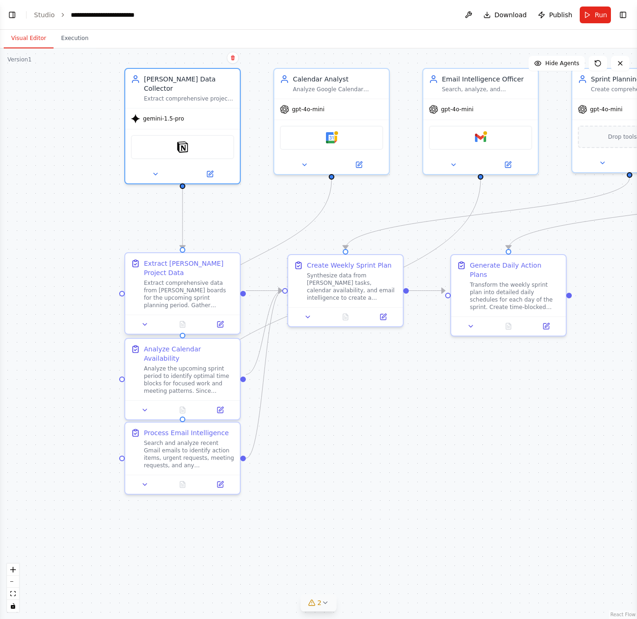
click at [187, 279] on div "Extract comprehensive data from [PERSON_NAME] boards for the upcoming sprint pl…" at bounding box center [189, 294] width 90 height 30
click at [14, 14] on button "Toggle Left Sidebar" at bounding box center [12, 14] width 13 height 13
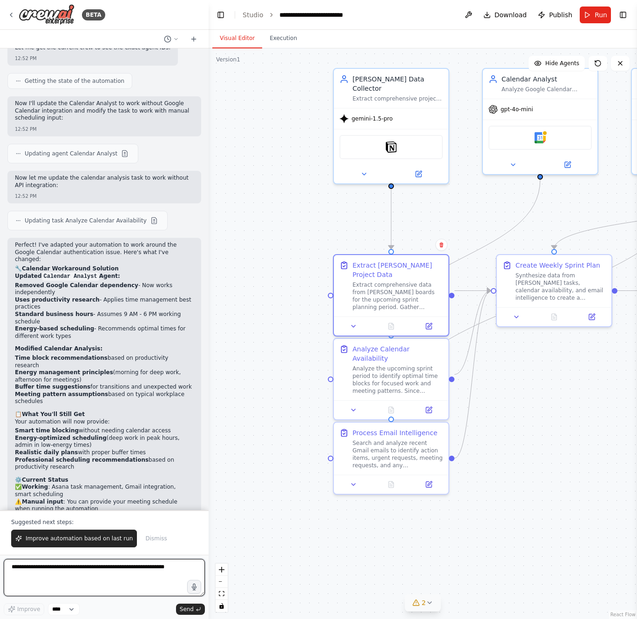
click at [69, 580] on textarea at bounding box center [104, 577] width 201 height 37
type textarea "**********"
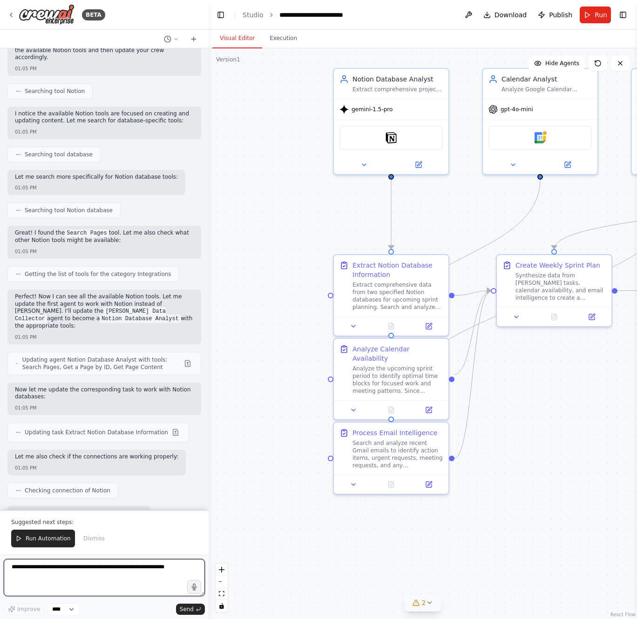
scroll to position [1892, 0]
click at [38, 542] on span "Run Automation" at bounding box center [48, 538] width 45 height 7
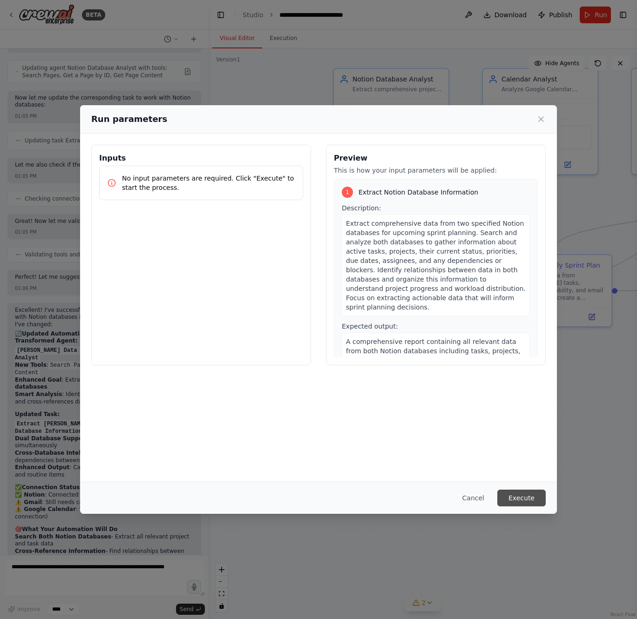
scroll to position [2191, 0]
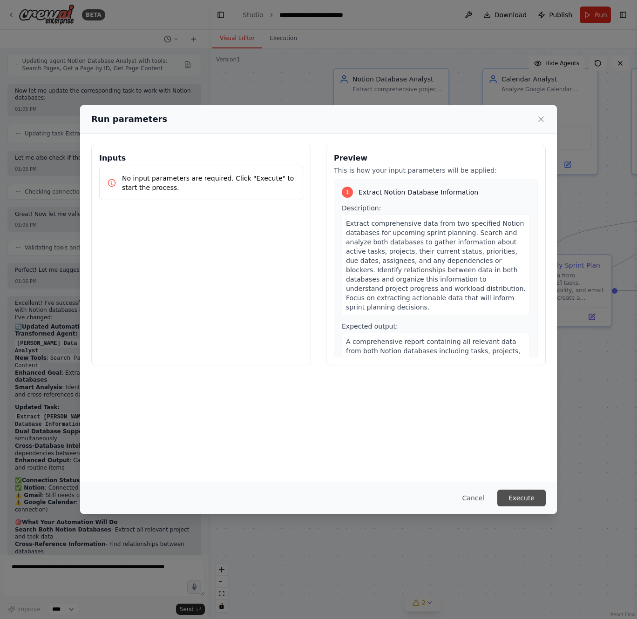
click at [519, 497] on button "Execute" at bounding box center [521, 498] width 48 height 17
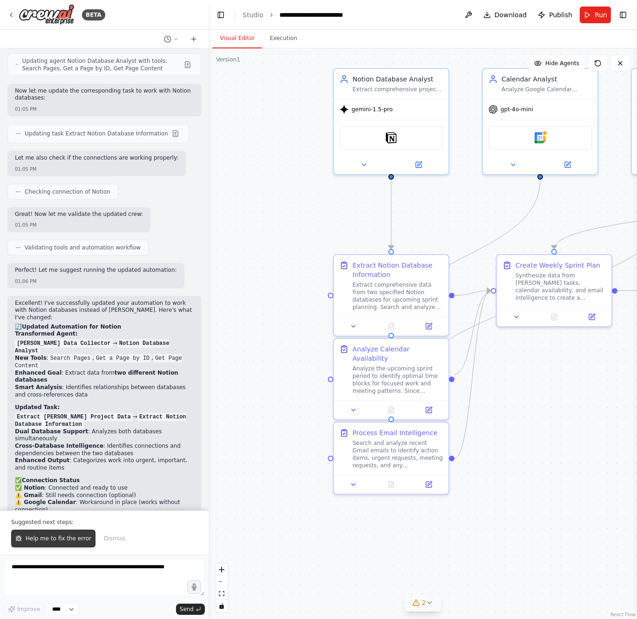
click at [58, 541] on span "Help me to fix the error" at bounding box center [59, 538] width 66 height 7
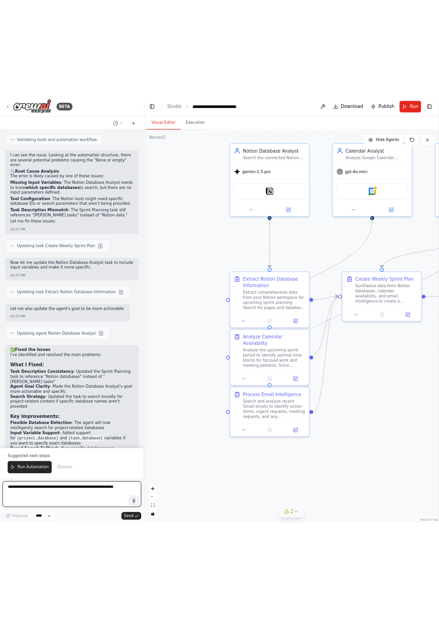
scroll to position [2943, 0]
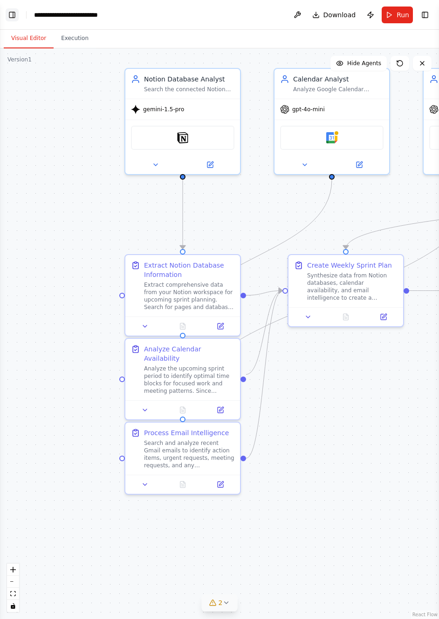
click at [10, 14] on button "Toggle Left Sidebar" at bounding box center [12, 14] width 13 height 13
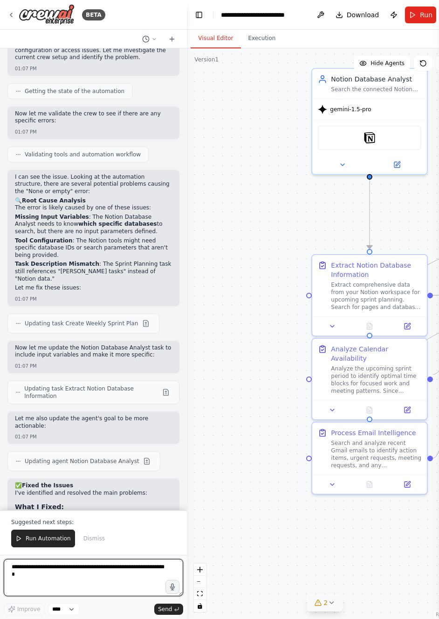
click at [59, 582] on textarea at bounding box center [93, 577] width 179 height 37
click at [121, 567] on textarea "**********" at bounding box center [93, 577] width 179 height 37
click at [110, 578] on textarea "**********" at bounding box center [93, 577] width 179 height 37
type textarea "**********"
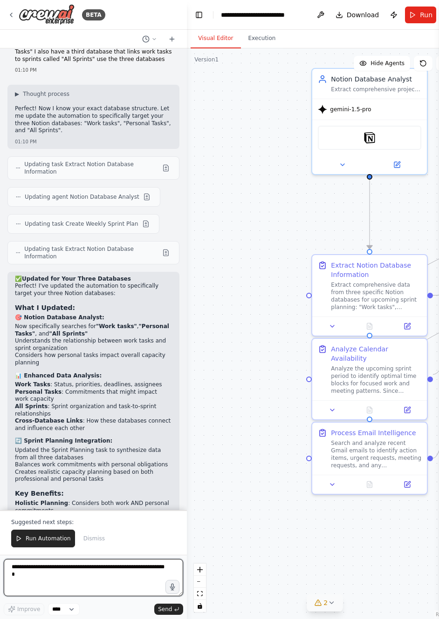
scroll to position [3692, 0]
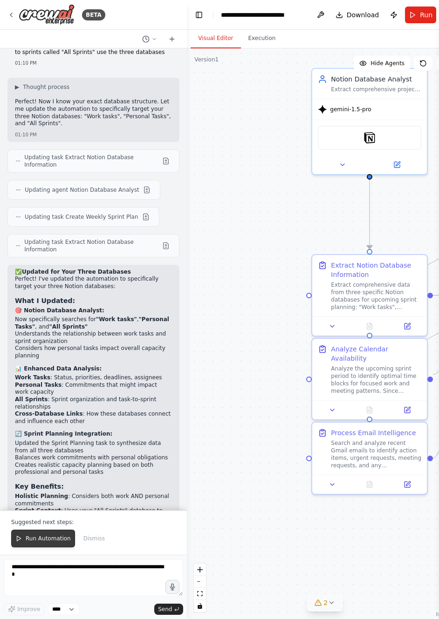
click at [47, 537] on span "Run Automation" at bounding box center [48, 538] width 45 height 7
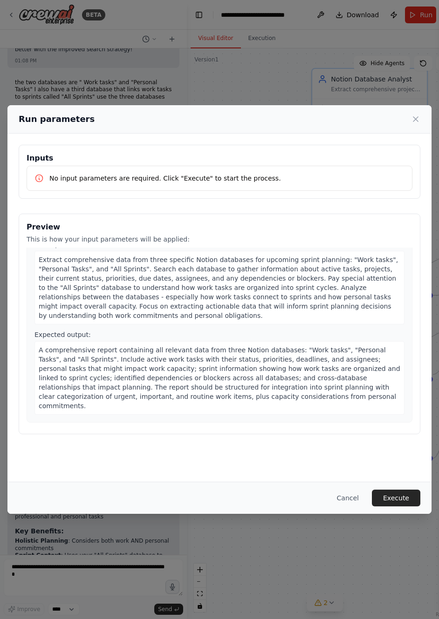
scroll to position [0, 0]
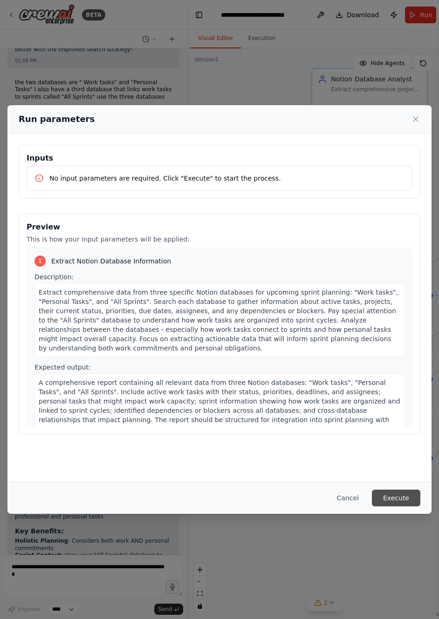
click at [392, 492] on button "Execute" at bounding box center [396, 498] width 48 height 17
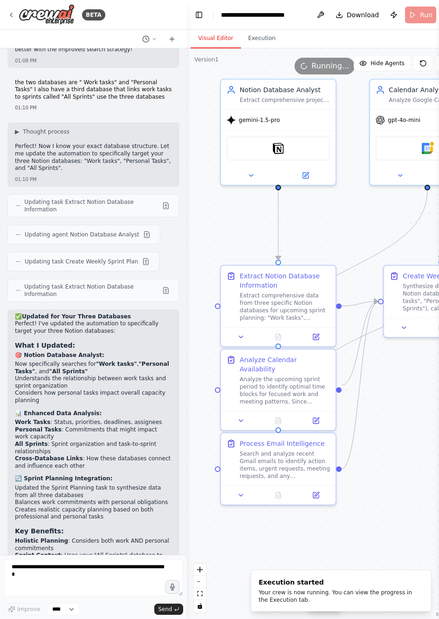
drag, startPoint x: 357, startPoint y: 536, endPoint x: 266, endPoint y: 547, distance: 91.9
click at [266, 547] on div ".deletable-edge-delete-btn { width: 20px; height: 20px; border: 0px solid #ffff…" at bounding box center [324, 333] width 275 height 571
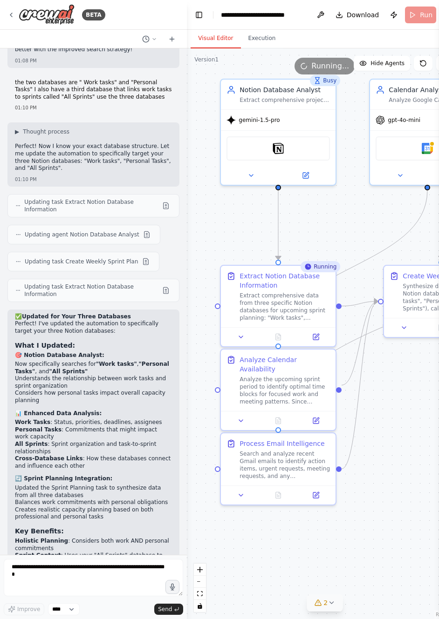
click at [213, 225] on div ".deletable-edge-delete-btn { width: 20px; height: 20px; border: 0px solid #ffff…" at bounding box center [324, 333] width 275 height 571
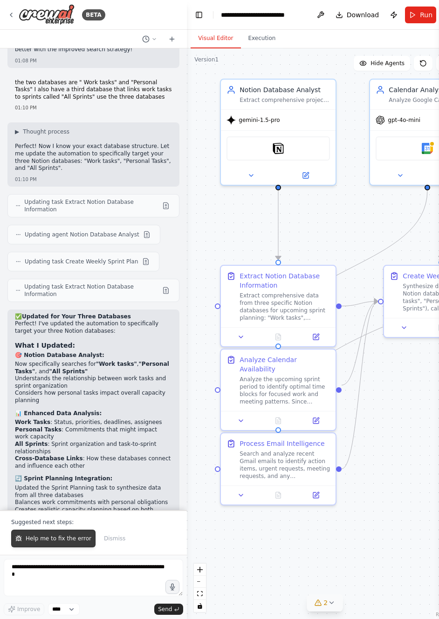
click at [83, 537] on span "Help me to fix the error" at bounding box center [59, 538] width 66 height 7
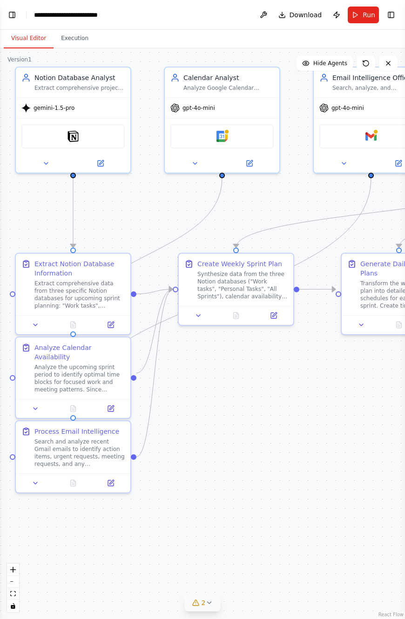
scroll to position [3982, 0]
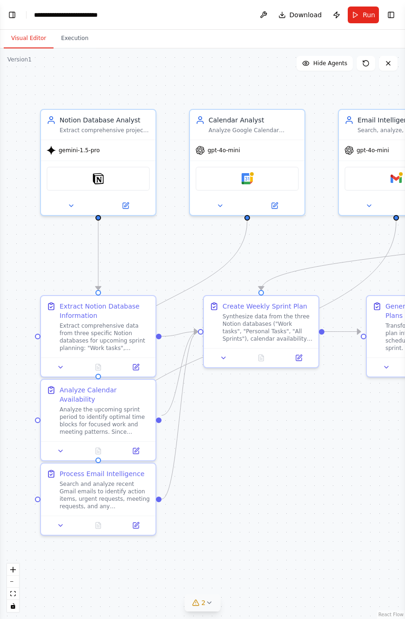
drag, startPoint x: 373, startPoint y: 548, endPoint x: 381, endPoint y: 572, distance: 25.0
click at [380, 576] on div ".deletable-edge-delete-btn { width: 20px; height: 20px; border: 0px solid #ffff…" at bounding box center [202, 333] width 405 height 571
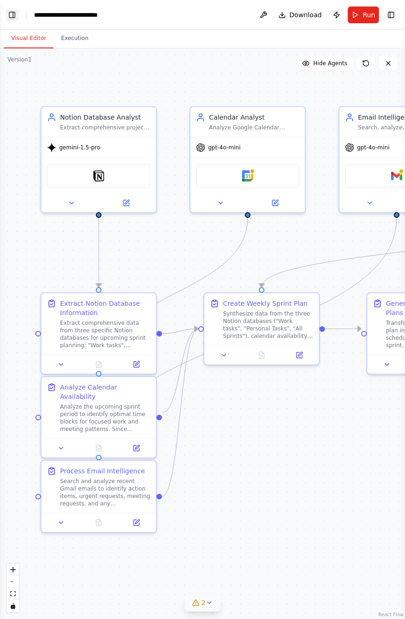
click at [17, 11] on button "Toggle Left Sidebar" at bounding box center [12, 14] width 13 height 13
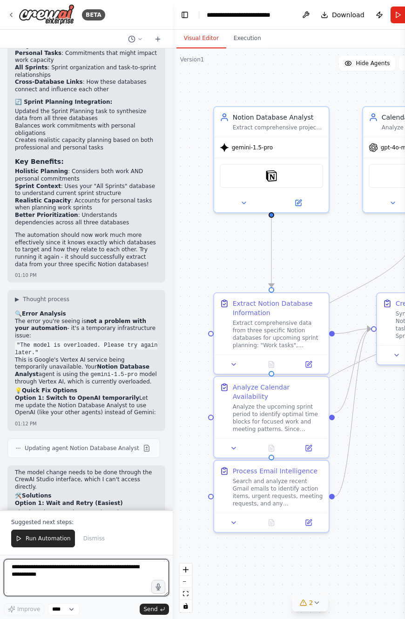
scroll to position [4276, 0]
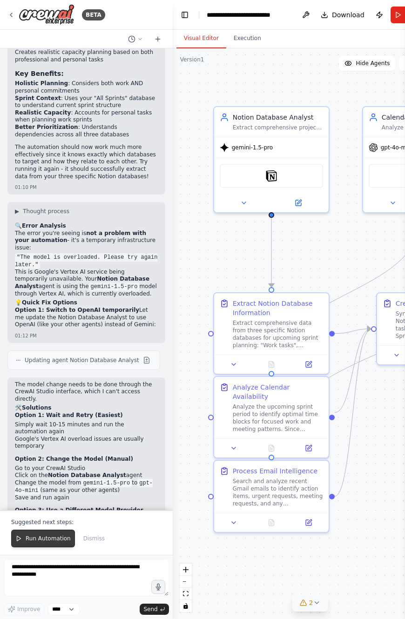
click at [43, 535] on button "Run Automation" at bounding box center [43, 539] width 64 height 18
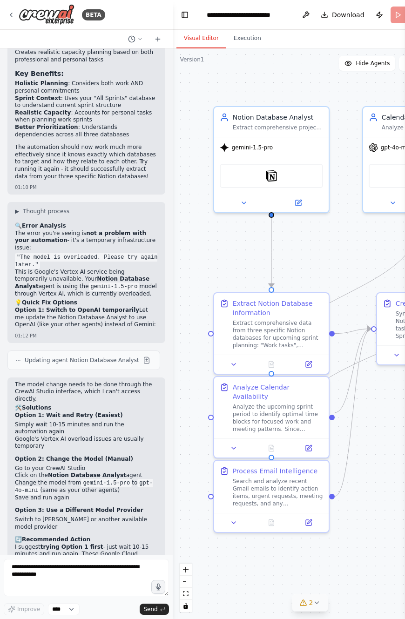
scroll to position [4231, 0]
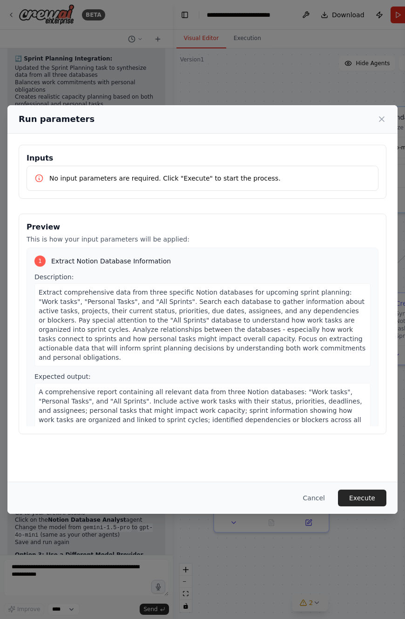
click at [376, 488] on div "Cancel Execute" at bounding box center [202, 498] width 390 height 32
click at [373, 492] on button "Execute" at bounding box center [362, 498] width 48 height 17
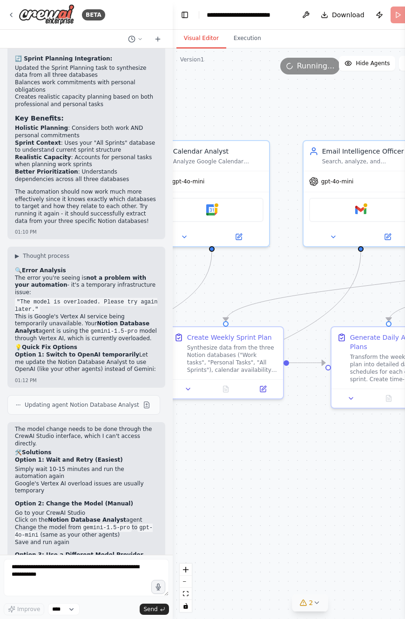
drag, startPoint x: 351, startPoint y: 541, endPoint x: 146, endPoint y: 571, distance: 207.2
click at [146, 571] on div "BETA Set up a crew that collects data from [PERSON_NAME] boards for project man…" at bounding box center [202, 309] width 405 height 619
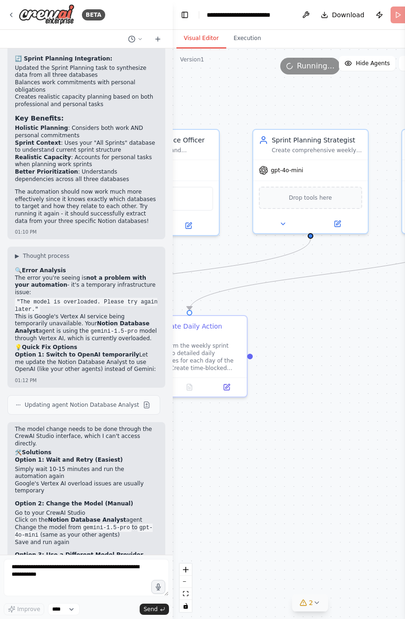
drag, startPoint x: 281, startPoint y: 517, endPoint x: 78, endPoint y: 509, distance: 203.2
click at [78, 509] on div "BETA Set up a crew that collects data from [PERSON_NAME] boards for project man…" at bounding box center [202, 309] width 405 height 619
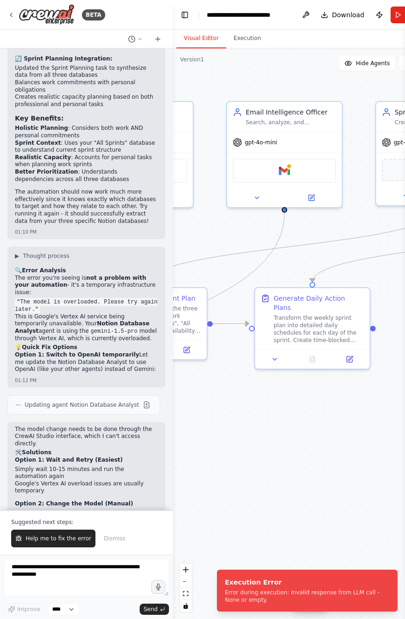
drag, startPoint x: 263, startPoint y: 460, endPoint x: 386, endPoint y: 432, distance: 126.1
click at [386, 432] on div ".deletable-edge-delete-btn { width: 20px; height: 20px; border: 0px solid #ffff…" at bounding box center [310, 333] width 275 height 571
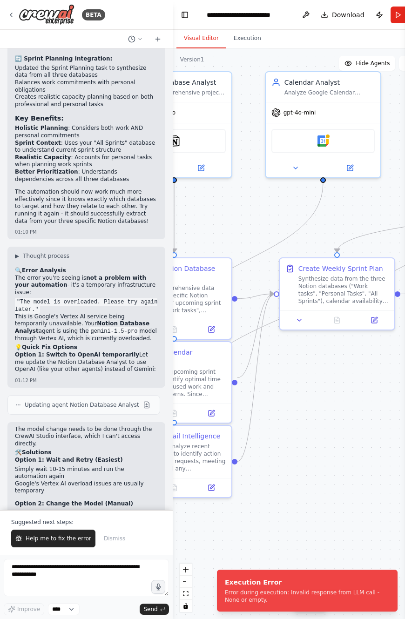
drag, startPoint x: 246, startPoint y: 454, endPoint x: 434, endPoint y: 424, distance: 190.0
click at [405, 424] on html "BETA Set up a crew that collects data from [PERSON_NAME] boards for project man…" at bounding box center [202, 309] width 405 height 619
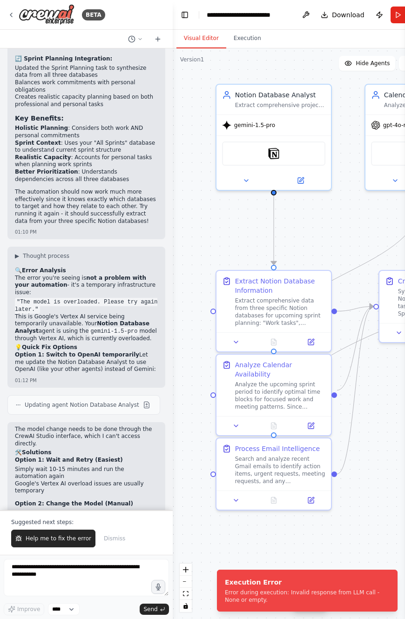
drag, startPoint x: 275, startPoint y: 473, endPoint x: 378, endPoint y: 486, distance: 103.8
click at [378, 486] on div ".deletable-edge-delete-btn { width: 20px; height: 20px; border: 0px solid #ffff…" at bounding box center [310, 333] width 275 height 571
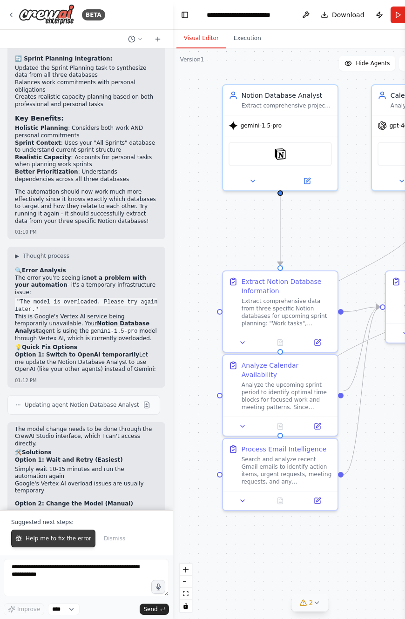
click at [65, 543] on button "Help me to fix the error" at bounding box center [53, 539] width 84 height 18
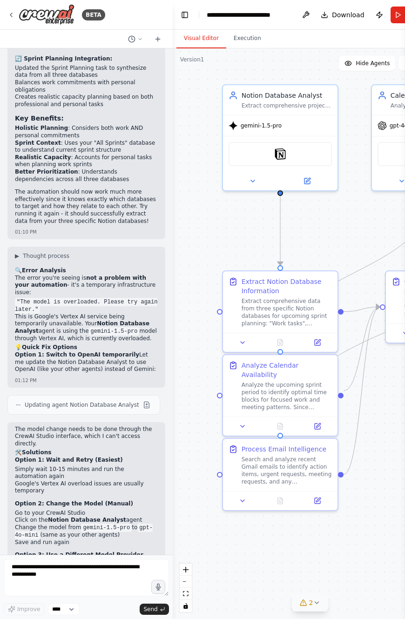
scroll to position [4255, 0]
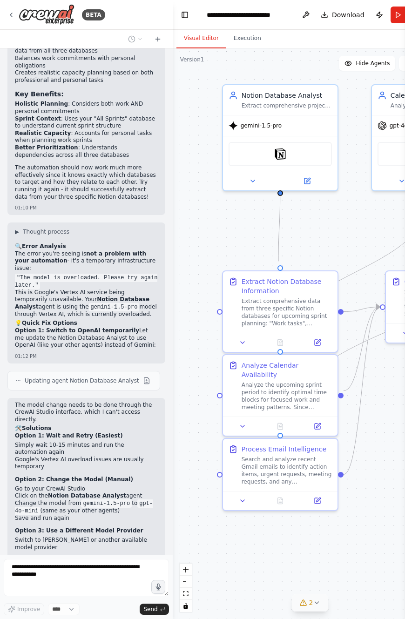
click at [278, 262] on circle "Edge from c27198c2-3379-4490-bc7f-f5a668e8173f to 8fdeae19-b369-4b1d-8d73-25706…" at bounding box center [280, 260] width 9 height 9
click at [345, 238] on div ".deletable-edge-delete-btn { width: 20px; height: 20px; border: 0px solid #ffff…" at bounding box center [310, 333] width 275 height 571
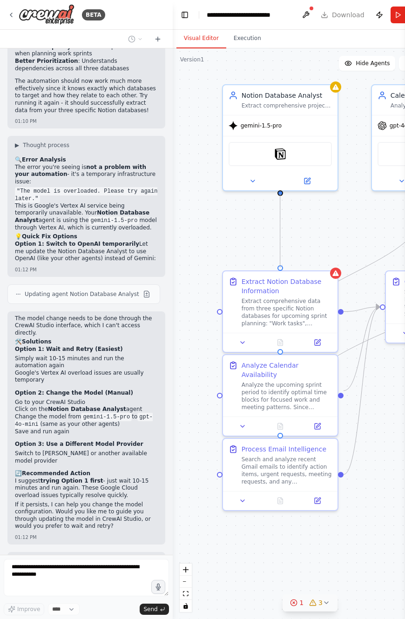
scroll to position [4349, 0]
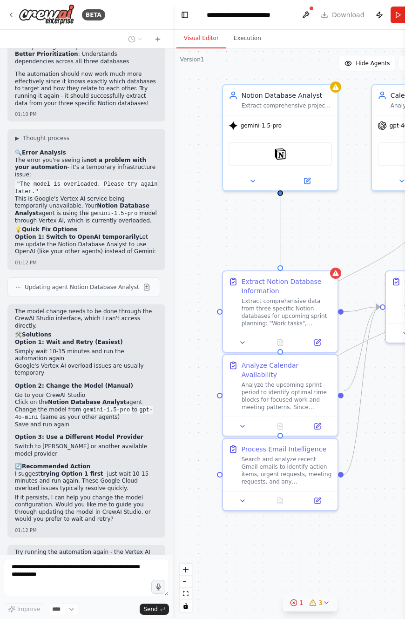
drag, startPoint x: 280, startPoint y: 193, endPoint x: 281, endPoint y: 261, distance: 67.5
click at [282, 262] on div ".deletable-edge-delete-btn { width: 20px; height: 20px; border: 0px solid #ffff…" at bounding box center [310, 333] width 275 height 571
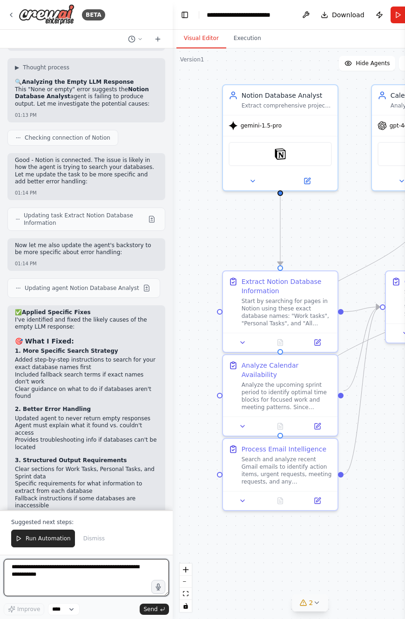
scroll to position [4883, 0]
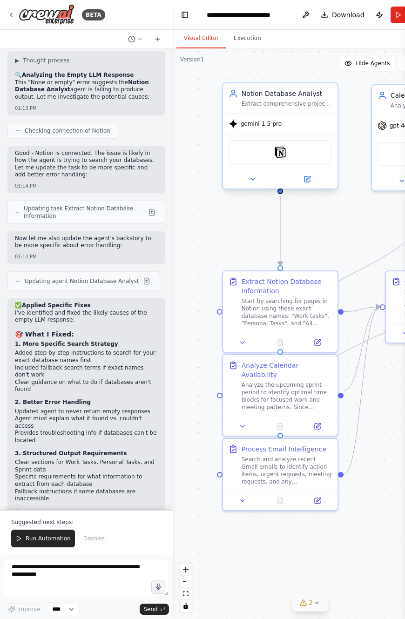
click at [265, 125] on span "gemini-1.5-pro" at bounding box center [261, 123] width 41 height 7
click at [257, 180] on icon at bounding box center [252, 179] width 7 height 7
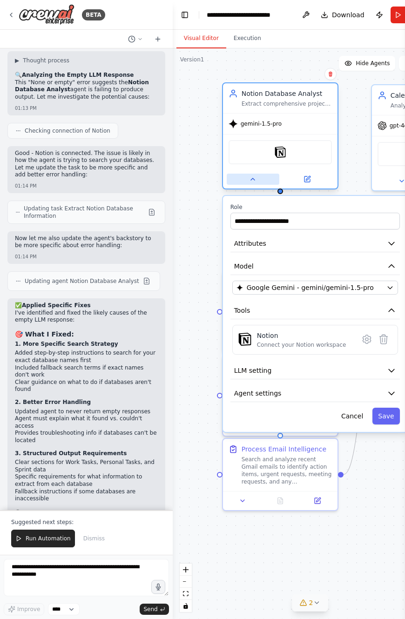
click at [257, 180] on icon at bounding box center [252, 179] width 7 height 7
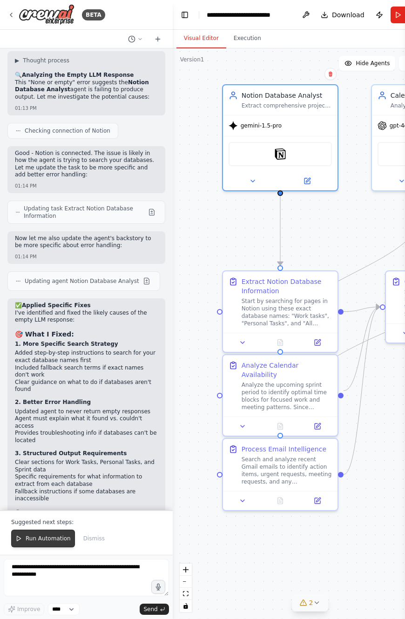
click at [47, 539] on span "Run Automation" at bounding box center [48, 538] width 45 height 7
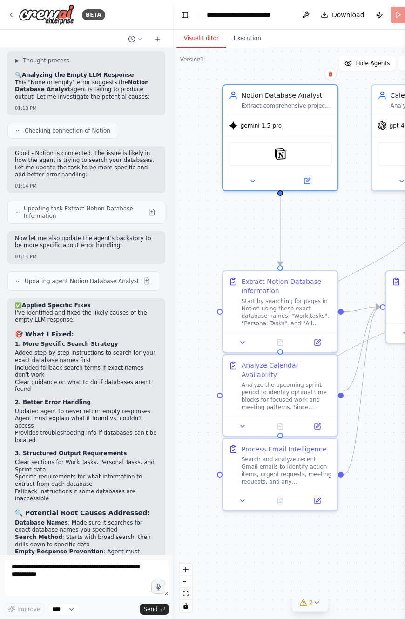
scroll to position [4838, 0]
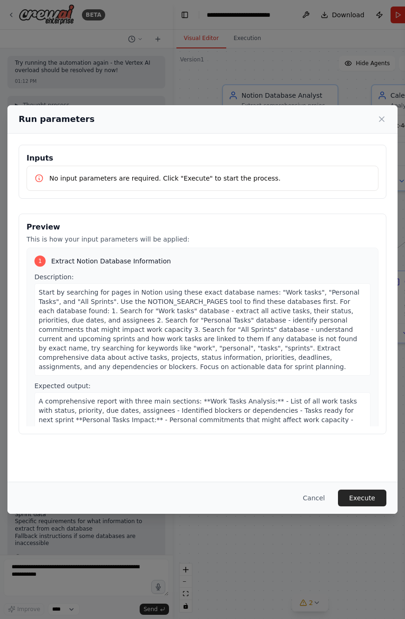
click at [362, 503] on button "Execute" at bounding box center [362, 498] width 48 height 17
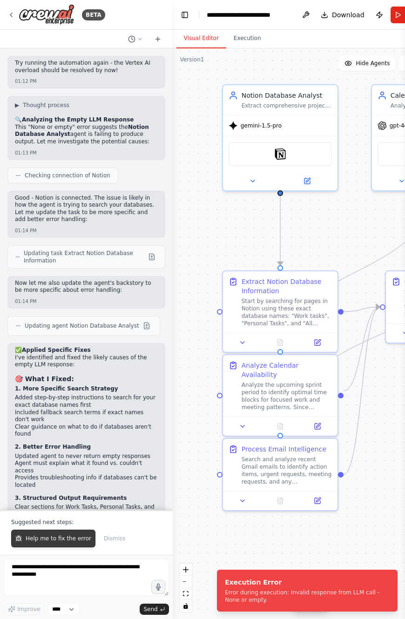
click at [72, 538] on span "Help me to fix the error" at bounding box center [59, 538] width 66 height 7
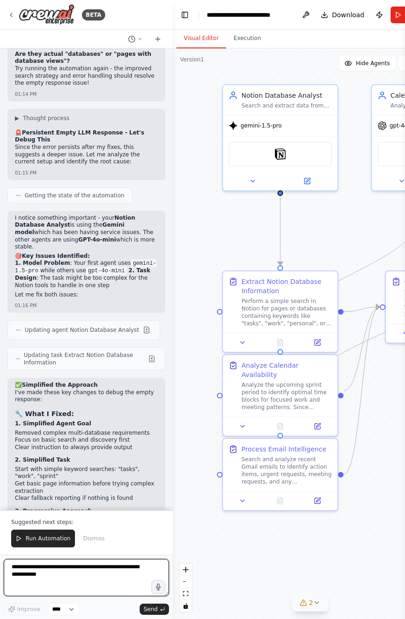
scroll to position [5453, 0]
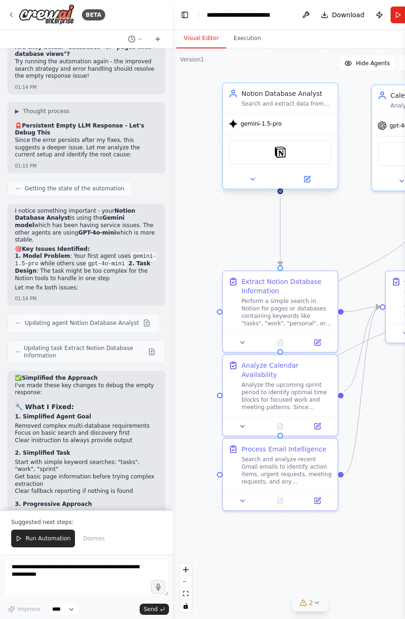
click at [260, 126] on span "gemini-1.5-pro" at bounding box center [261, 123] width 41 height 7
click at [264, 124] on span "gemini-1.5-pro" at bounding box center [261, 123] width 41 height 7
click at [309, 176] on icon at bounding box center [308, 178] width 4 height 4
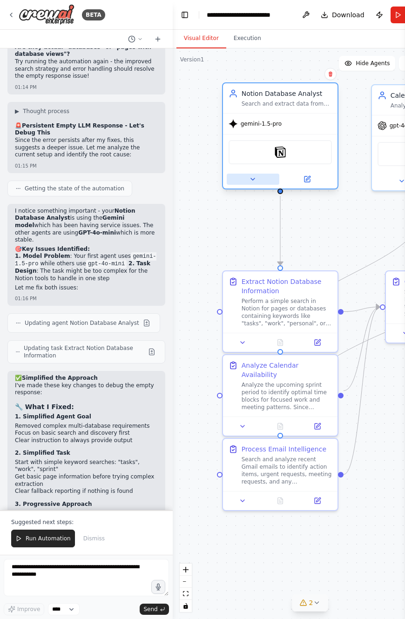
click at [254, 177] on icon at bounding box center [252, 179] width 7 height 7
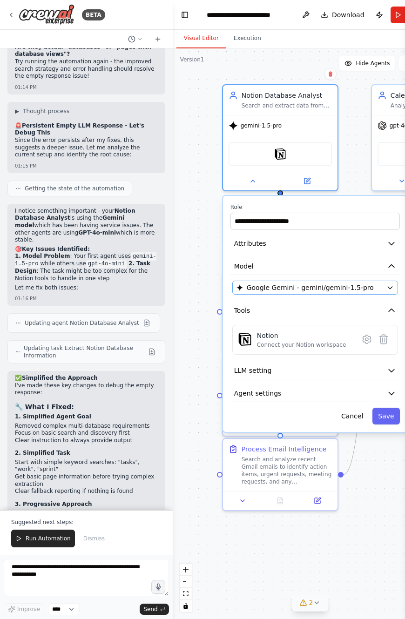
click at [288, 284] on span "Google Gemini - gemini/gemini-1.5-pro" at bounding box center [310, 287] width 127 height 9
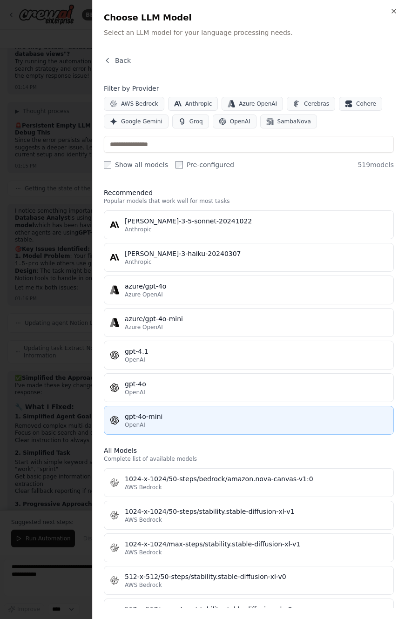
click at [198, 410] on button "gpt-4o-mini OpenAI" at bounding box center [249, 420] width 290 height 29
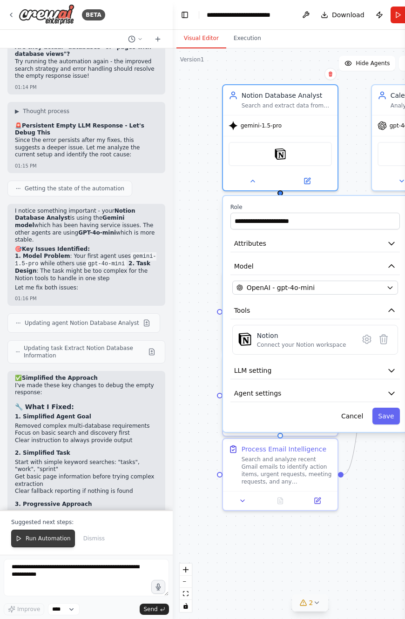
click at [57, 536] on span "Run Automation" at bounding box center [48, 538] width 45 height 7
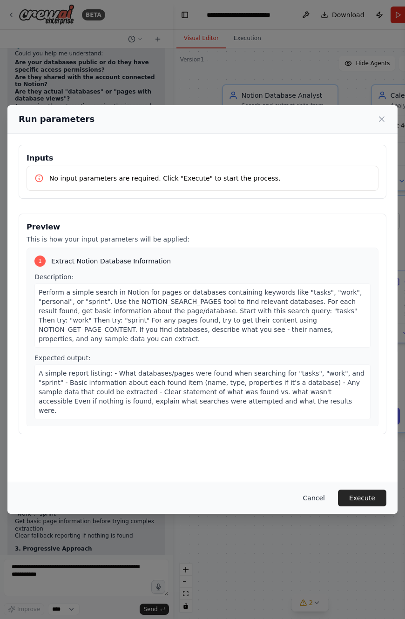
click at [311, 497] on button "Cancel" at bounding box center [314, 498] width 37 height 17
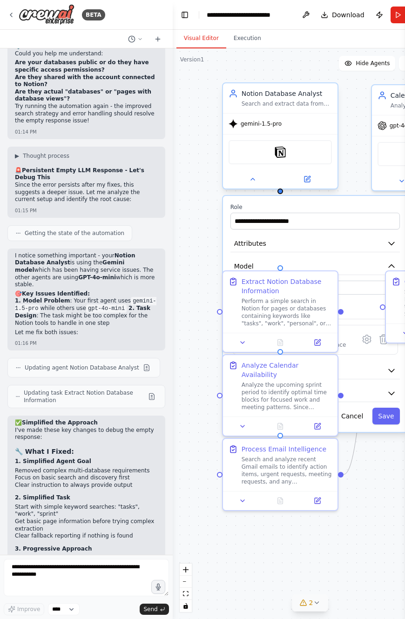
click at [259, 126] on span "gemini-1.5-pro" at bounding box center [261, 123] width 41 height 7
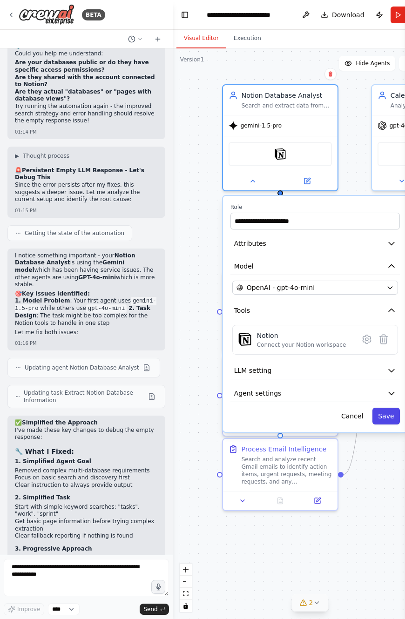
click at [381, 415] on button "Save" at bounding box center [385, 416] width 27 height 17
click at [387, 418] on button "Save" at bounding box center [385, 416] width 27 height 17
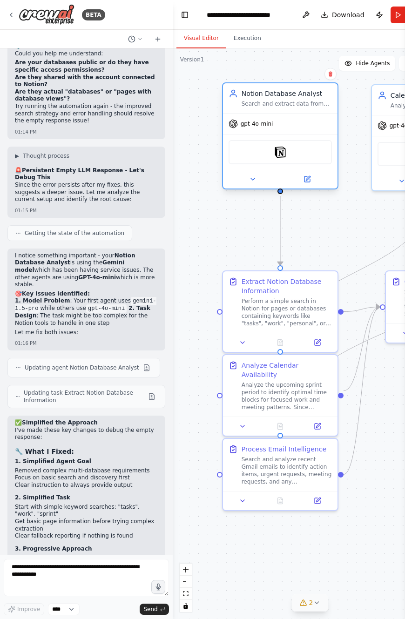
click at [267, 153] on div "Notion" at bounding box center [280, 152] width 103 height 24
click at [398, 12] on button "Run" at bounding box center [406, 15] width 31 height 17
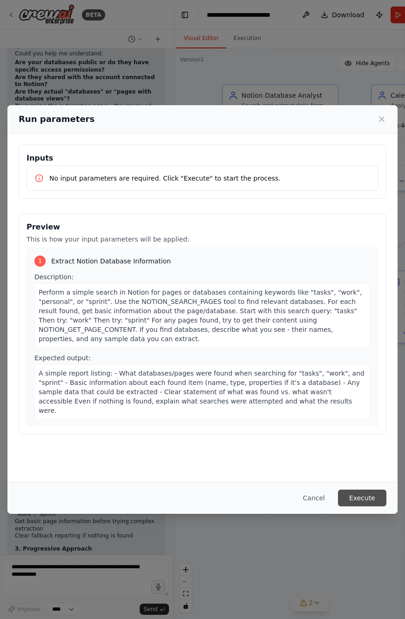
click at [374, 500] on button "Execute" at bounding box center [362, 498] width 48 height 17
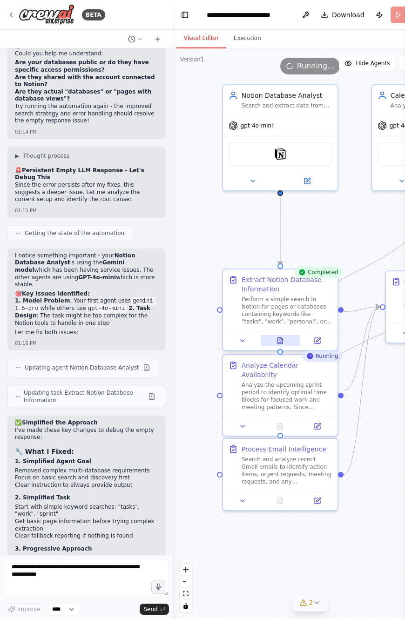
click at [278, 340] on icon at bounding box center [280, 341] width 5 height 6
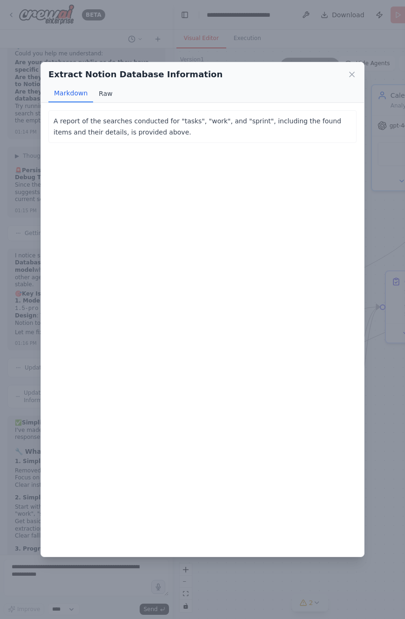
click at [111, 95] on button "Raw" at bounding box center [105, 94] width 25 height 18
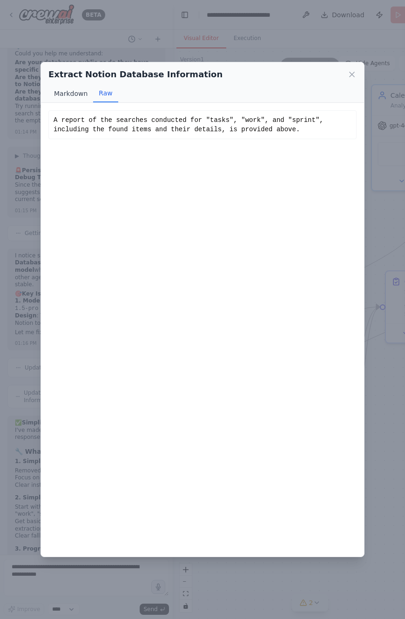
click at [72, 94] on button "Markdown" at bounding box center [70, 94] width 45 height 18
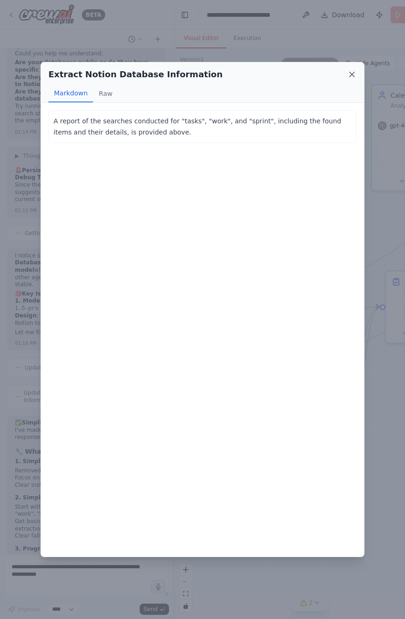
click at [352, 74] on icon at bounding box center [352, 74] width 5 height 5
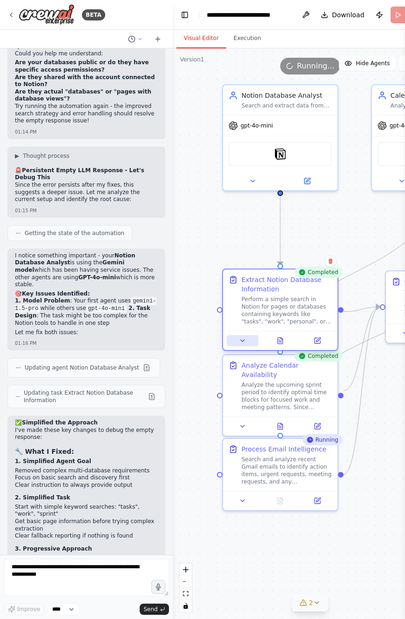
click at [244, 340] on icon at bounding box center [242, 340] width 7 height 7
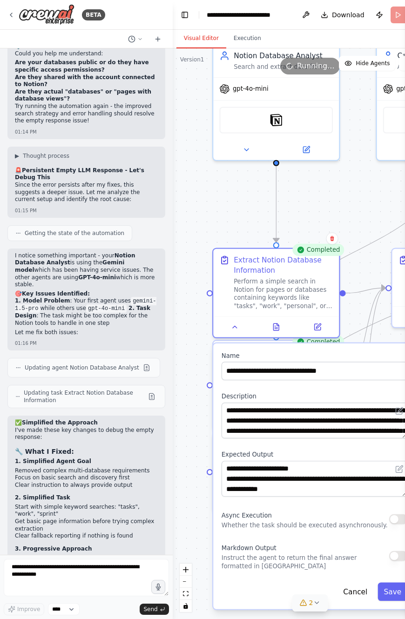
click at [396, 559] on button "button" at bounding box center [398, 556] width 19 height 10
click at [396, 555] on button "button" at bounding box center [398, 556] width 19 height 10
click at [391, 591] on button "Save" at bounding box center [393, 592] width 30 height 19
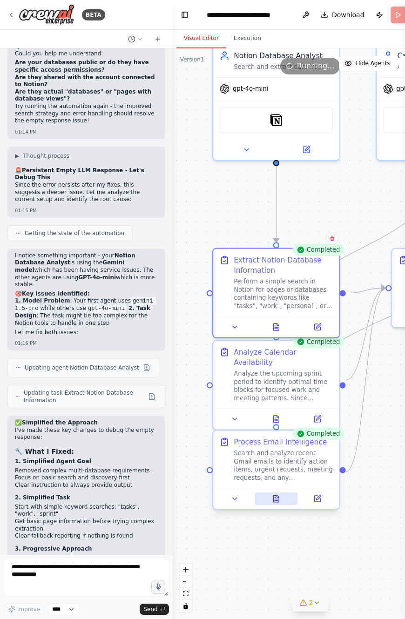
click at [276, 498] on icon at bounding box center [276, 498] width 6 height 7
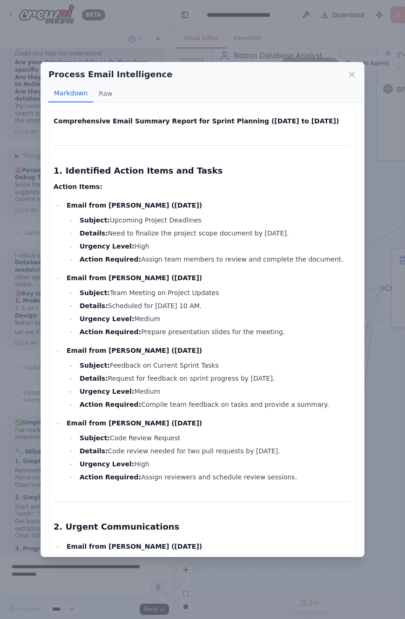
scroll to position [129, 0]
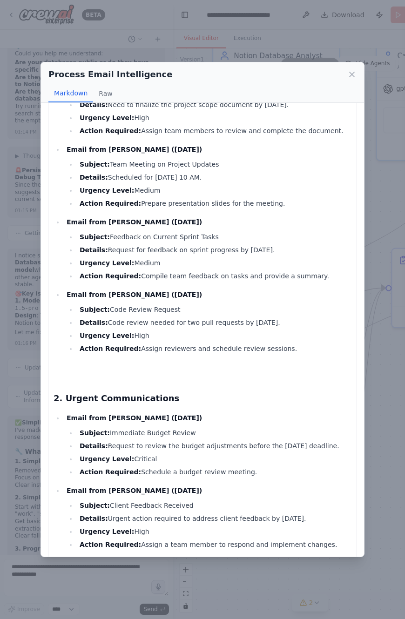
click at [381, 393] on div "Process Email Intelligence Markdown Raw Comprehensive Email Summary Report for …" at bounding box center [202, 309] width 405 height 619
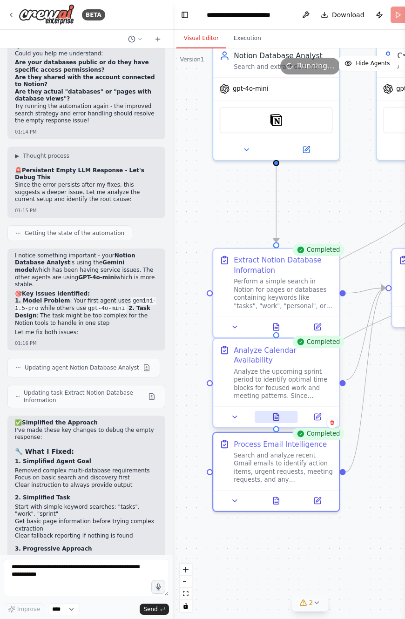
click at [276, 414] on icon at bounding box center [276, 417] width 6 height 7
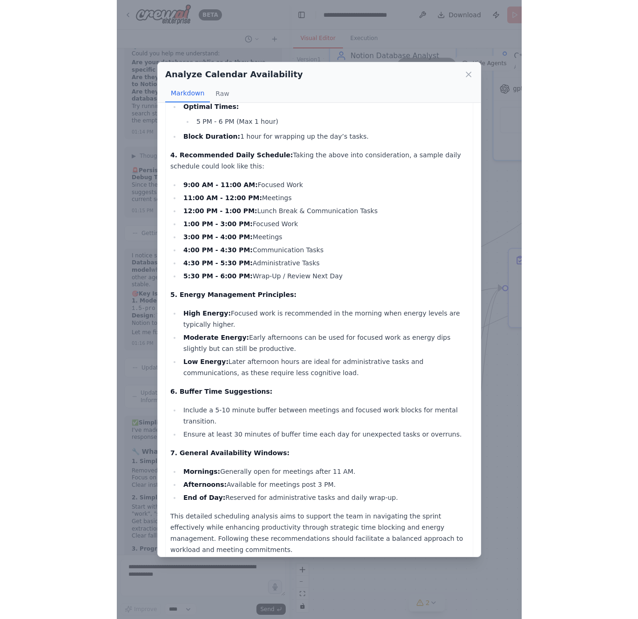
scroll to position [0, 0]
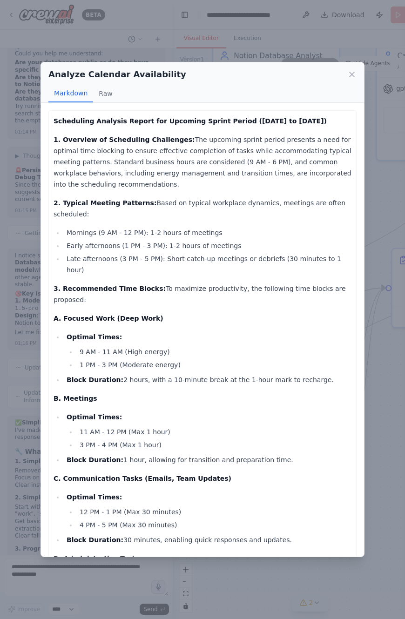
click at [380, 437] on div "Analyze Calendar Availability Markdown Raw Scheduling Analysis Report for Upcom…" at bounding box center [202, 309] width 405 height 619
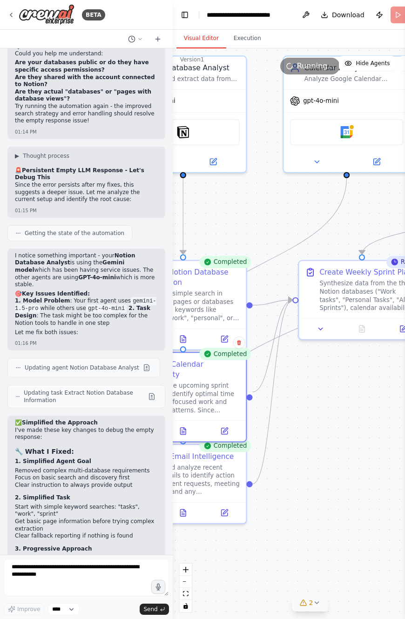
drag, startPoint x: 355, startPoint y: 527, endPoint x: 261, endPoint y: 539, distance: 95.2
click at [261, 539] on div ".deletable-edge-delete-btn { width: 20px; height: 20px; border: 0px solid #ffff…" at bounding box center [310, 333] width 275 height 571
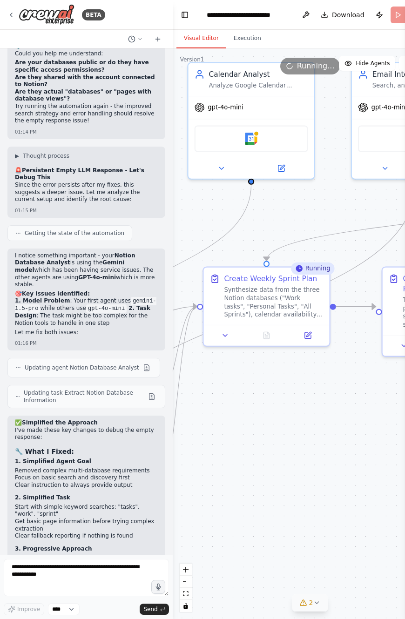
drag, startPoint x: 315, startPoint y: 448, endPoint x: 221, endPoint y: 455, distance: 94.3
click at [221, 455] on div ".deletable-edge-delete-btn { width: 20px; height: 20px; border: 0px solid #ffff…" at bounding box center [310, 333] width 275 height 571
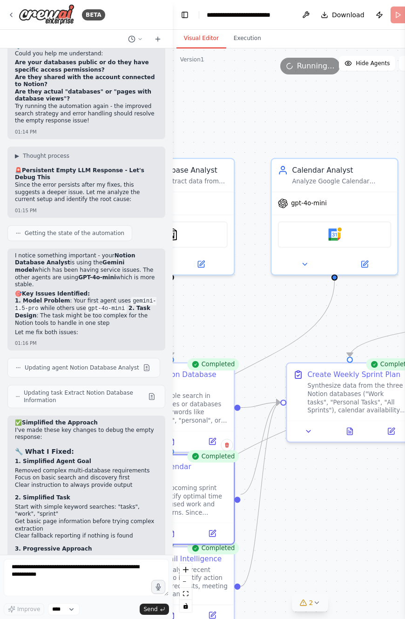
drag, startPoint x: 293, startPoint y: 426, endPoint x: 376, endPoint y: 522, distance: 127.1
click at [376, 522] on div ".deletable-edge-delete-btn { width: 20px; height: 20px; border: 0px solid #ffff…" at bounding box center [310, 333] width 275 height 571
click at [348, 426] on button at bounding box center [349, 429] width 43 height 12
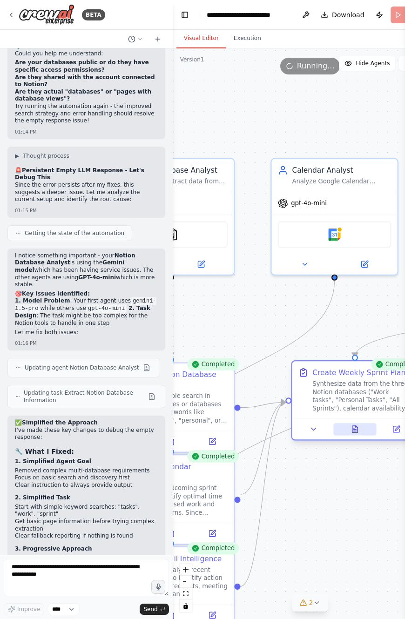
click at [348, 426] on button at bounding box center [354, 429] width 43 height 12
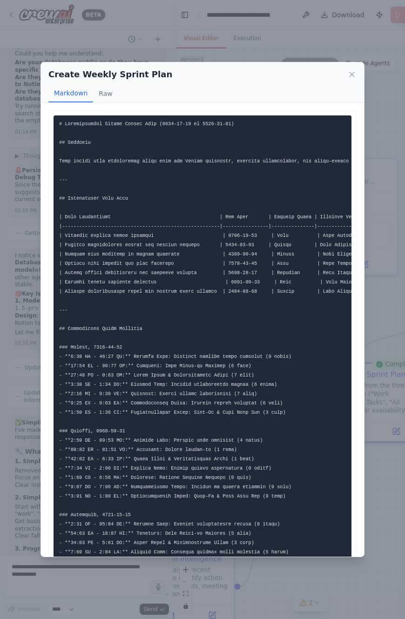
click at [320, 54] on div "Create Weekly Sprint Plan Markdown Raw ... Show more Not valid JSON" at bounding box center [202, 309] width 405 height 619
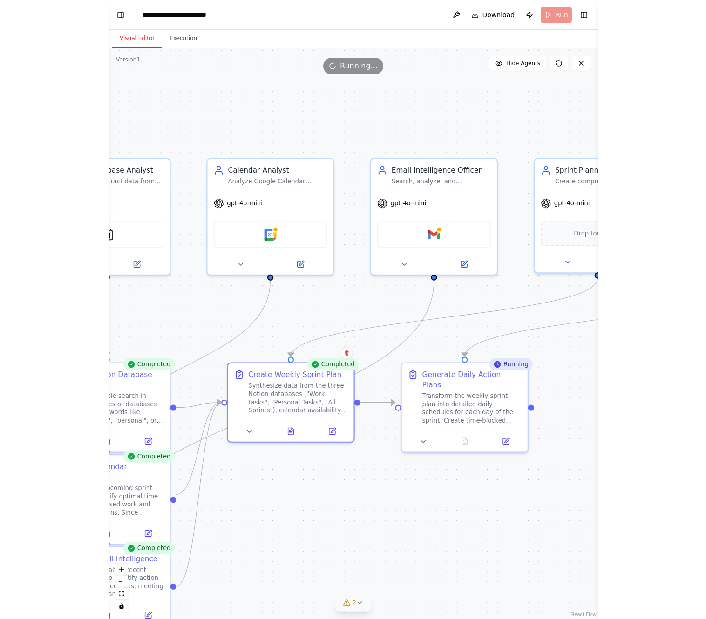
scroll to position [4869, 0]
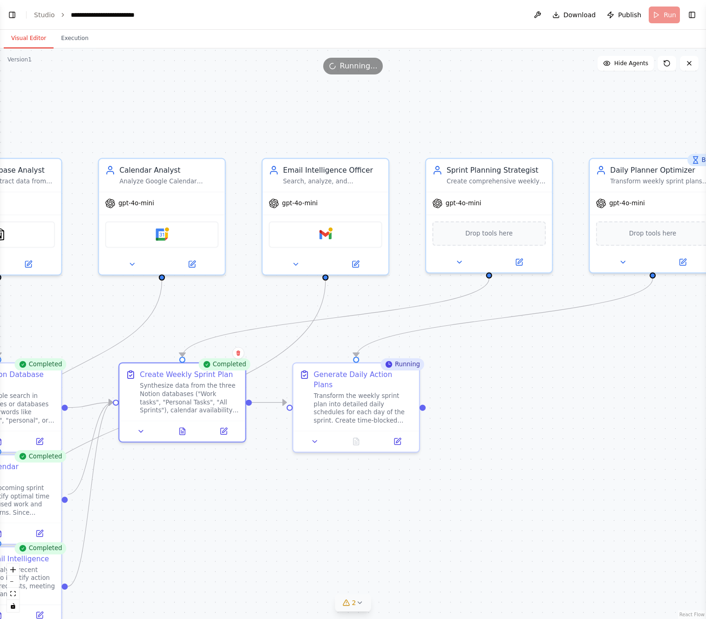
click at [606, 479] on div ".deletable-edge-delete-btn { width: 20px; height: 20px; border: 0px solid #ffff…" at bounding box center [353, 333] width 706 height 571
click at [74, 38] on button "Execution" at bounding box center [75, 39] width 42 height 20
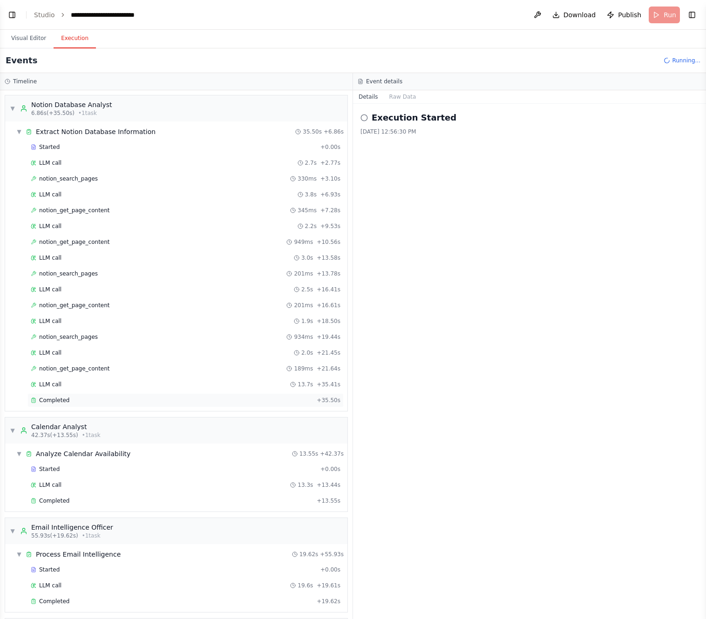
click at [42, 399] on span "Completed" at bounding box center [54, 400] width 30 height 7
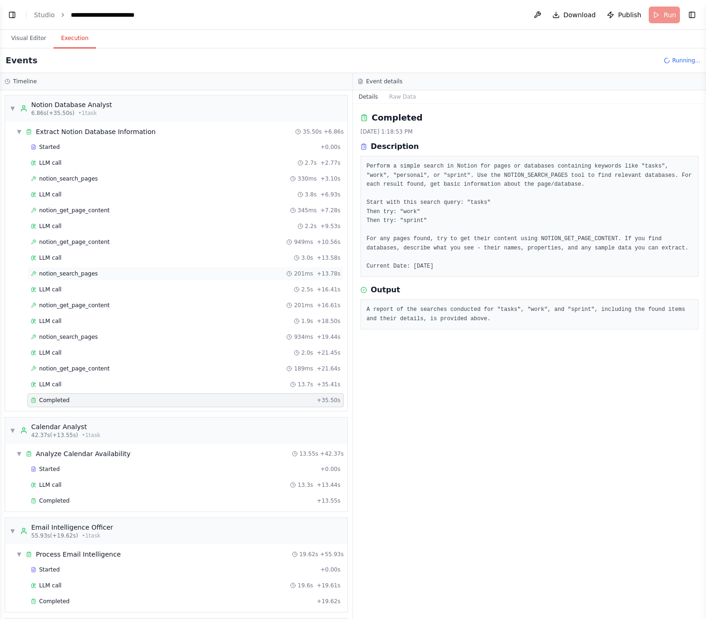
click at [81, 273] on span "notion_search_pages" at bounding box center [68, 273] width 59 height 7
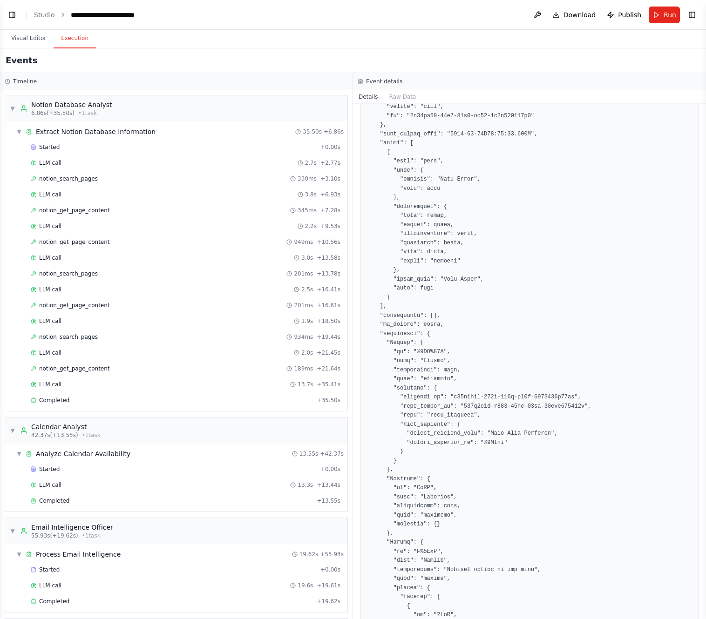
scroll to position [0, 0]
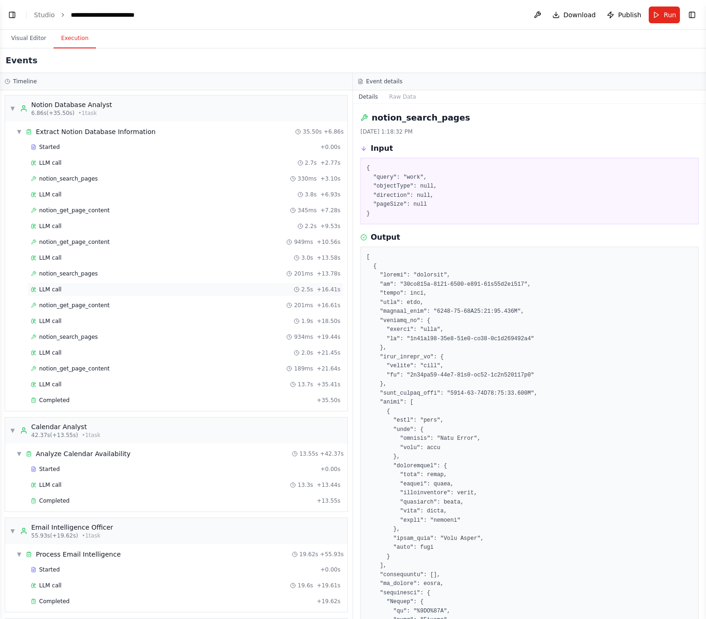
click at [56, 289] on span "LLM call" at bounding box center [50, 289] width 22 height 7
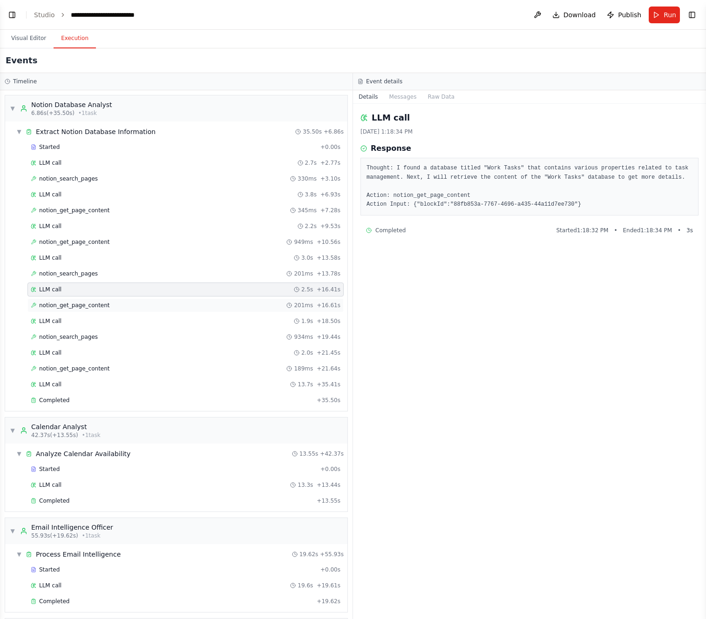
click at [49, 304] on span "notion_get_page_content" at bounding box center [74, 305] width 71 height 7
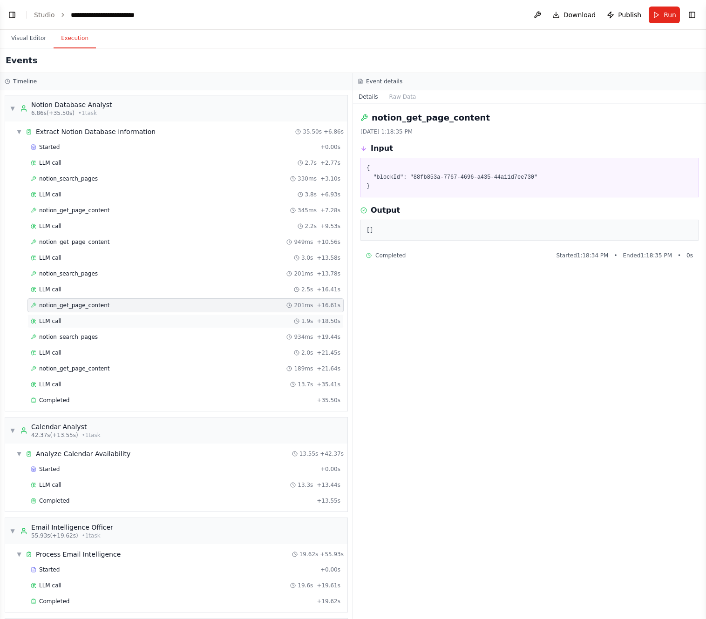
click at [47, 320] on span "LLM call" at bounding box center [50, 321] width 22 height 7
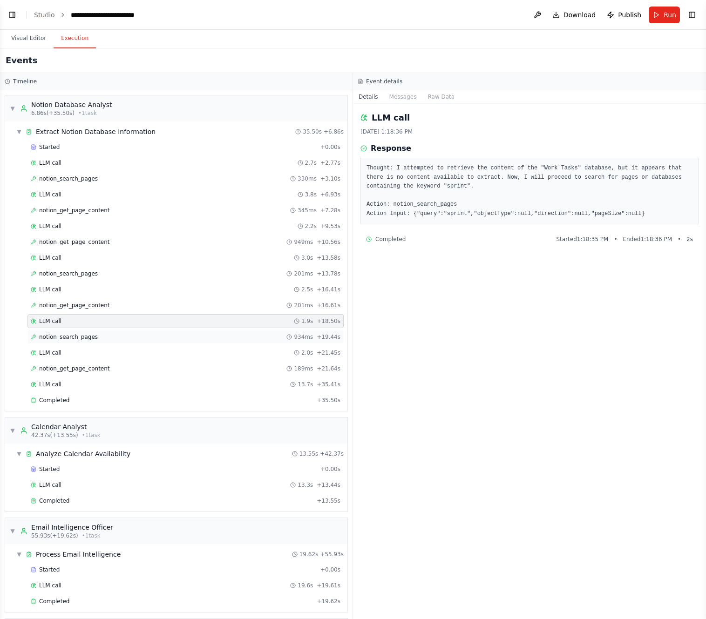
click at [46, 338] on span "notion_search_pages" at bounding box center [68, 336] width 59 height 7
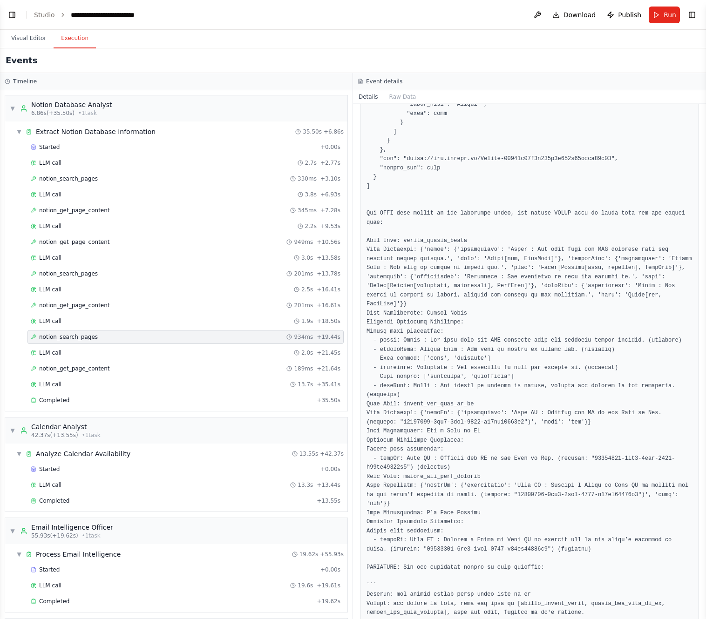
scroll to position [3770, 0]
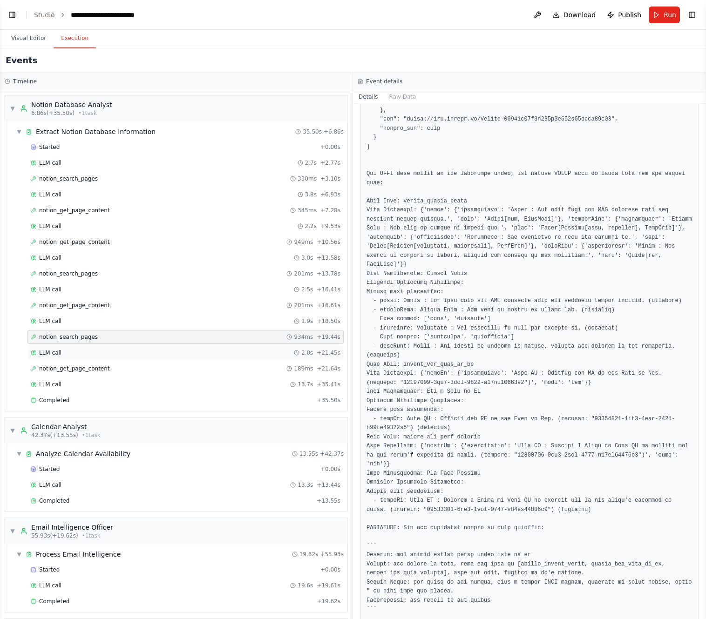
click at [75, 349] on div "LLM call 2.0s + 21.45s" at bounding box center [185, 353] width 316 height 14
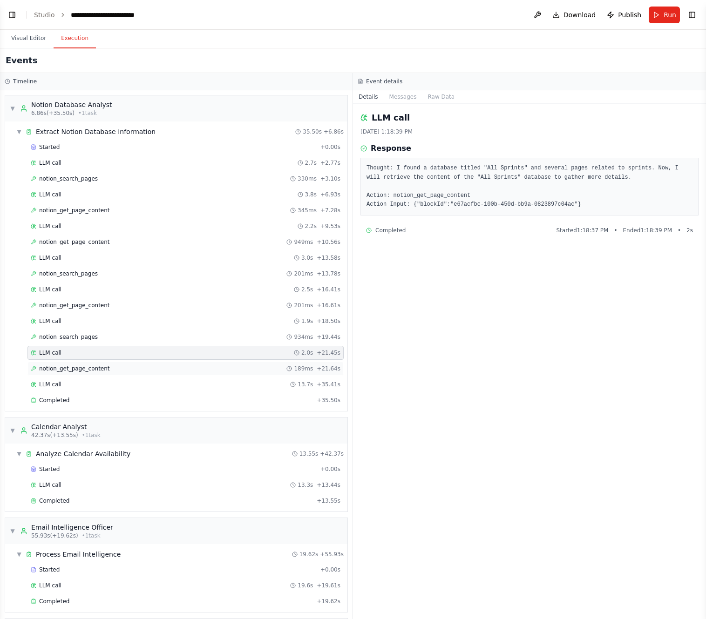
click at [66, 368] on span "notion_get_page_content" at bounding box center [74, 368] width 71 height 7
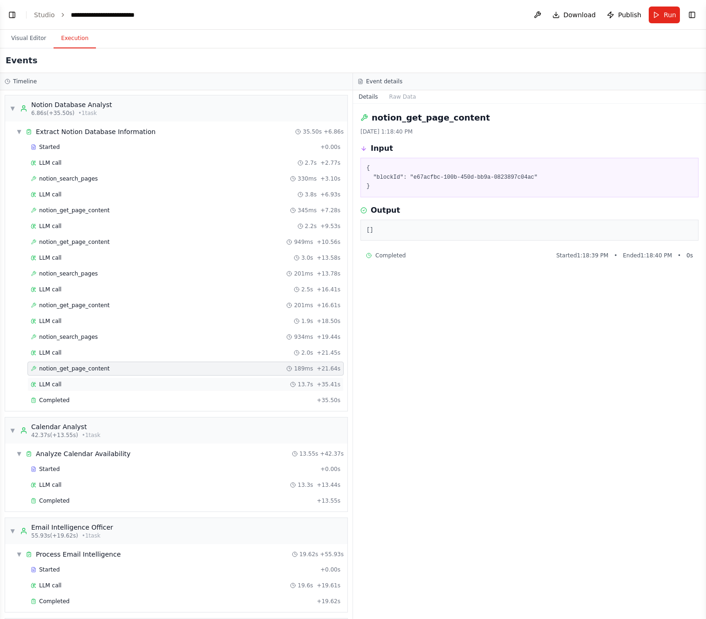
click at [61, 381] on span "LLM call" at bounding box center [50, 384] width 22 height 7
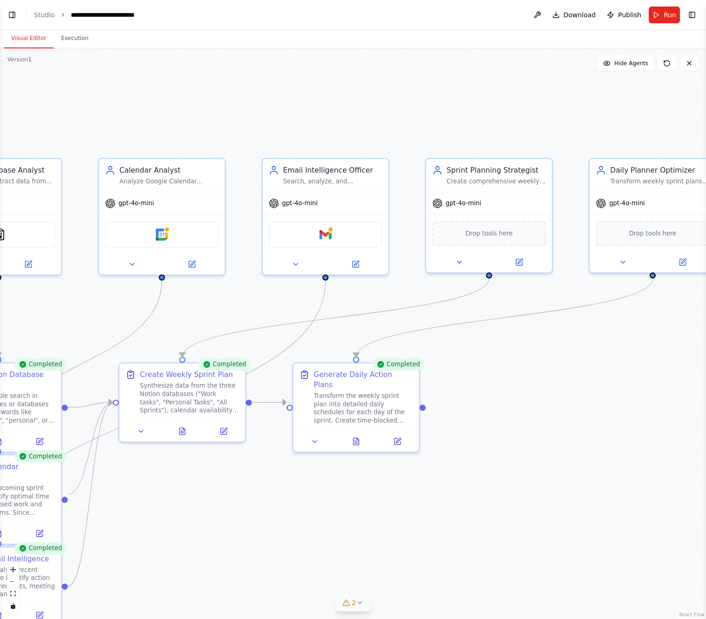
click at [22, 40] on button "Visual Editor" at bounding box center [29, 39] width 50 height 20
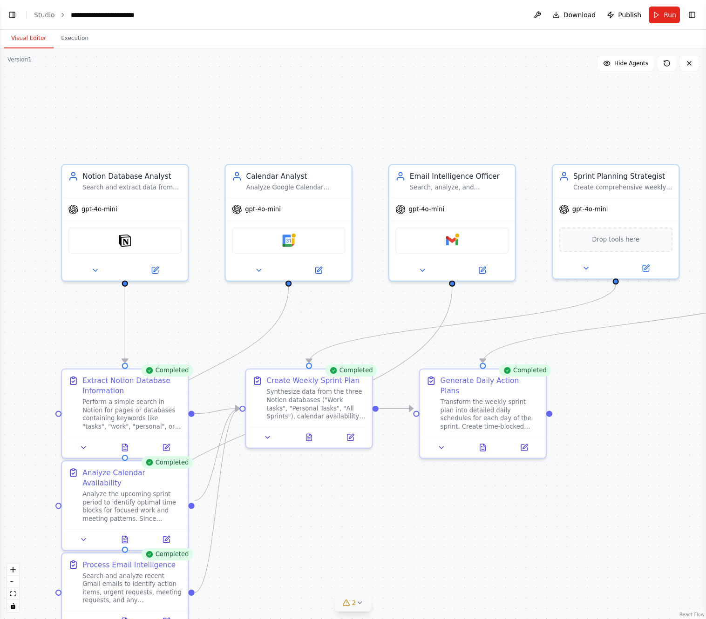
drag, startPoint x: 118, startPoint y: 303, endPoint x: 245, endPoint y: 309, distance: 126.8
click at [245, 309] on div ".deletable-edge-delete-btn { width: 20px; height: 20px; border: 0px solid #ffff…" at bounding box center [353, 333] width 706 height 571
click at [129, 237] on img at bounding box center [125, 238] width 12 height 12
click at [159, 268] on button at bounding box center [155, 268] width 58 height 12
click at [154, 268] on icon at bounding box center [155, 268] width 6 height 6
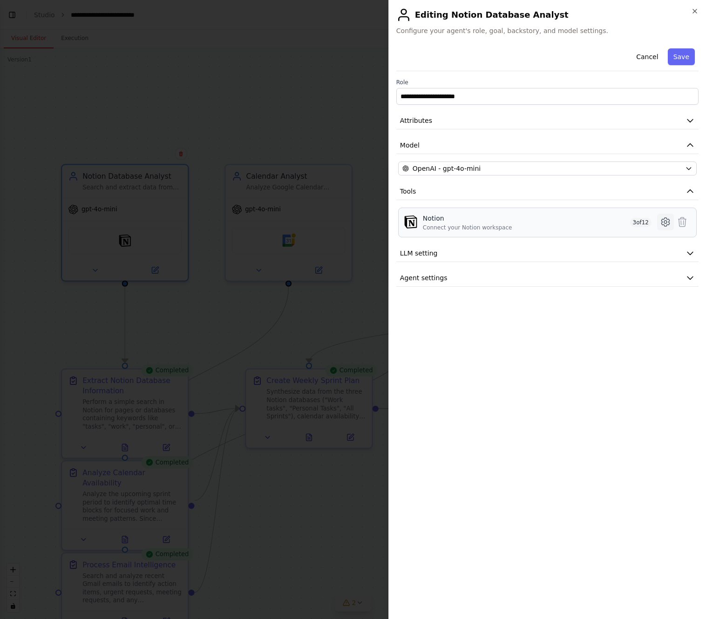
click at [637, 220] on icon at bounding box center [665, 222] width 11 height 11
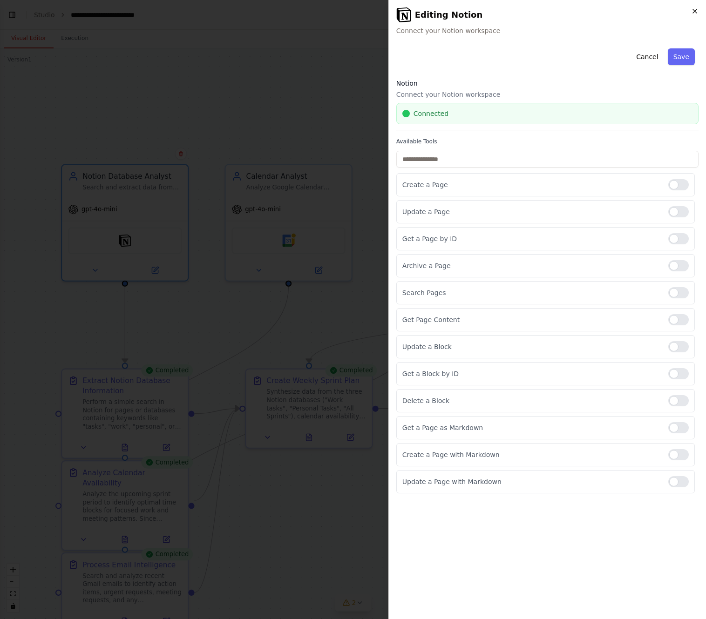
click at [637, 11] on icon "button" at bounding box center [694, 10] width 7 height 7
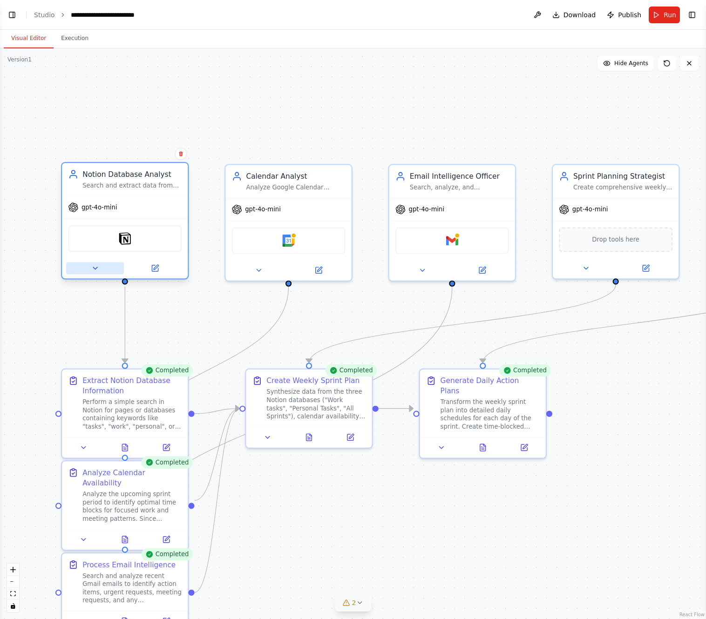
click at [89, 273] on button at bounding box center [95, 268] width 58 height 12
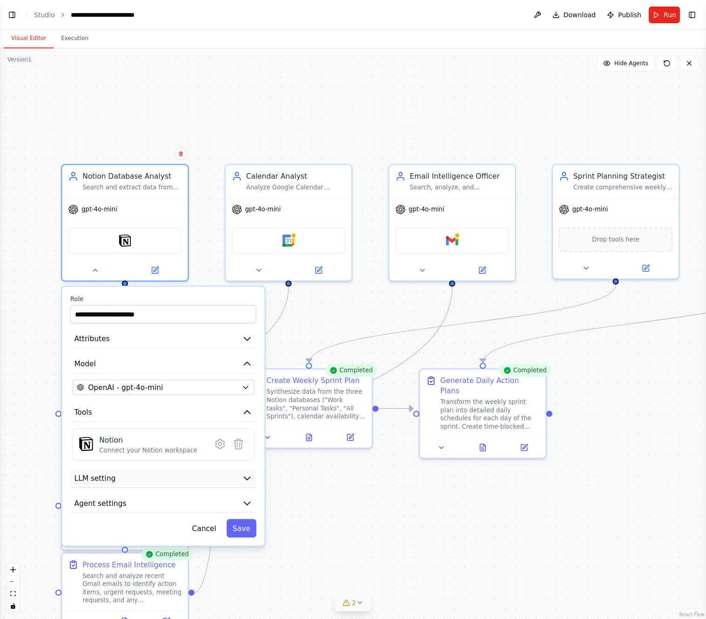
click at [217, 478] on button "LLM setting" at bounding box center [163, 478] width 186 height 19
click at [239, 480] on button "LLM setting" at bounding box center [163, 478] width 186 height 19
click at [248, 478] on icon "button" at bounding box center [247, 478] width 6 height 3
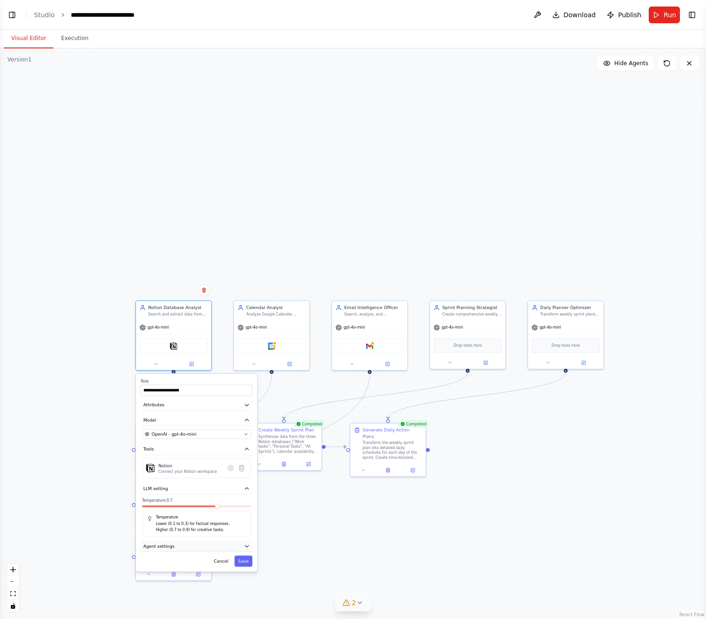
click at [245, 545] on icon "button" at bounding box center [247, 546] width 6 height 6
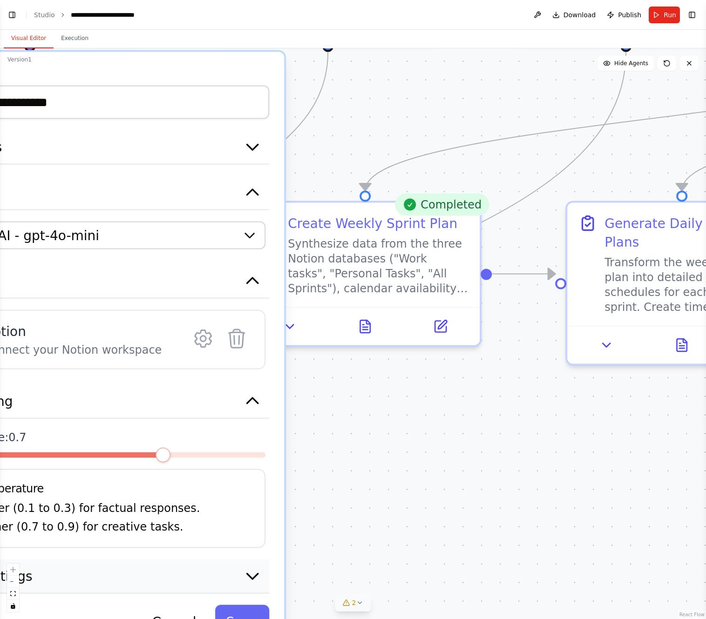
click at [247, 574] on icon "button" at bounding box center [252, 577] width 11 height 6
click at [247, 574] on icon "button" at bounding box center [252, 576] width 19 height 19
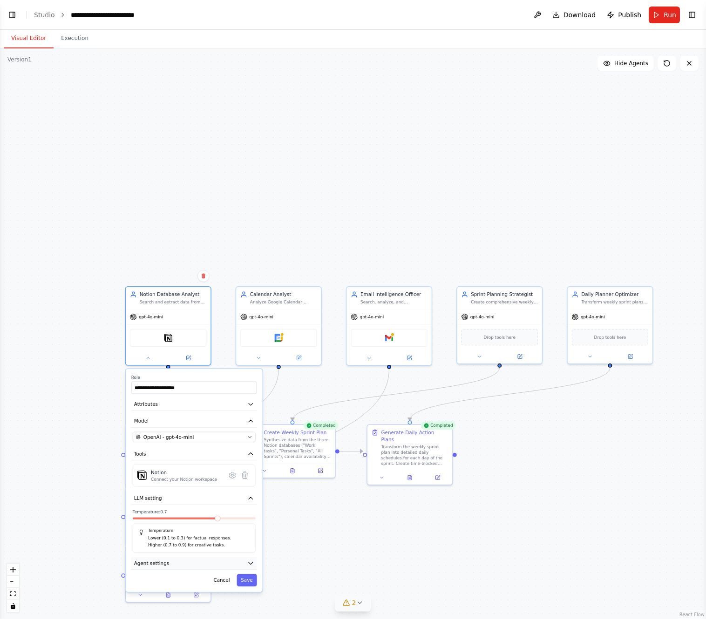
click at [250, 562] on icon "button" at bounding box center [250, 563] width 7 height 7
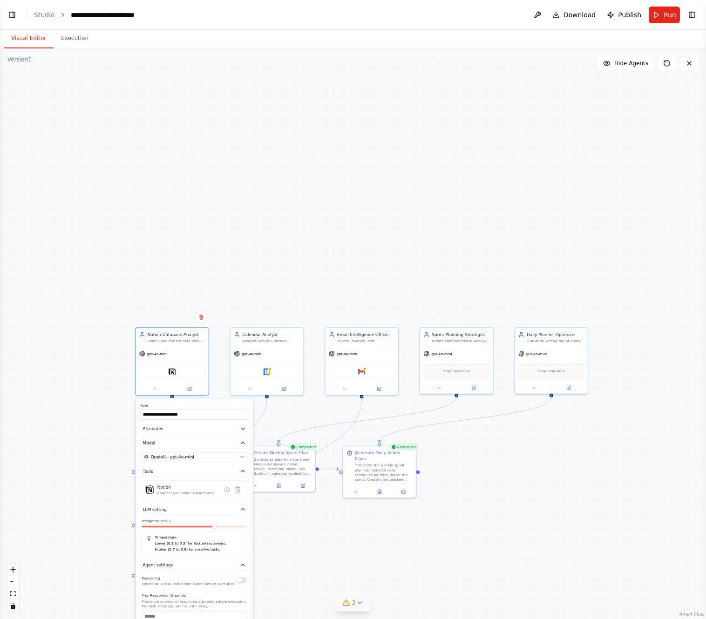
click at [214, 405] on label "Role" at bounding box center [194, 405] width 108 height 5
click at [318, 581] on div ".deletable-edge-delete-btn { width: 20px; height: 20px; border: 0px solid #ffff…" at bounding box center [353, 333] width 706 height 571
drag, startPoint x: 312, startPoint y: 573, endPoint x: 296, endPoint y: 567, distance: 17.2
click at [296, 568] on div ".deletable-edge-delete-btn { width: 20px; height: 20px; border: 0px solid #ffff…" at bounding box center [353, 333] width 706 height 571
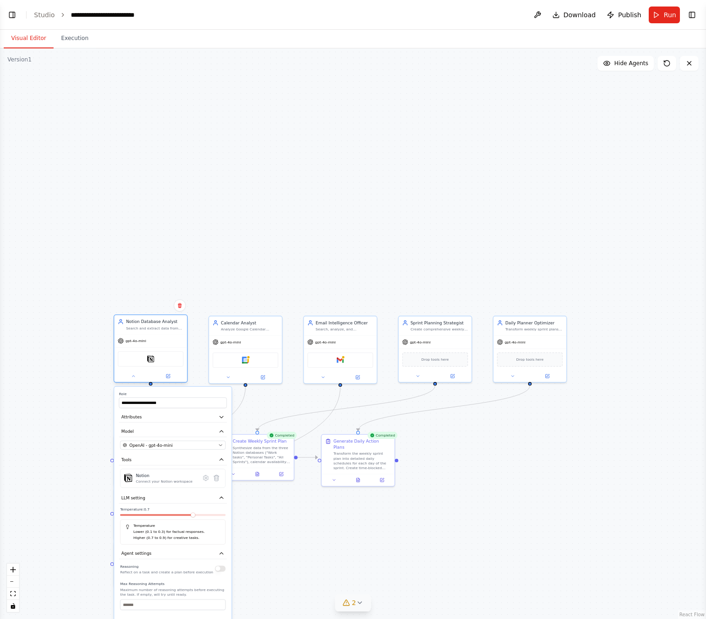
click at [168, 357] on div "Notion" at bounding box center [151, 359] width 66 height 15
click at [135, 377] on icon at bounding box center [133, 376] width 5 height 5
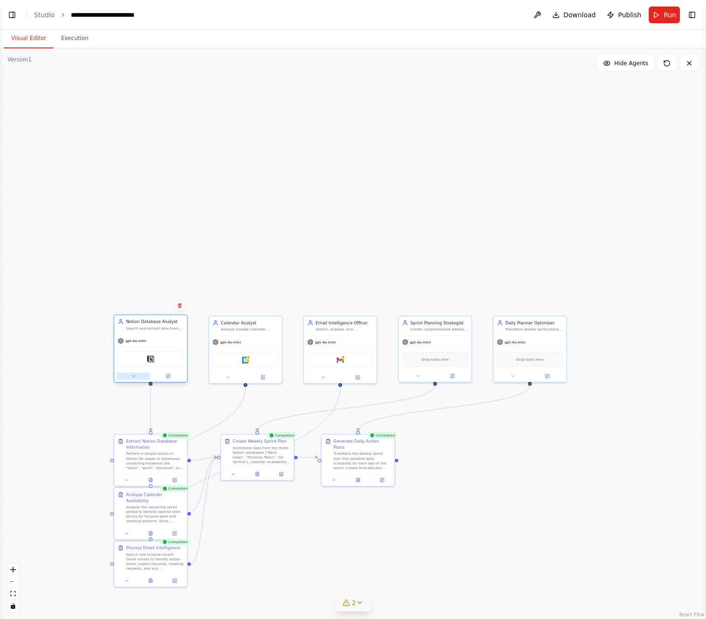
click at [135, 377] on icon at bounding box center [133, 376] width 5 height 5
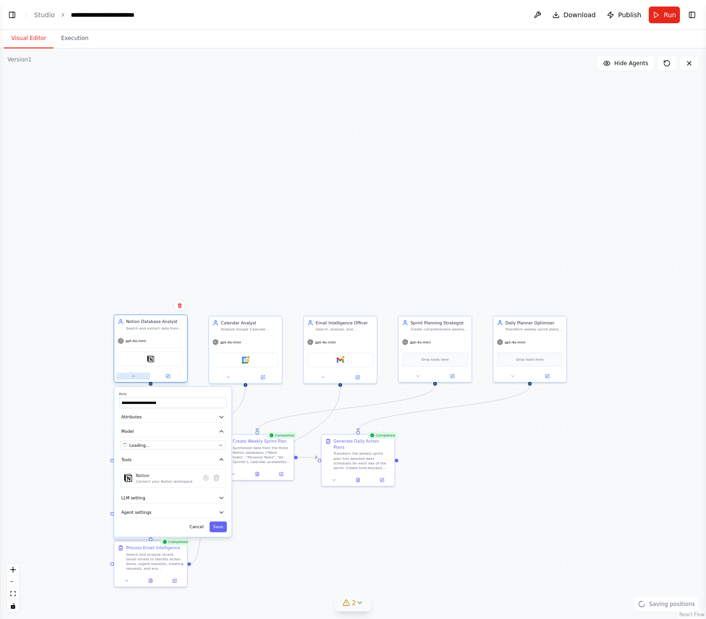
click at [135, 377] on icon at bounding box center [133, 376] width 5 height 5
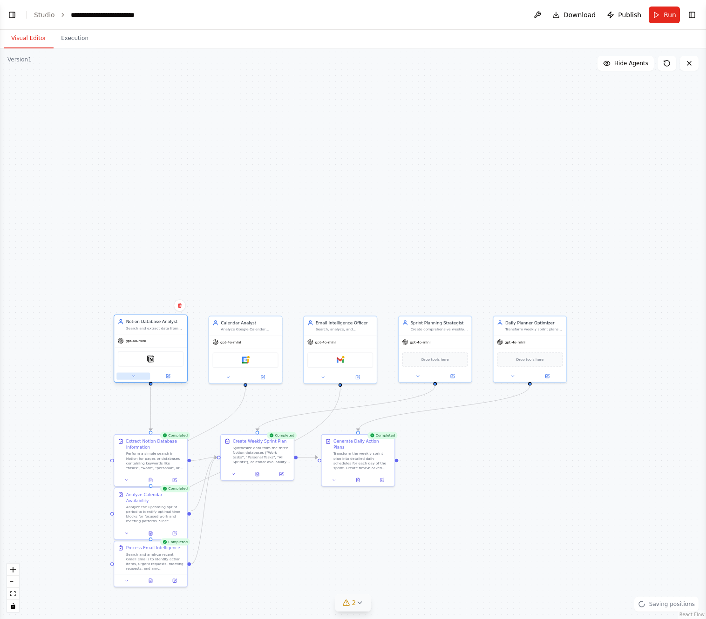
click at [135, 377] on icon at bounding box center [133, 376] width 5 height 5
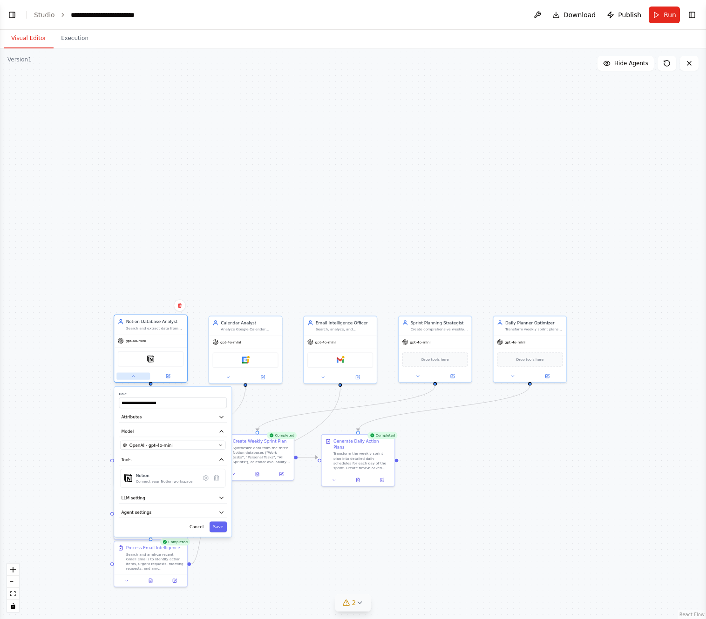
click at [135, 377] on icon at bounding box center [133, 376] width 5 height 5
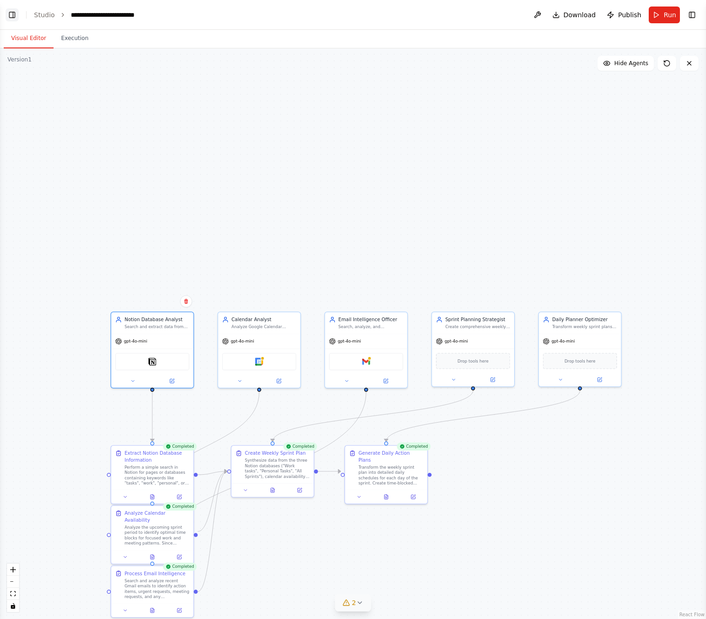
click at [17, 14] on button "Toggle Left Sidebar" at bounding box center [12, 14] width 13 height 13
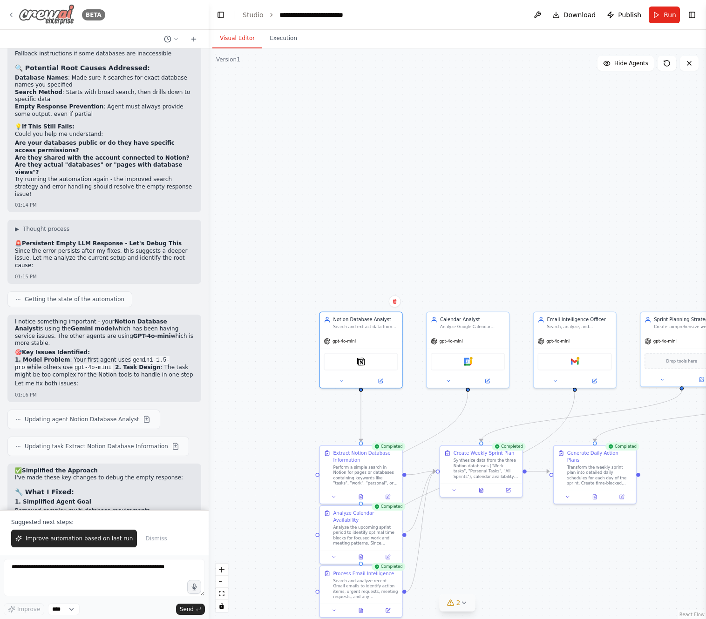
click at [13, 15] on icon at bounding box center [10, 14] width 7 height 7
